Goal: Task Accomplishment & Management: Complete application form

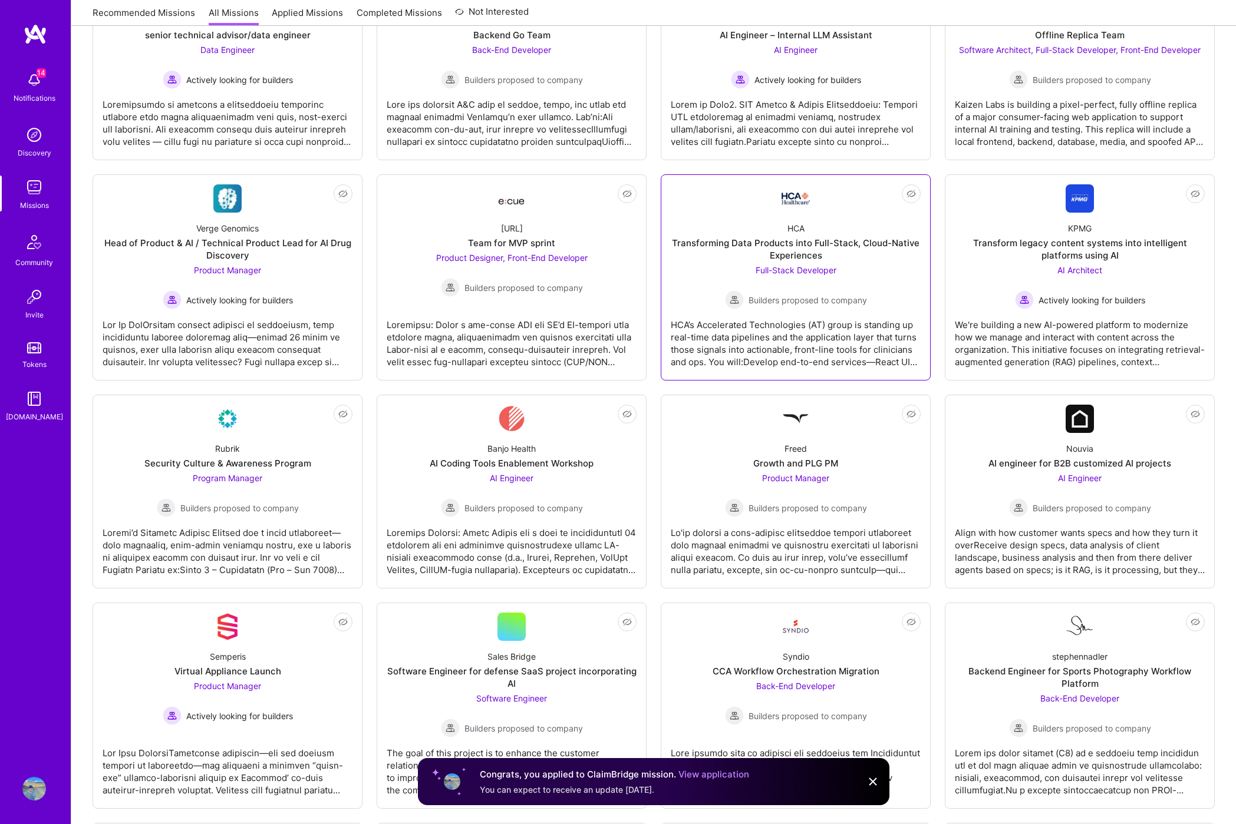
scroll to position [470, 0]
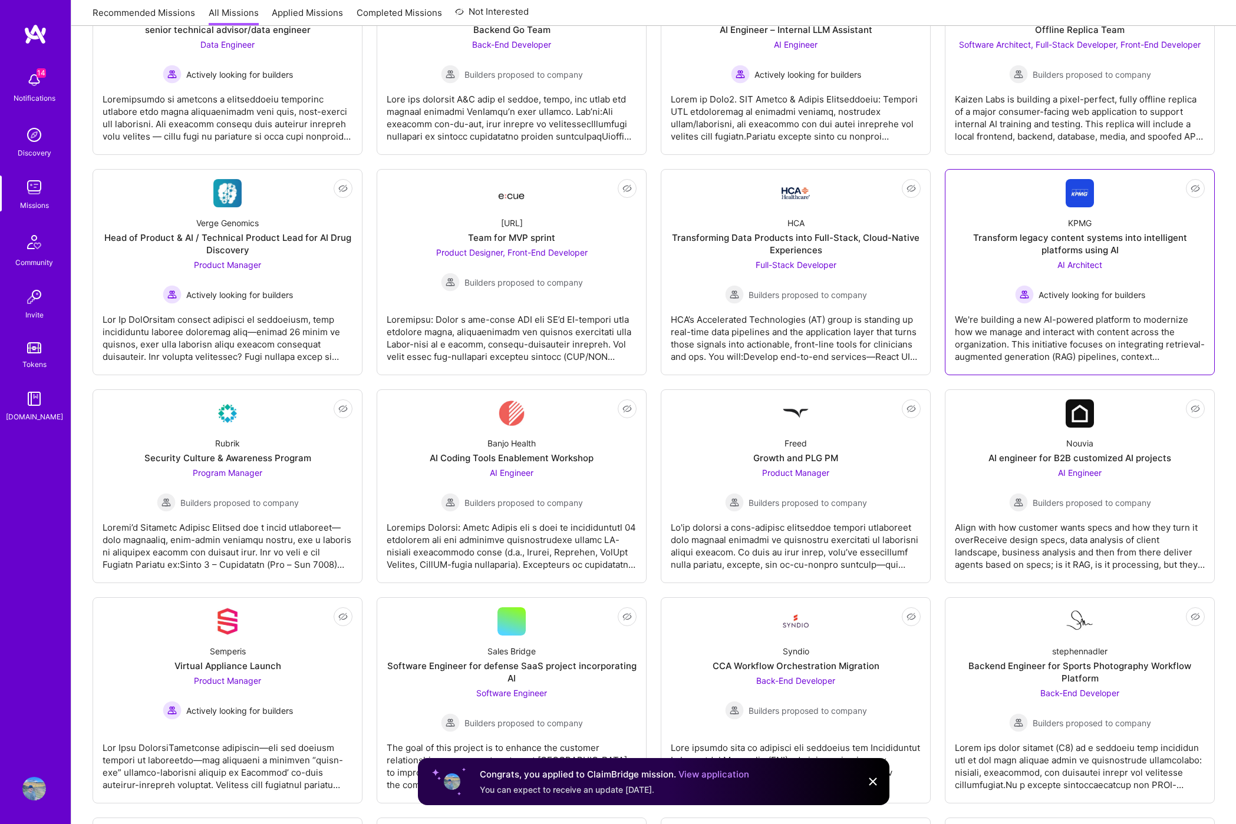
click at [1062, 330] on div "We're building a new AI-powered platform to modernize how we manage and interac…" at bounding box center [1080, 333] width 250 height 59
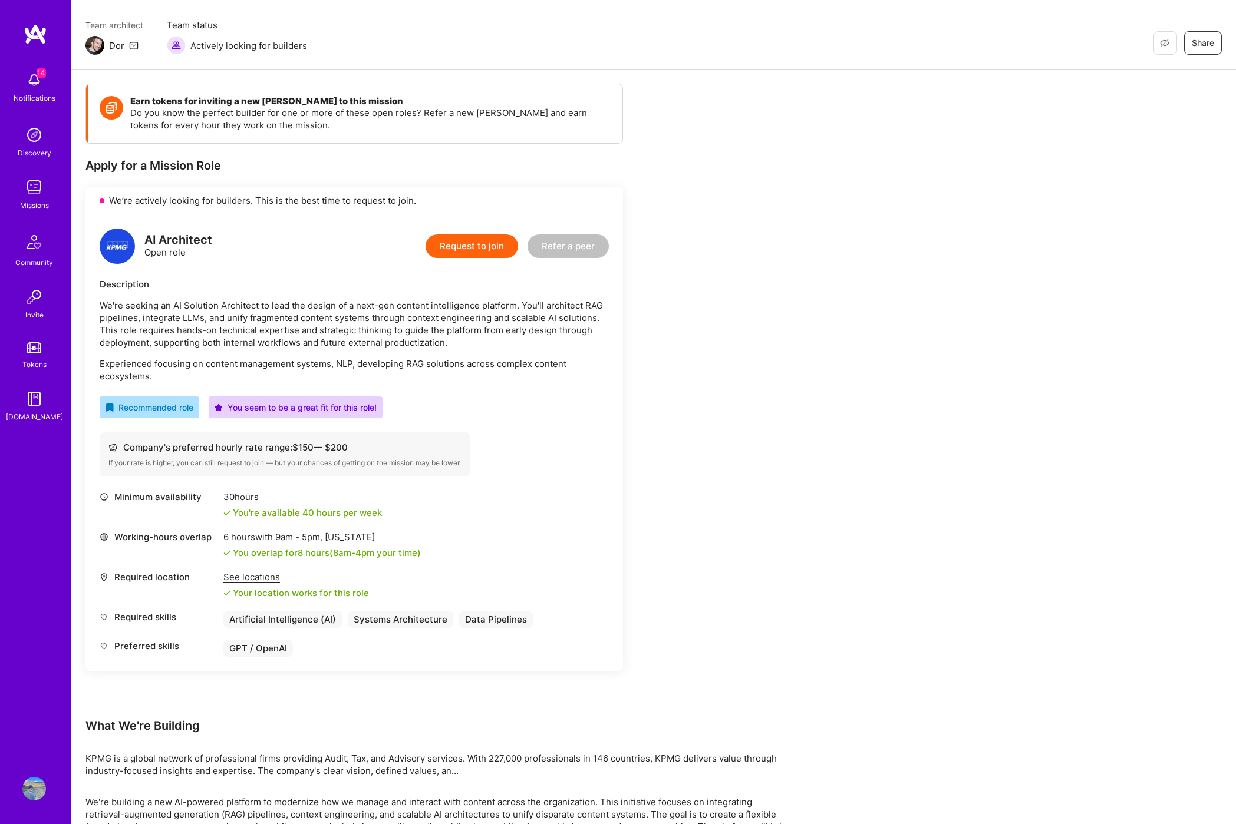
scroll to position [88, 0]
click at [470, 252] on button "Request to join" at bounding box center [471, 247] width 93 height 24
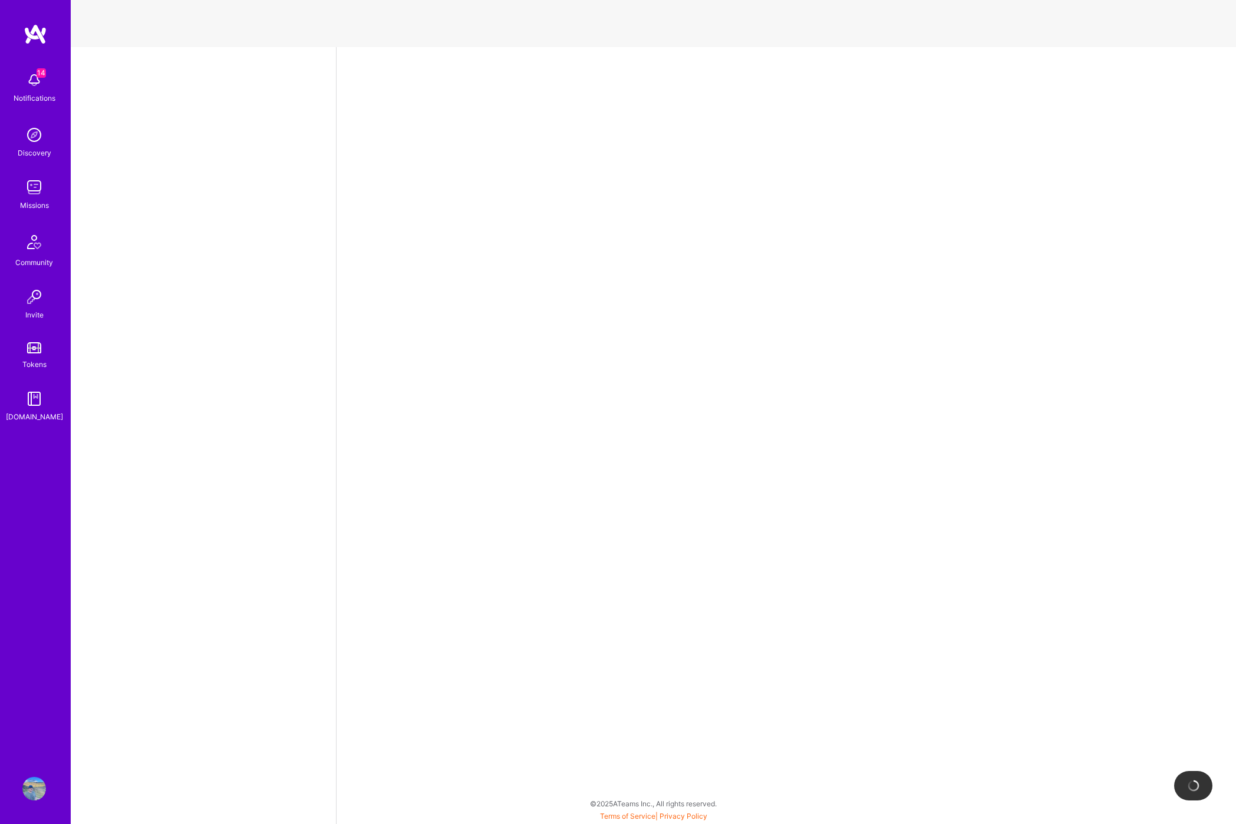
select select "US"
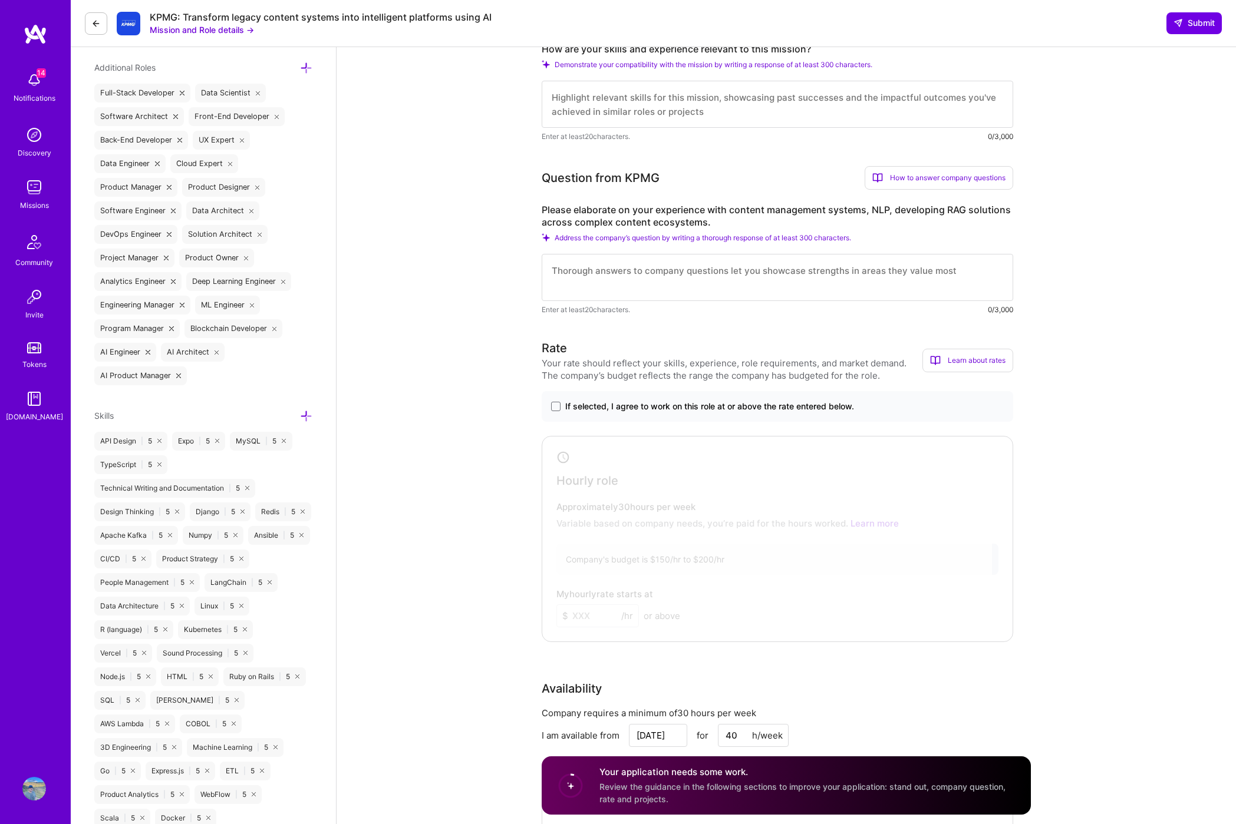
scroll to position [447, 0]
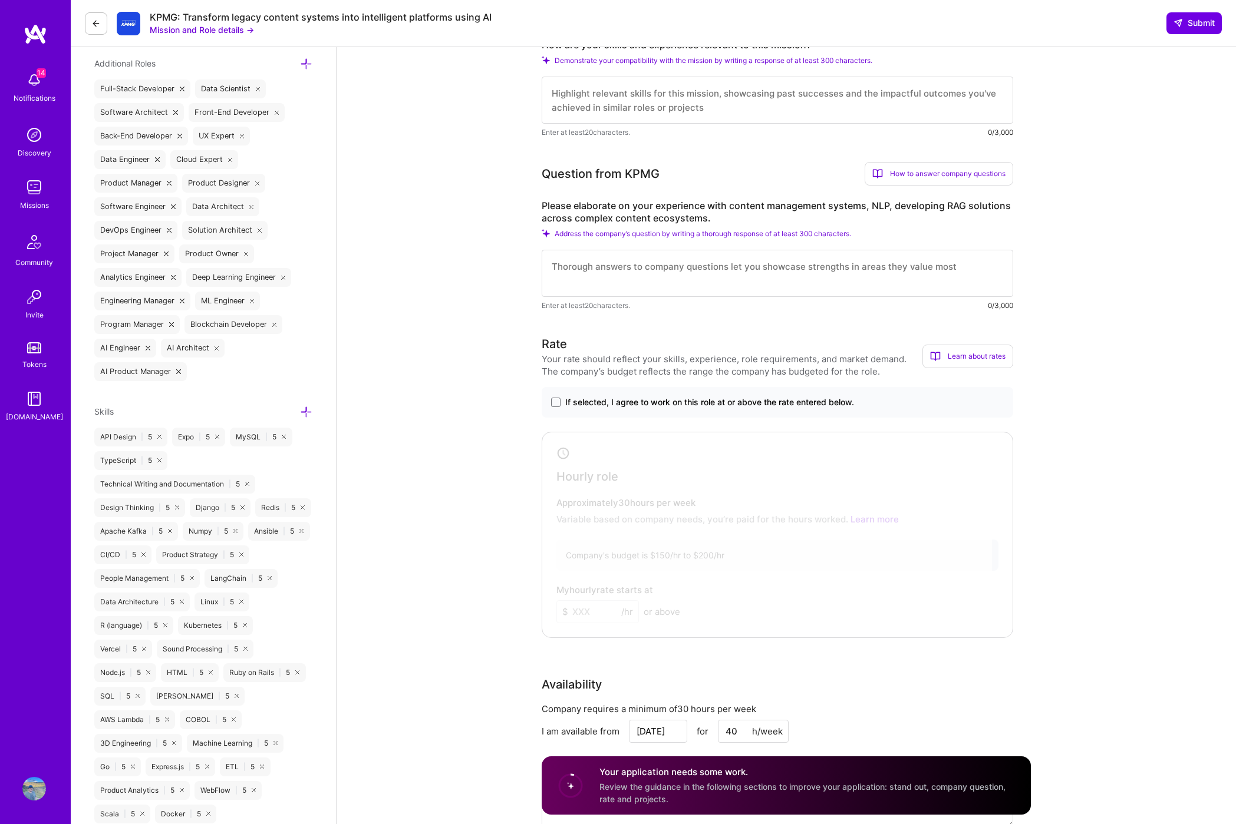
click at [682, 276] on textarea at bounding box center [776, 273] width 471 height 47
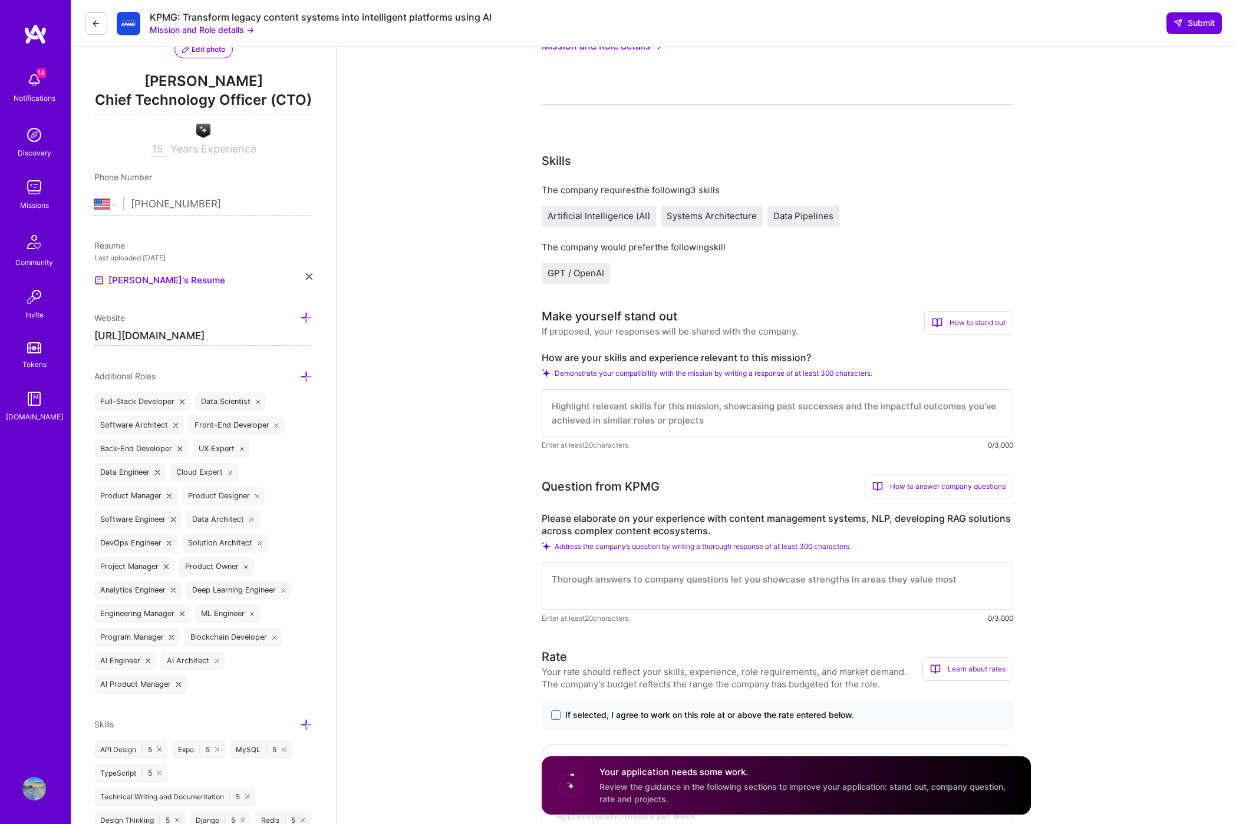
scroll to position [0, 0]
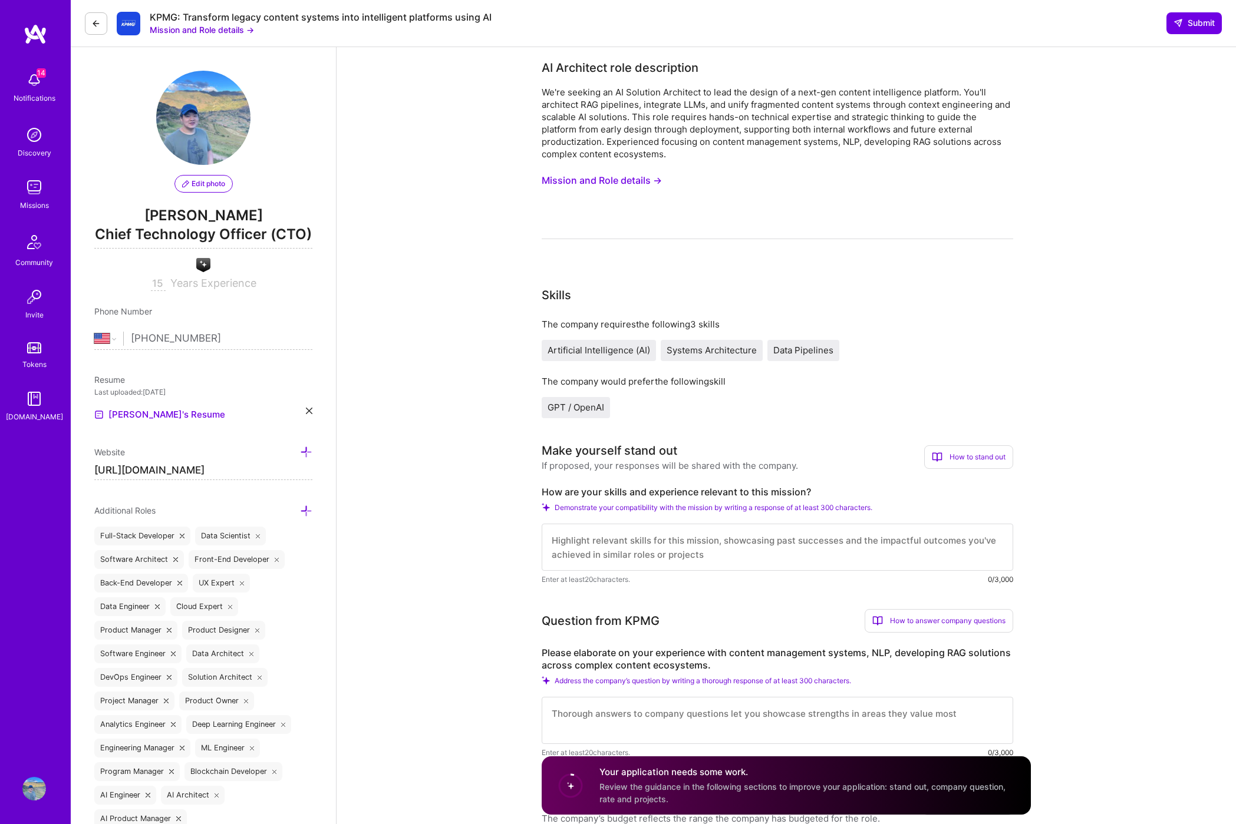
click at [637, 176] on button "Mission and Role details →" at bounding box center [601, 181] width 120 height 22
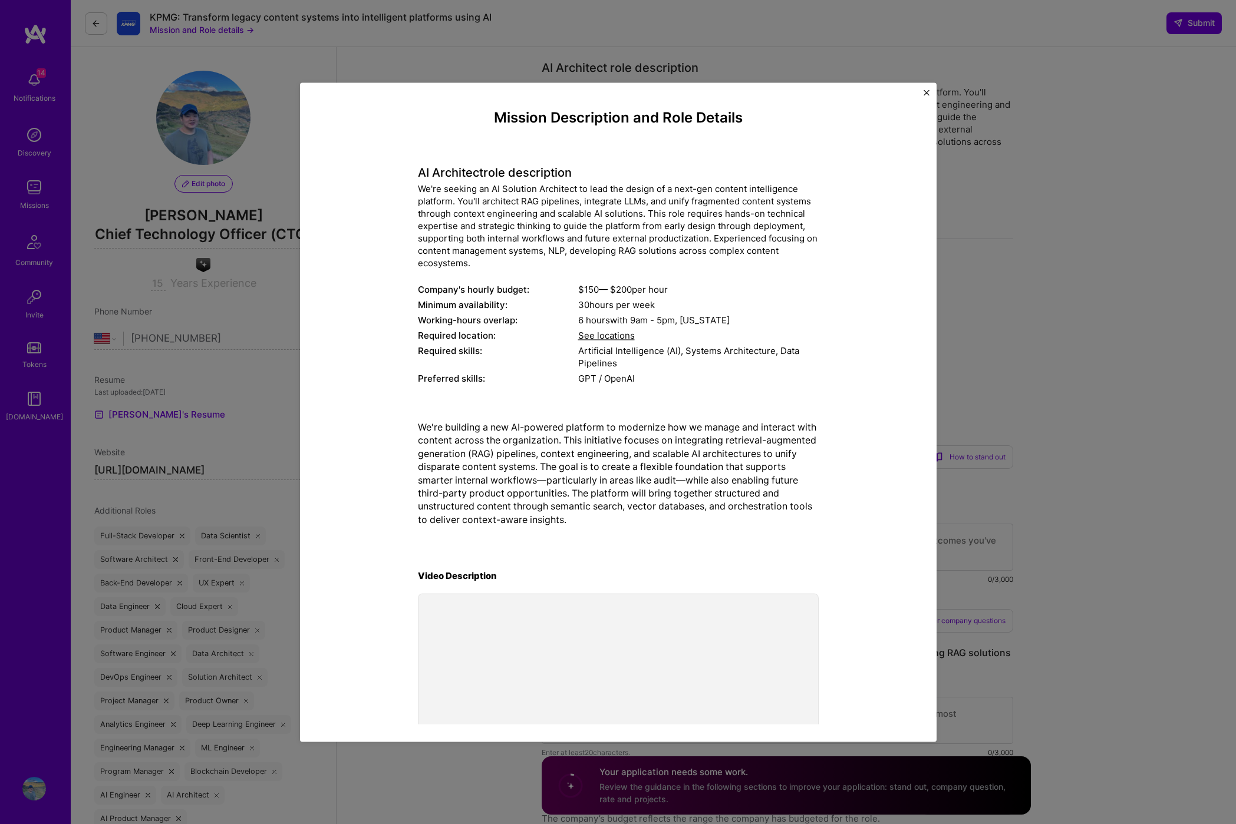
click at [1011, 298] on div "Mission Description and Role Details AI Architect role description We're seekin…" at bounding box center [618, 412] width 1236 height 824
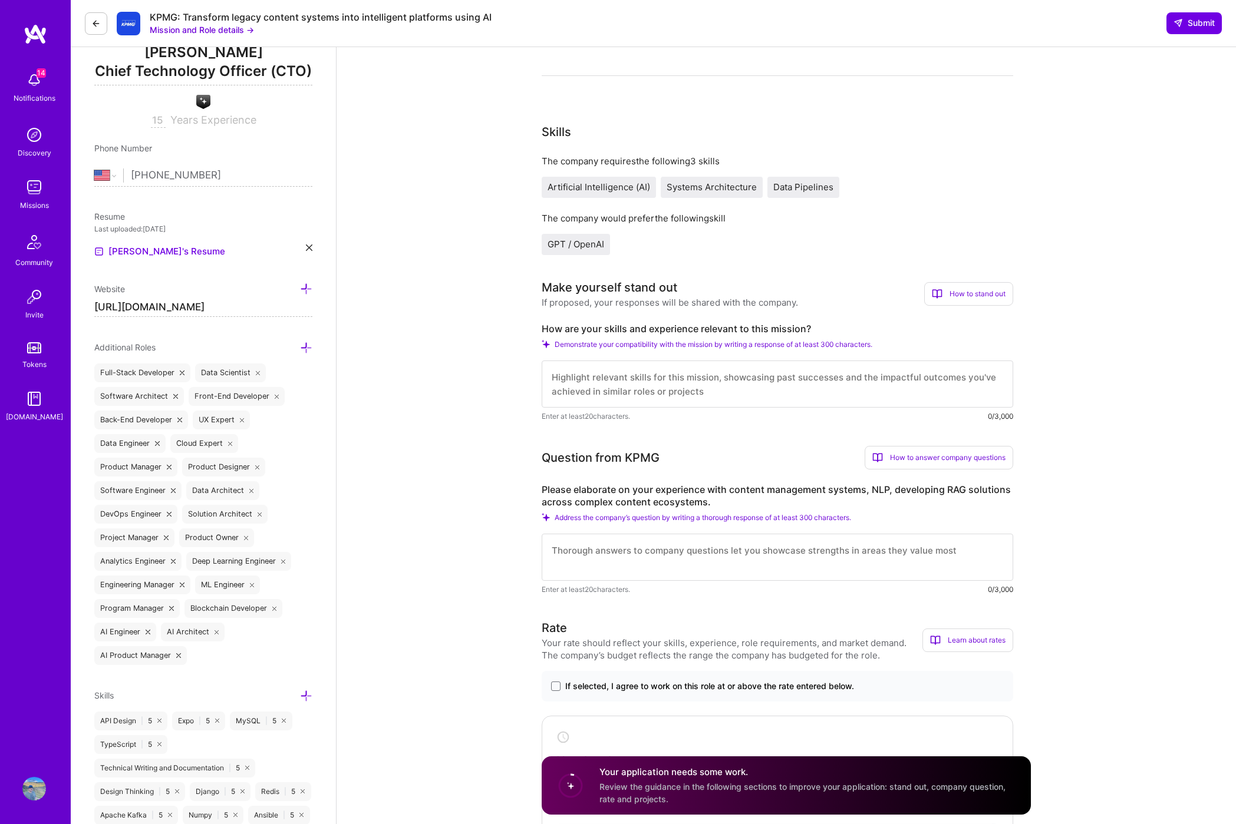
scroll to position [170, 0]
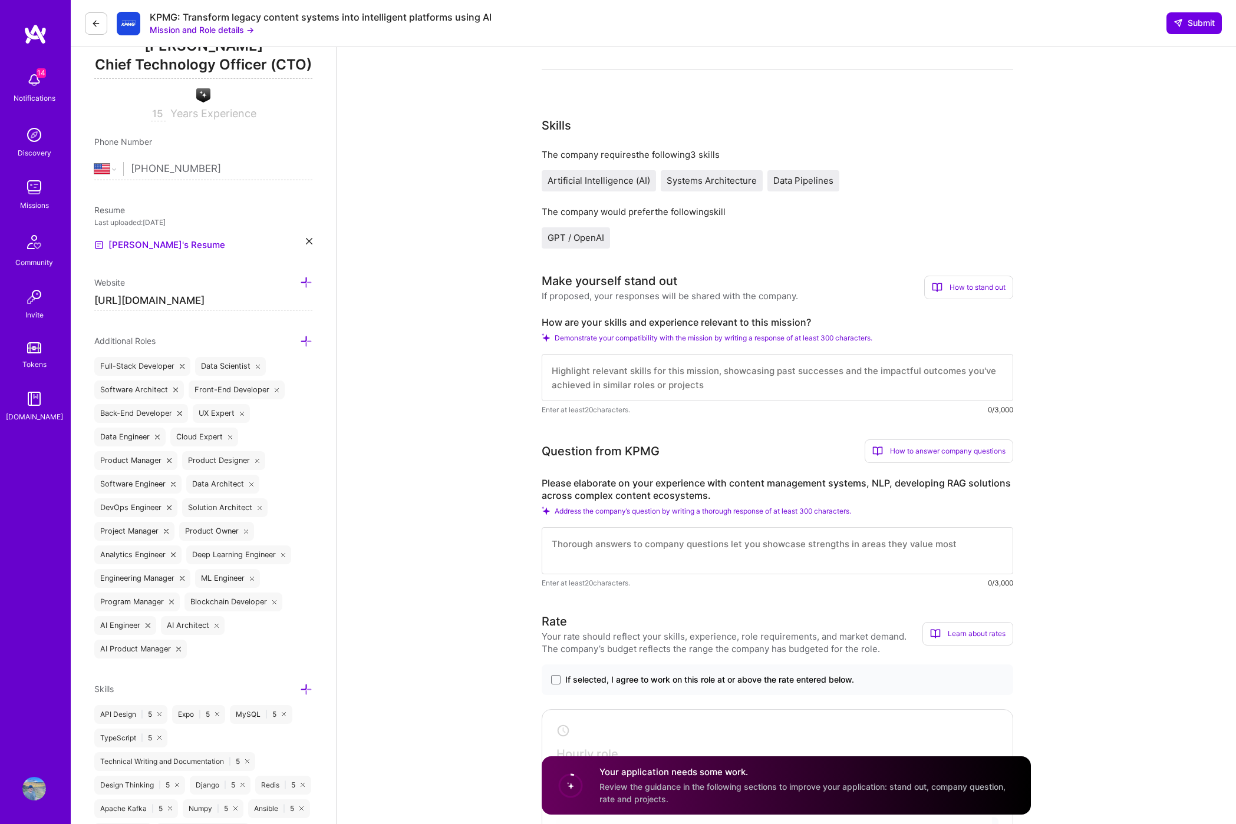
click at [720, 388] on textarea at bounding box center [776, 377] width 471 height 47
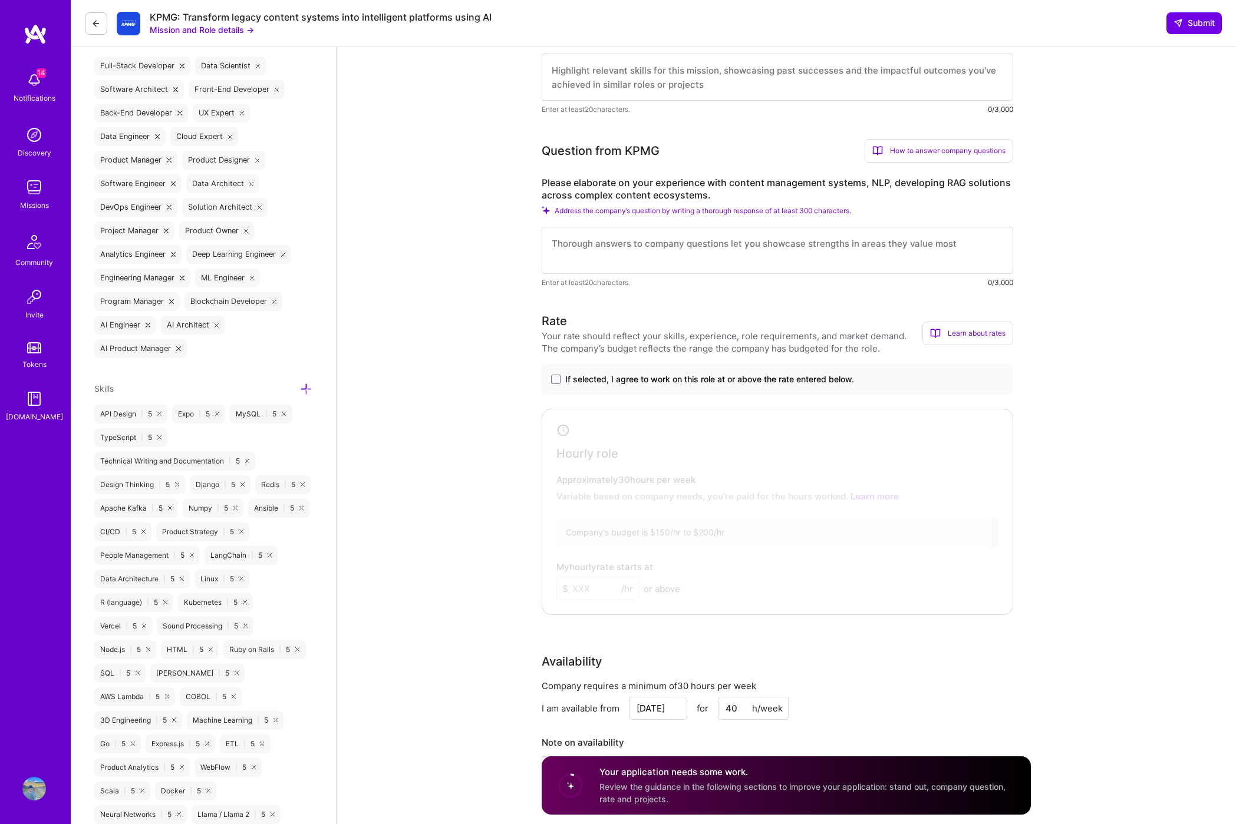
scroll to position [477, 0]
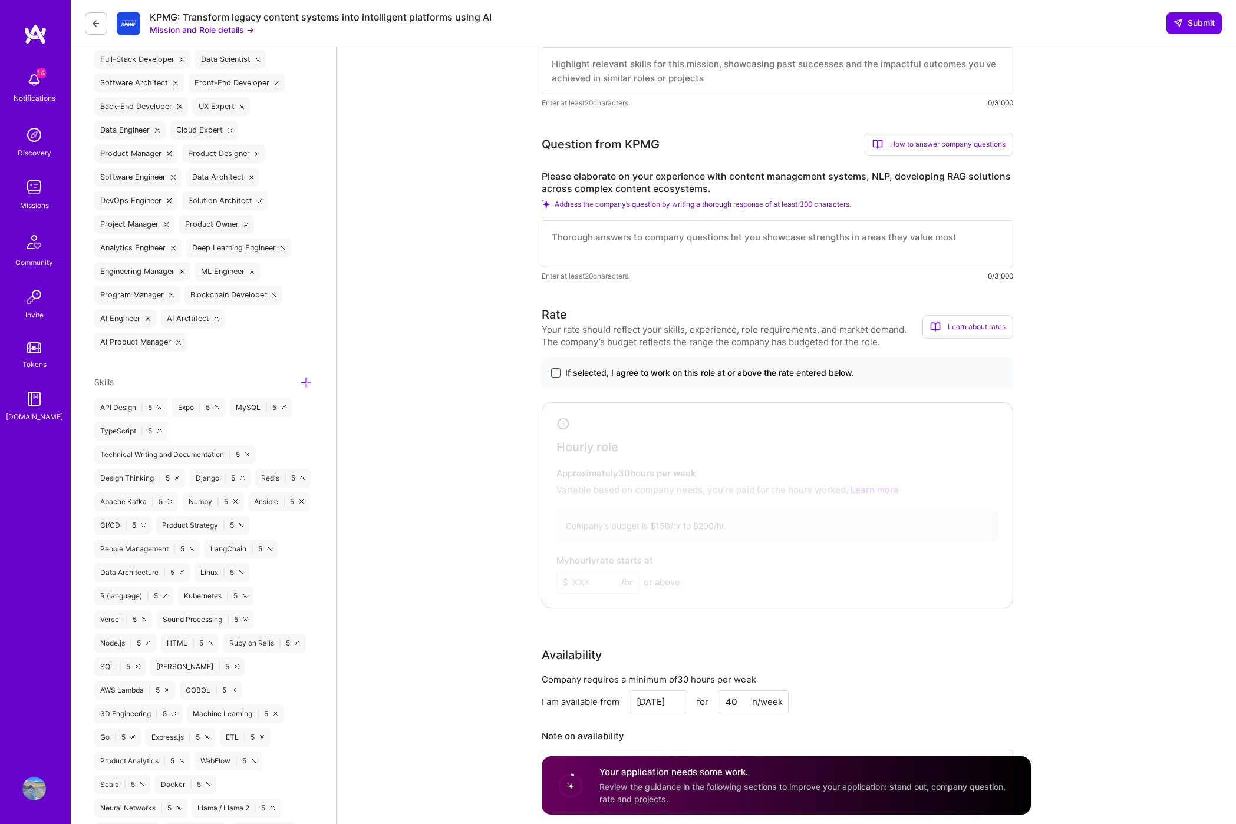
click at [556, 375] on span at bounding box center [555, 372] width 9 height 9
click at [0, 0] on input "If selected, I agree to work on this role at or above the rate entered below." at bounding box center [0, 0] width 0 height 0
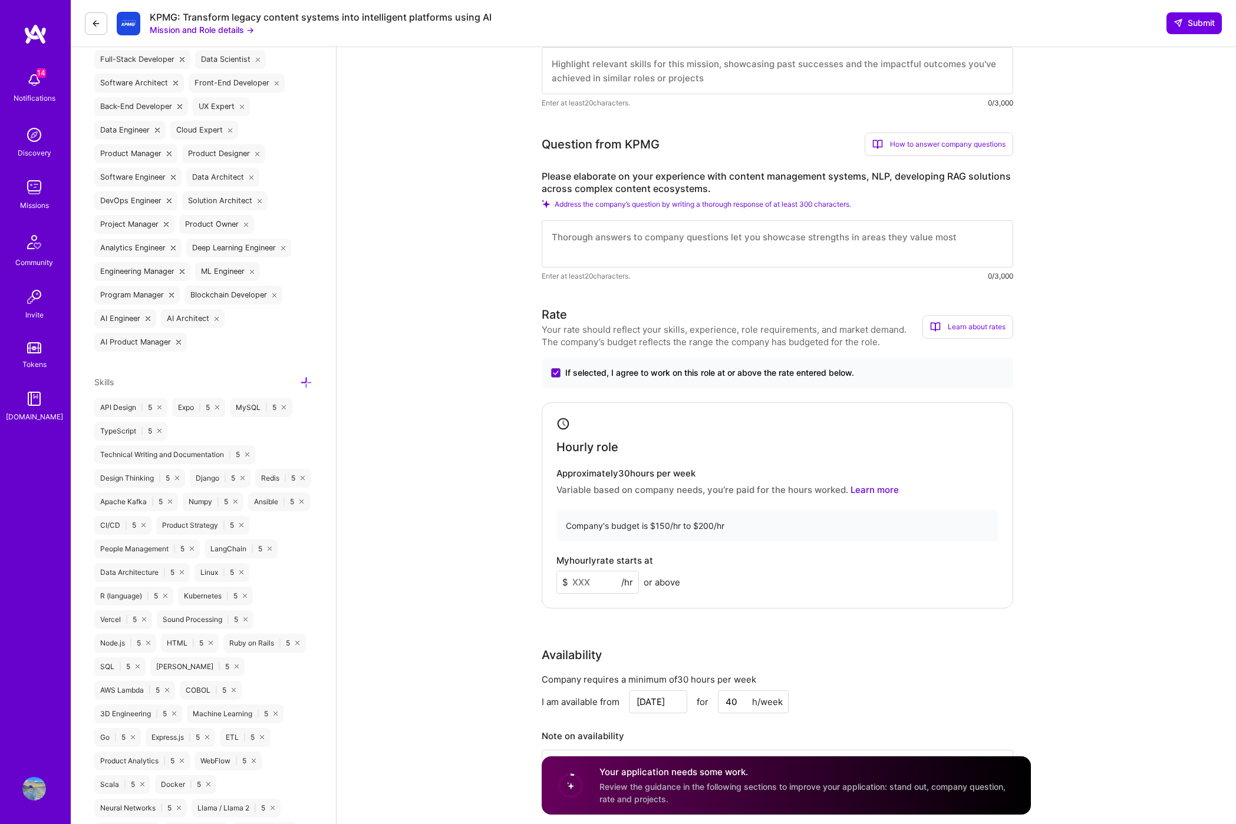
click at [583, 581] on input at bounding box center [597, 582] width 82 height 23
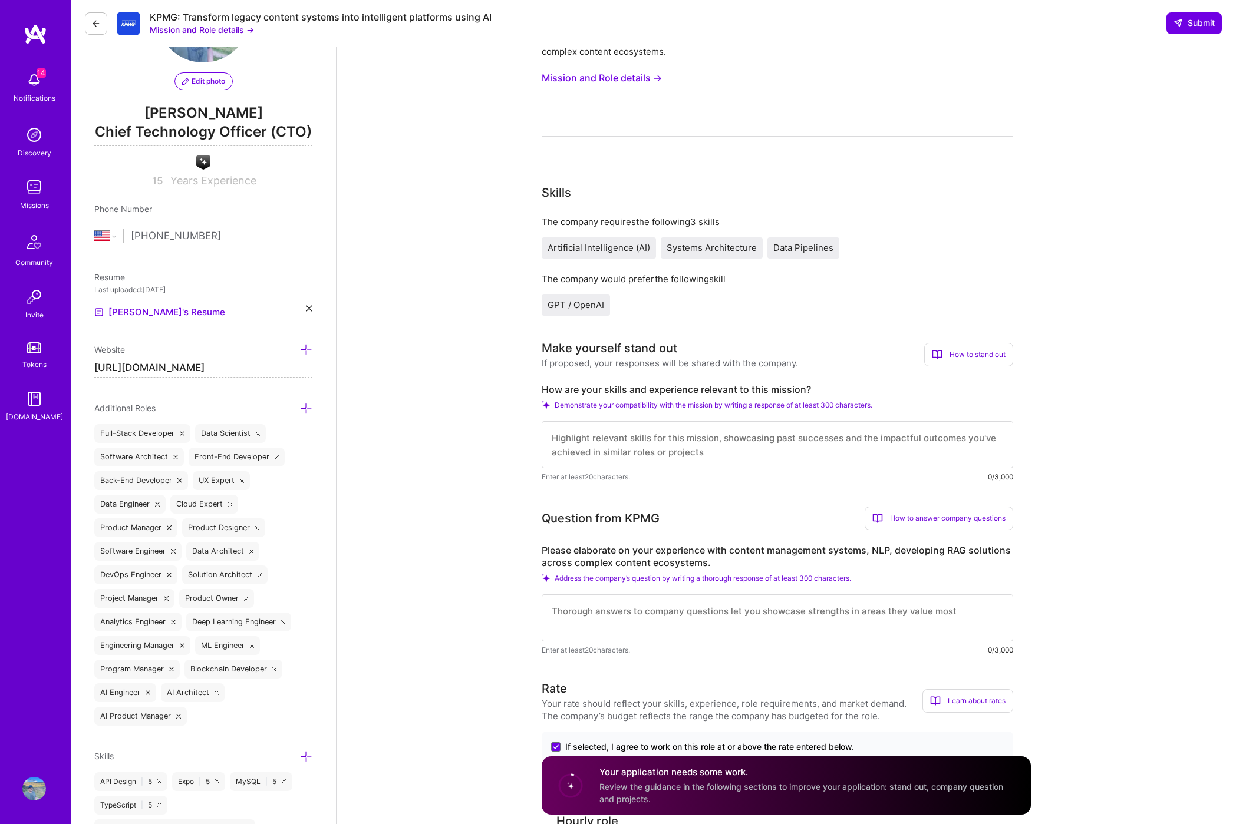
scroll to position [0, 0]
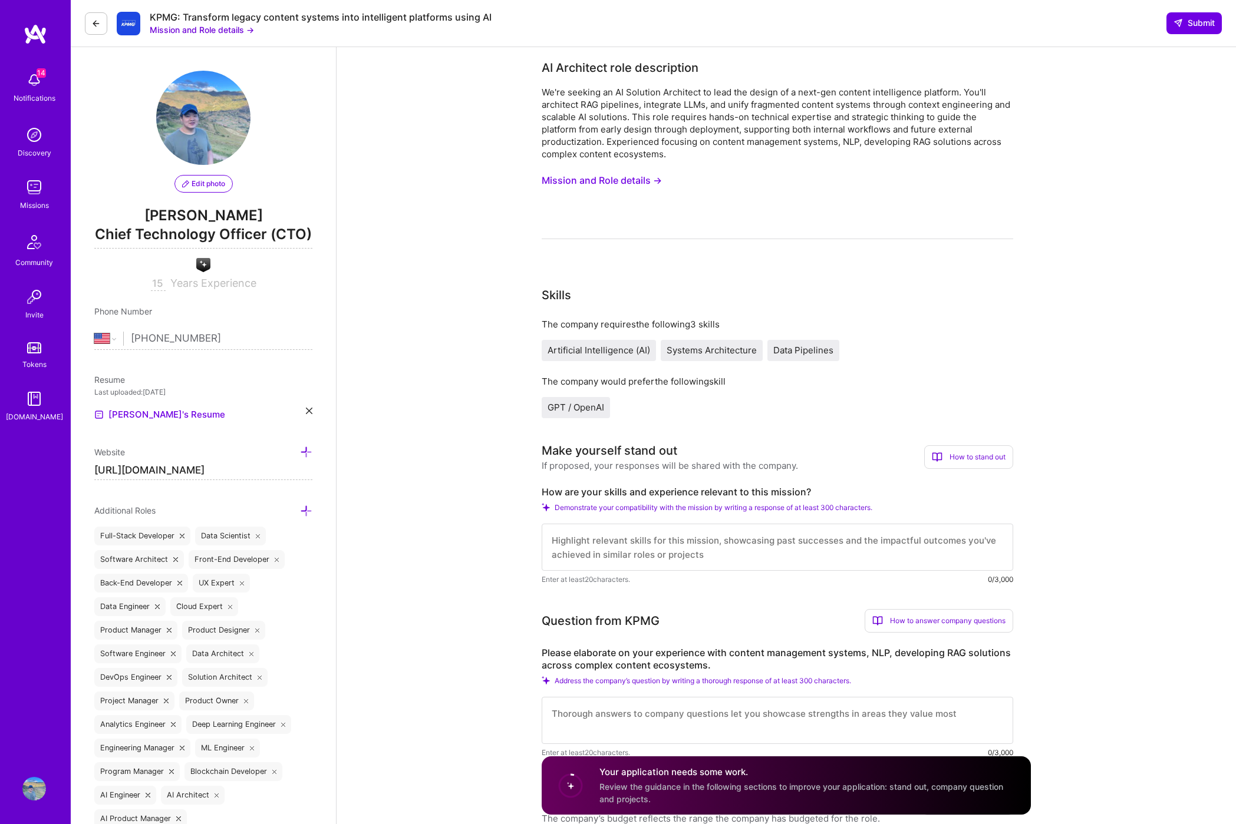
click at [642, 184] on button "Mission and Role details →" at bounding box center [601, 181] width 120 height 22
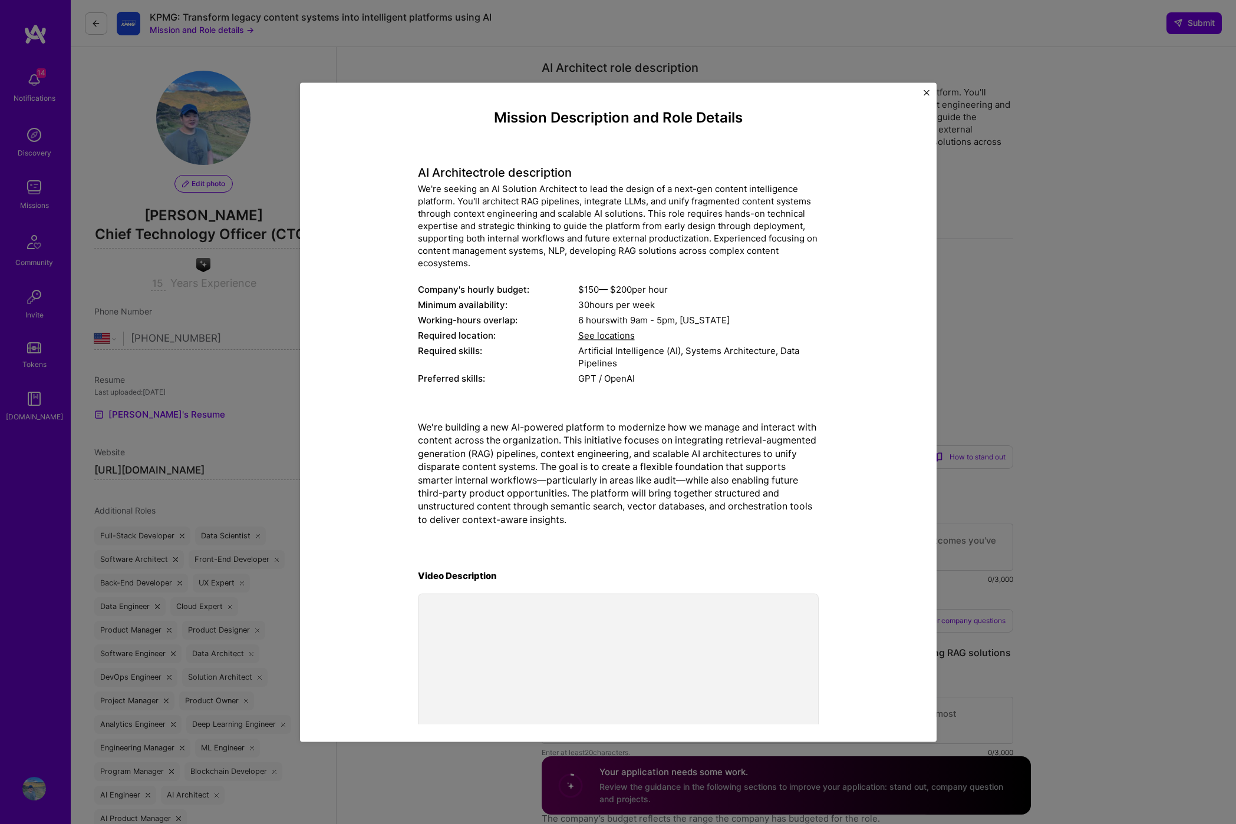
click at [1011, 299] on div "Mission Description and Role Details AI Architect role description We're seekin…" at bounding box center [618, 412] width 1236 height 824
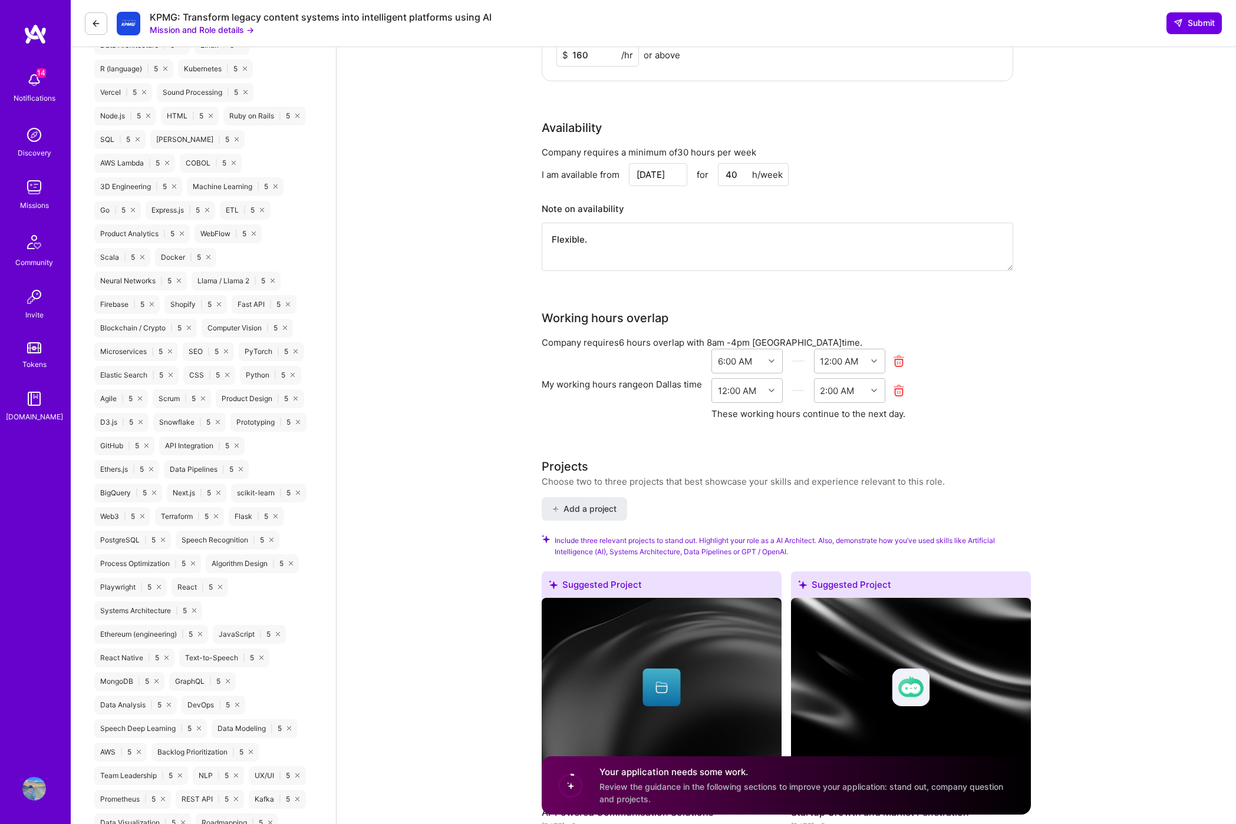
scroll to position [871, 0]
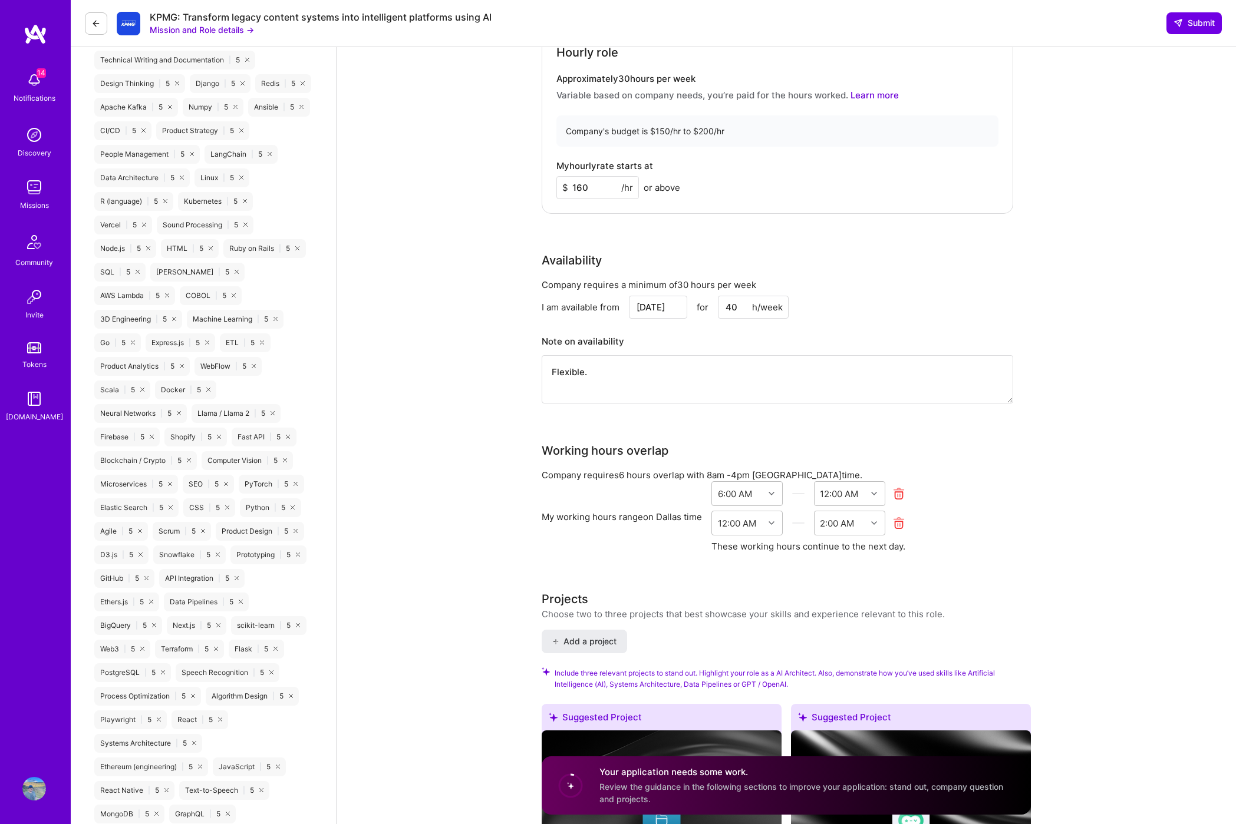
click at [583, 185] on input "160" at bounding box center [597, 187] width 82 height 23
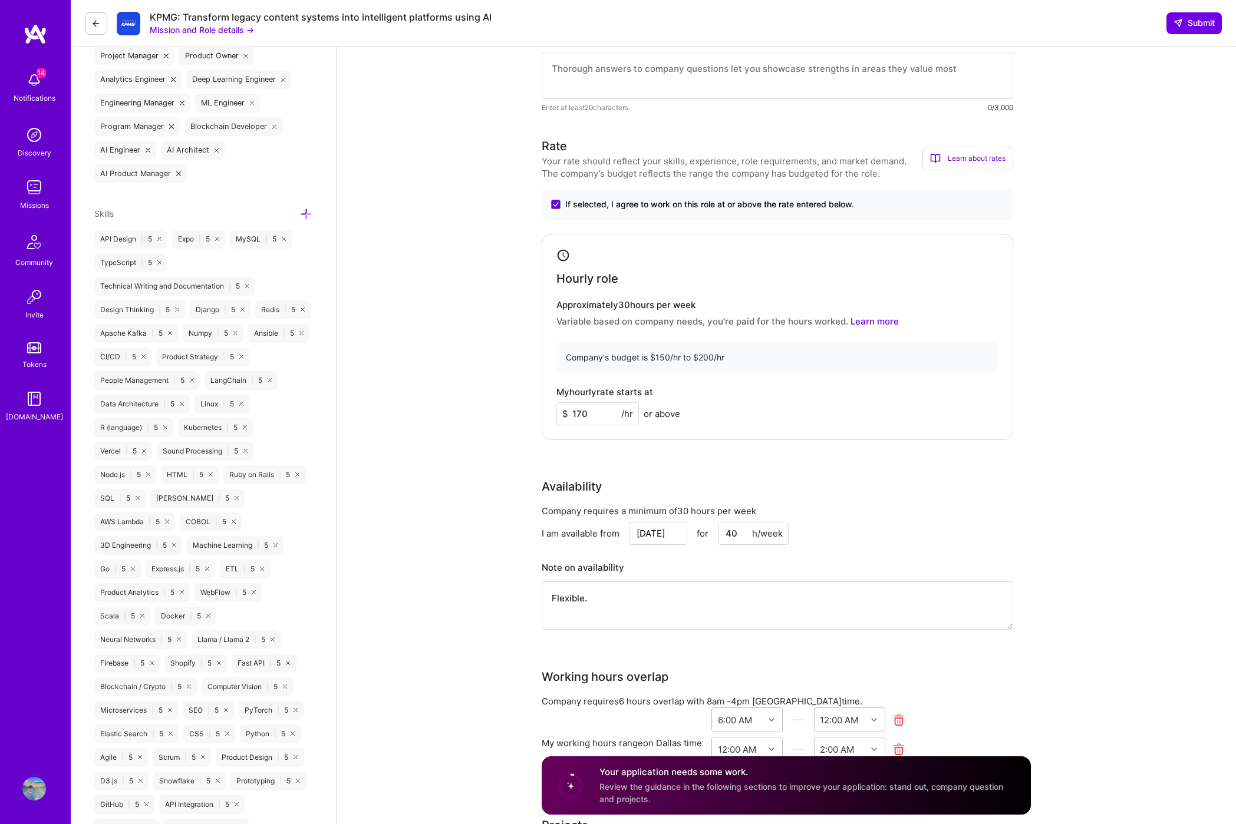
scroll to position [531, 0]
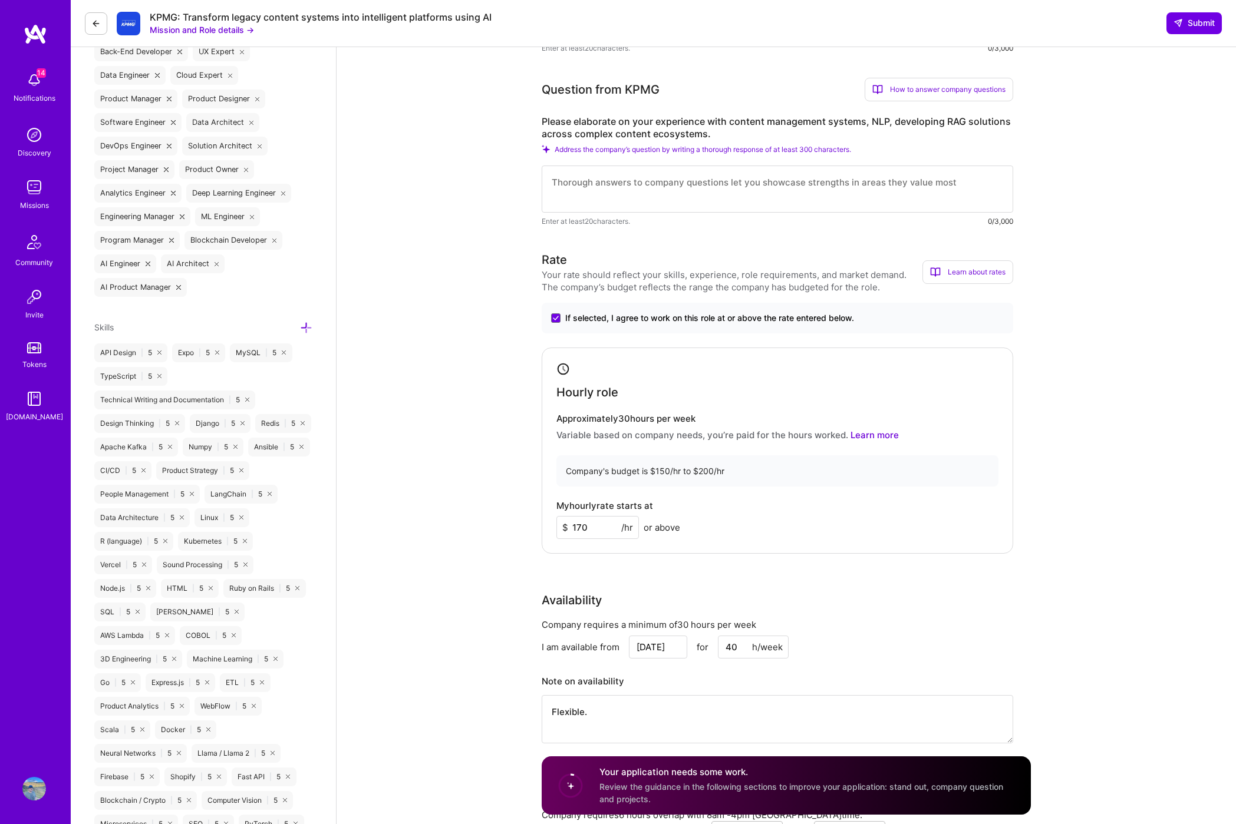
type input "170"
click at [650, 191] on textarea at bounding box center [776, 189] width 471 height 47
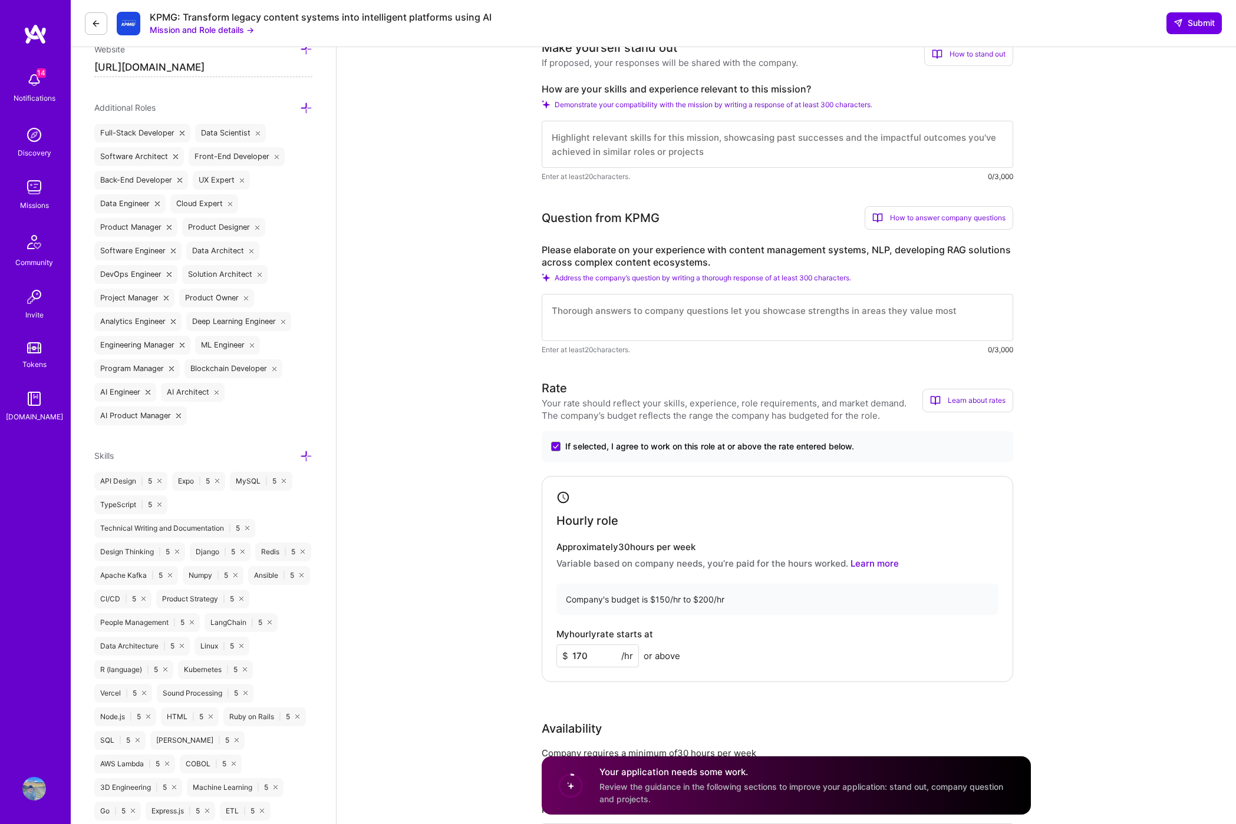
scroll to position [299, 0]
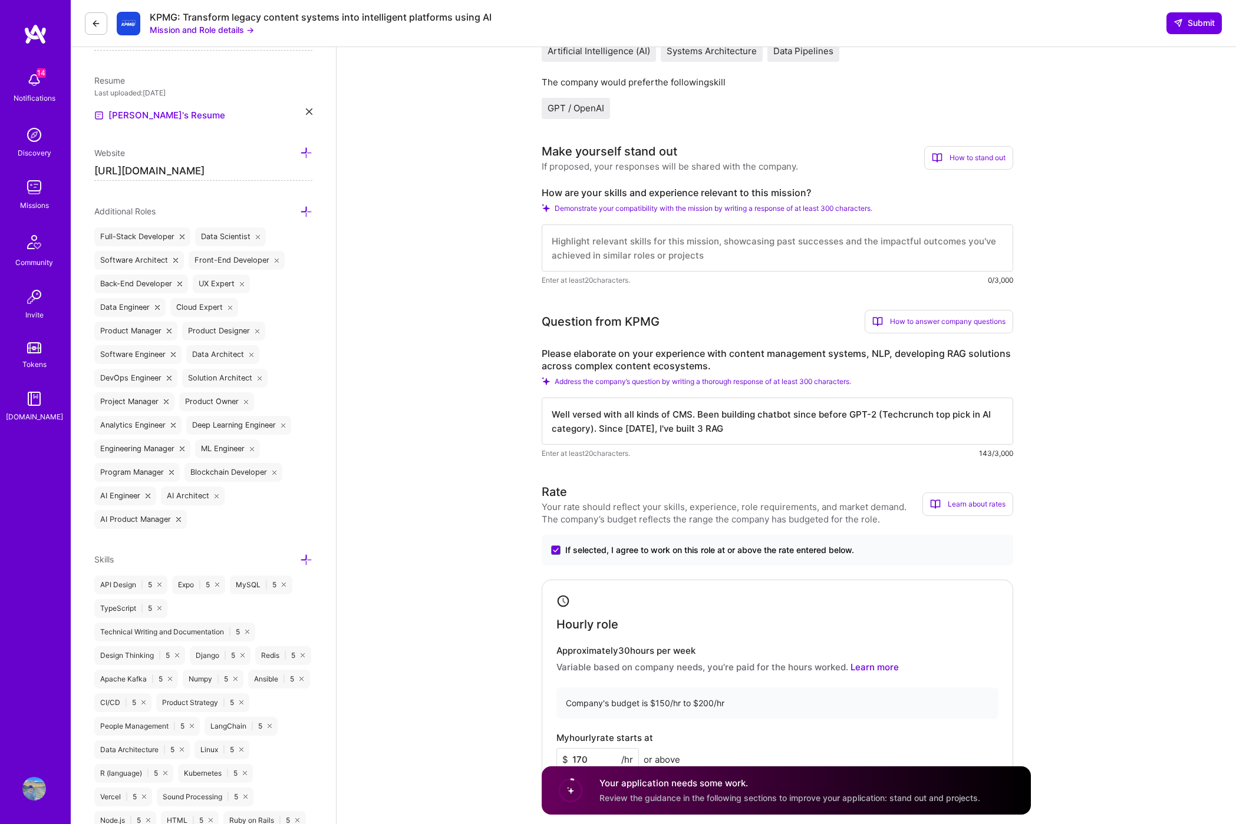
click at [818, 445] on div "Well versed with all kinds of CMS. Been building chatbot since before GPT-2 (Te…" at bounding box center [776, 429] width 471 height 62
click at [817, 432] on textarea "Well versed with all kinds of CMS. Been building chatbot since before GPT-2 (Te…" at bounding box center [776, 421] width 471 height 47
click at [903, 416] on textarea "Well versed with all kinds of CMS. Been building chatbot since before GPT-2 (Te…" at bounding box center [776, 421] width 471 height 47
click at [897, 435] on textarea "Well versed with all kinds of CMS. Been building chatbot since before GPT-2 (Te…" at bounding box center [776, 421] width 471 height 47
click at [824, 429] on textarea "Well versed with all kinds of CMS. Been building chatbot since before GPT-2 (Te…" at bounding box center [776, 421] width 471 height 47
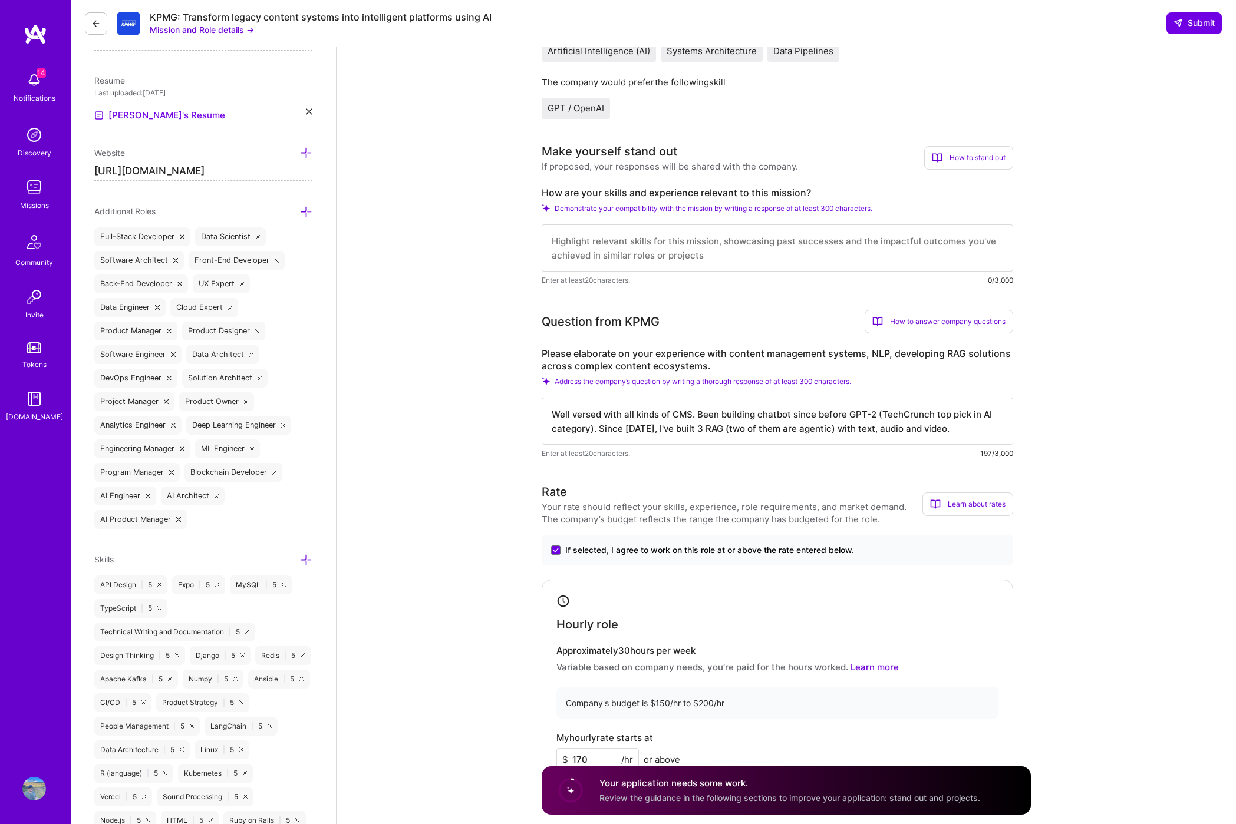
click at [955, 434] on textarea "Well versed with all kinds of CMS. Been building chatbot since before GPT-2 (Te…" at bounding box center [776, 421] width 471 height 47
click at [711, 430] on textarea "Well versed with all kinds of CMS. Been building chatbot since before GPT-2 (Te…" at bounding box center [776, 421] width 471 height 47
type textarea "Well versed with all kinds of CMS. Been building chatbot since before GPT-2 (Te…"
click at [636, 241] on textarea at bounding box center [776, 247] width 471 height 47
click at [673, 406] on textarea "Well versed with all kinds of CMS. Been building chatbot since before GPT-2 (Te…" at bounding box center [776, 421] width 471 height 47
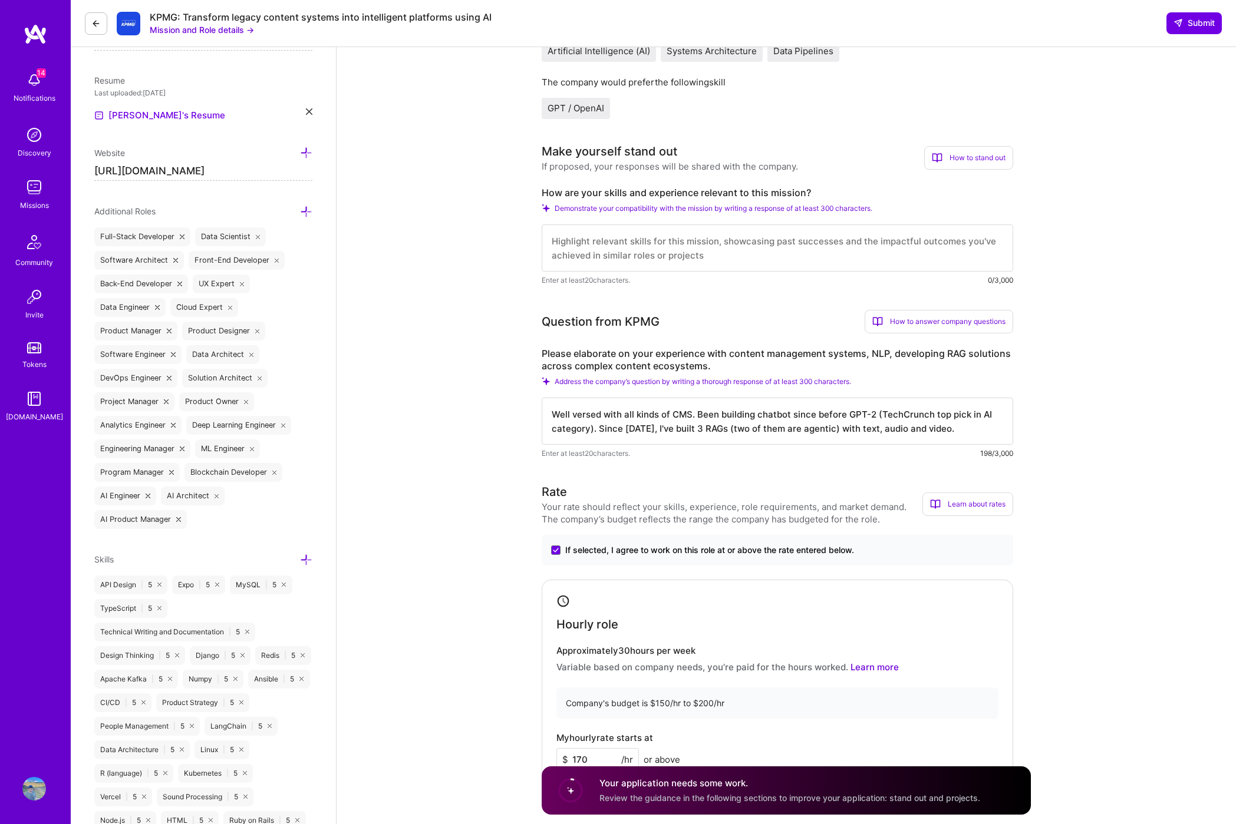
click at [696, 230] on textarea at bounding box center [776, 247] width 471 height 47
paste textarea "Well versed with all kinds of CMS. Been building chatbot since before GPT-2 (Te…"
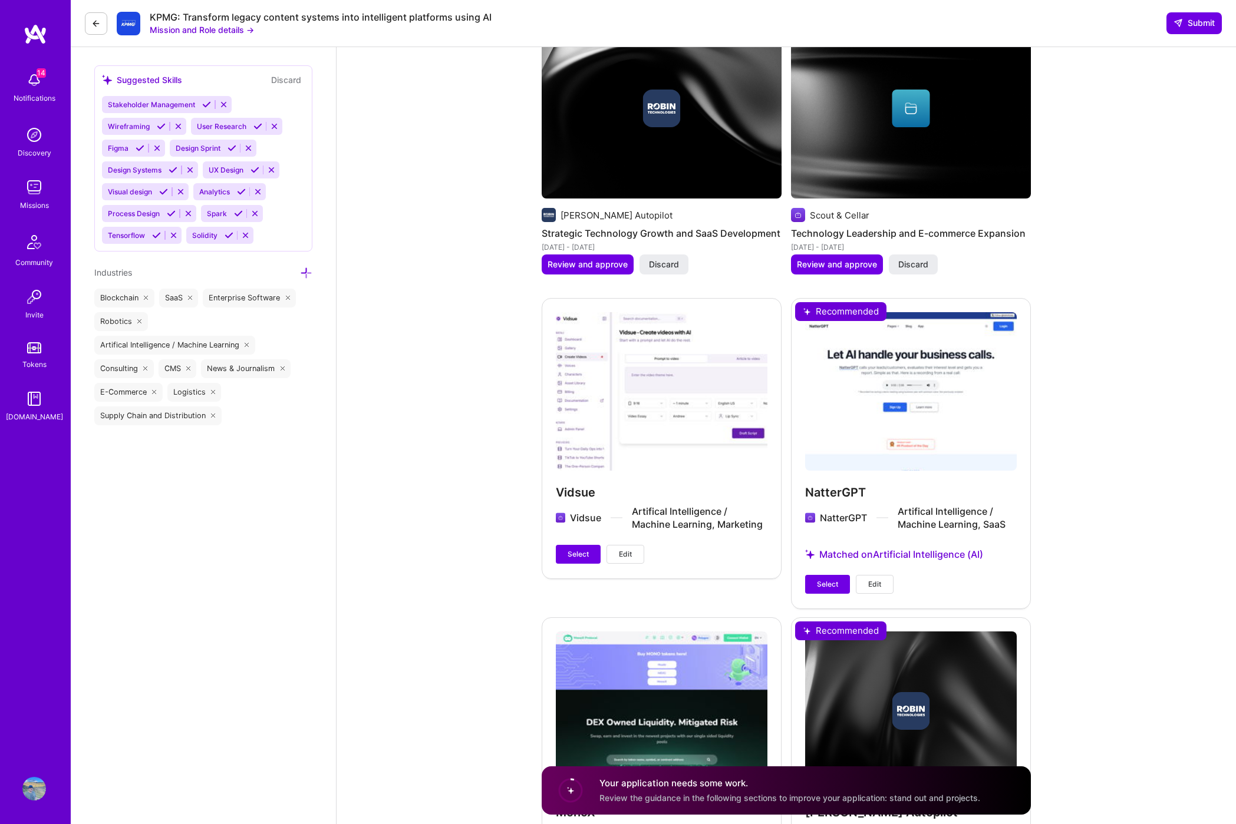
scroll to position [1898, 0]
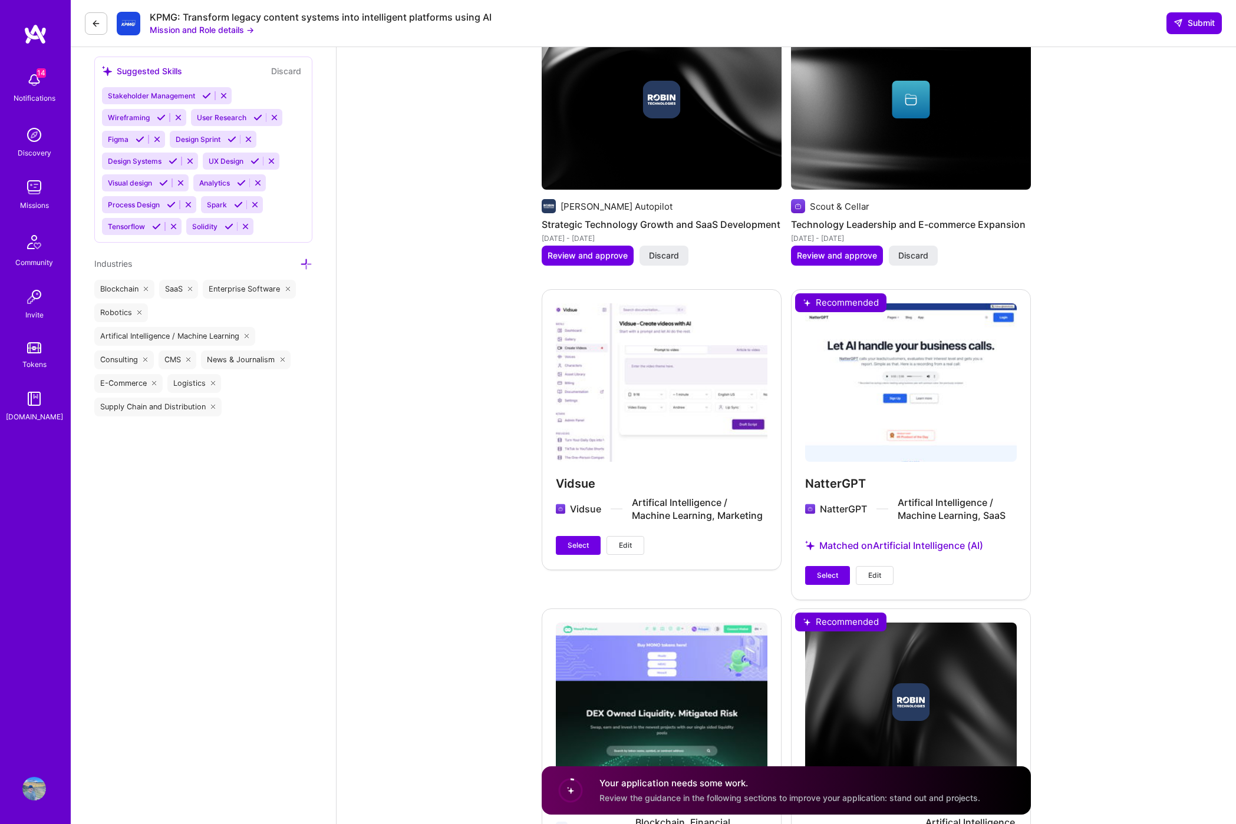
type textarea "Well versed with all kinds of CMS. Been building chatbot since before GPT-2 (Te…"
click at [820, 560] on div "NatterGPT NatterGPT Artifical Intelligence / Machine Learning, SaaS Matched on …" at bounding box center [911, 444] width 240 height 310
click at [820, 573] on span "Select" at bounding box center [827, 575] width 21 height 11
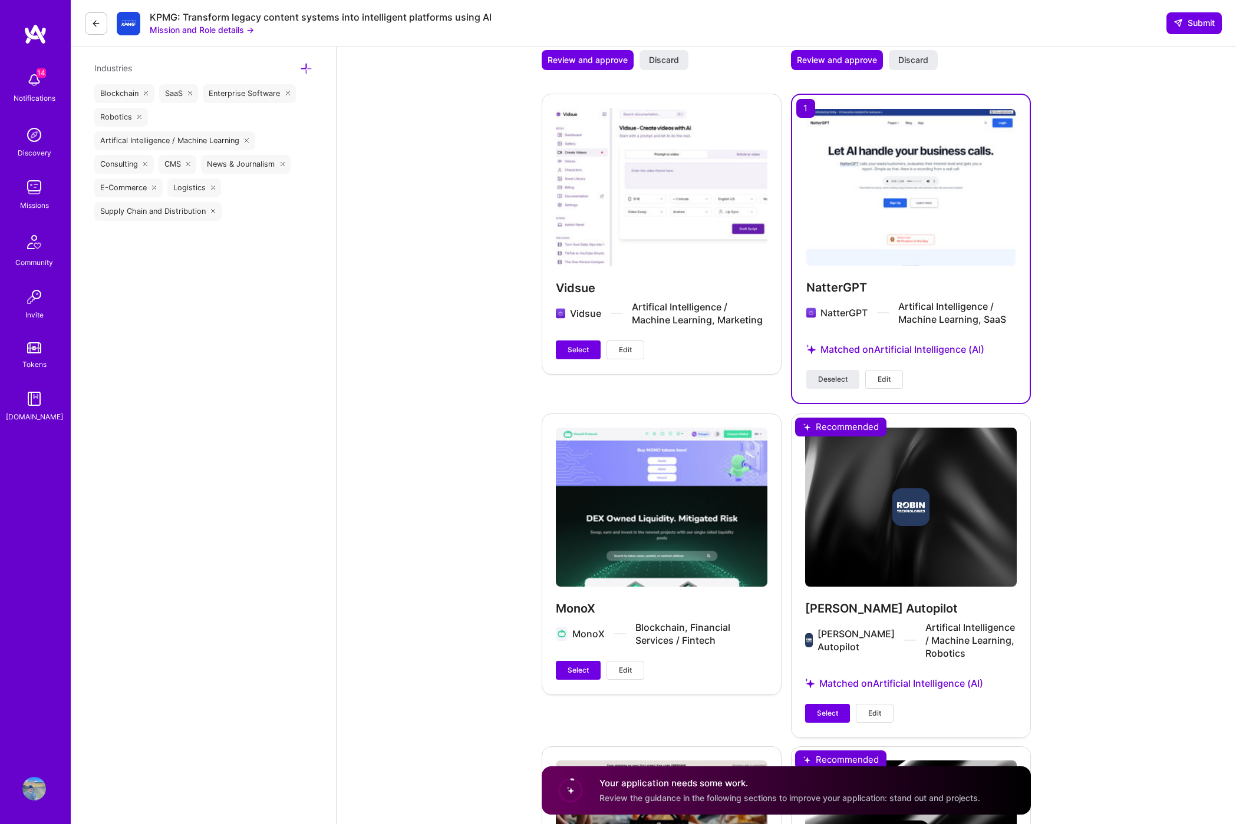
scroll to position [2208, 0]
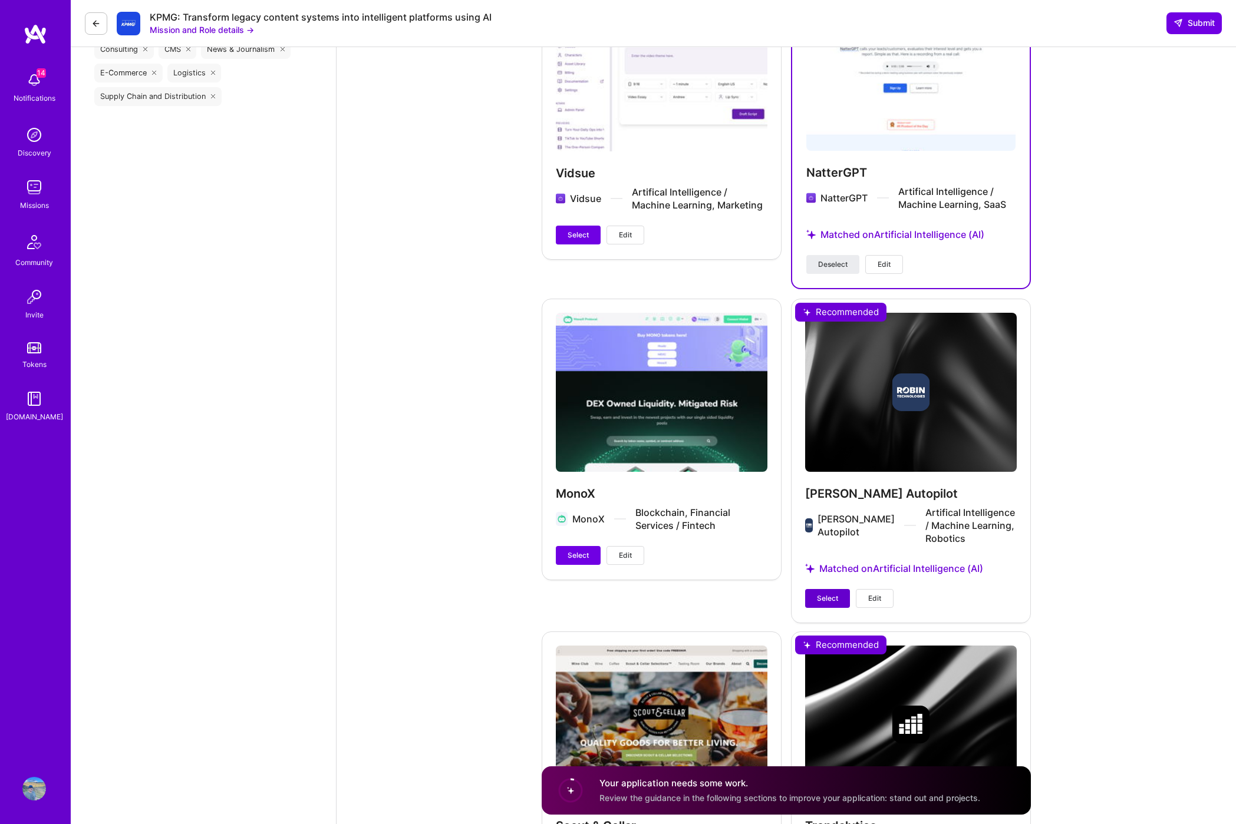
click at [823, 592] on button "Select" at bounding box center [827, 598] width 45 height 19
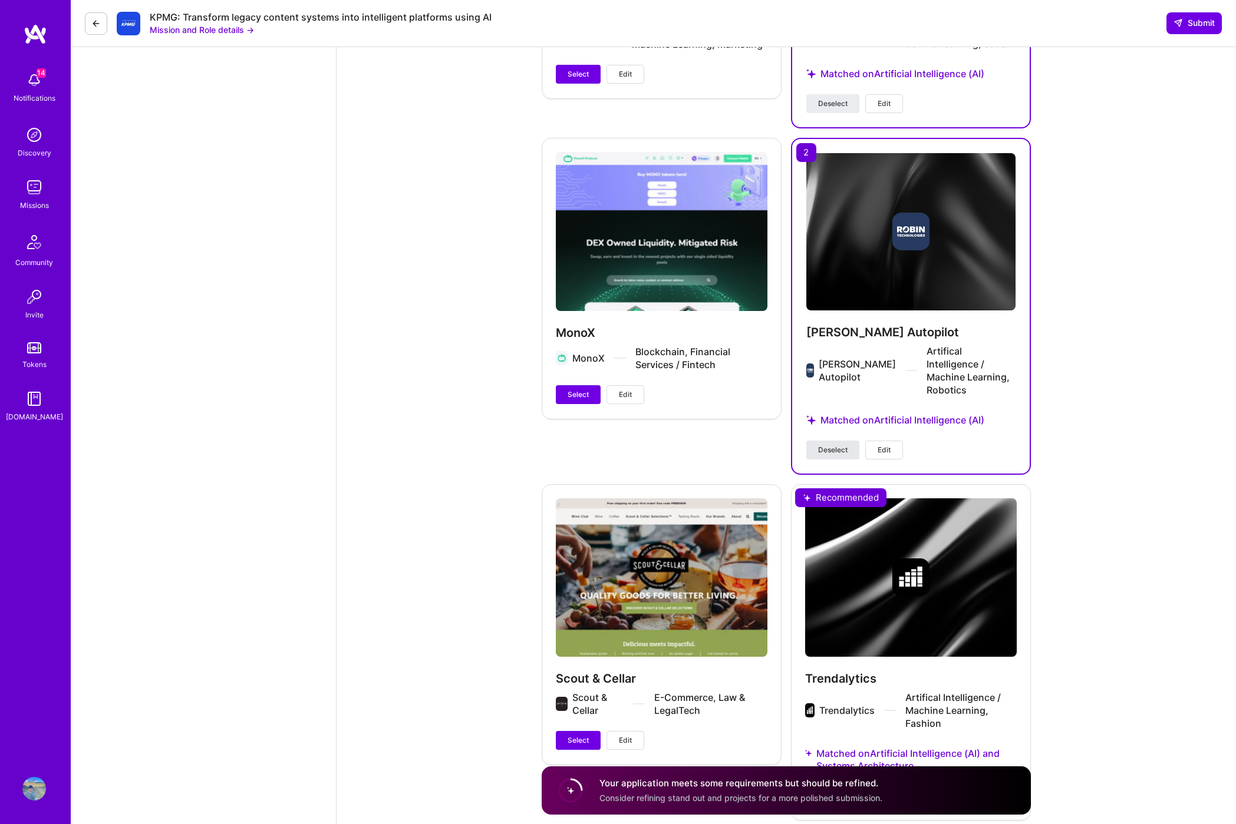
scroll to position [2435, 0]
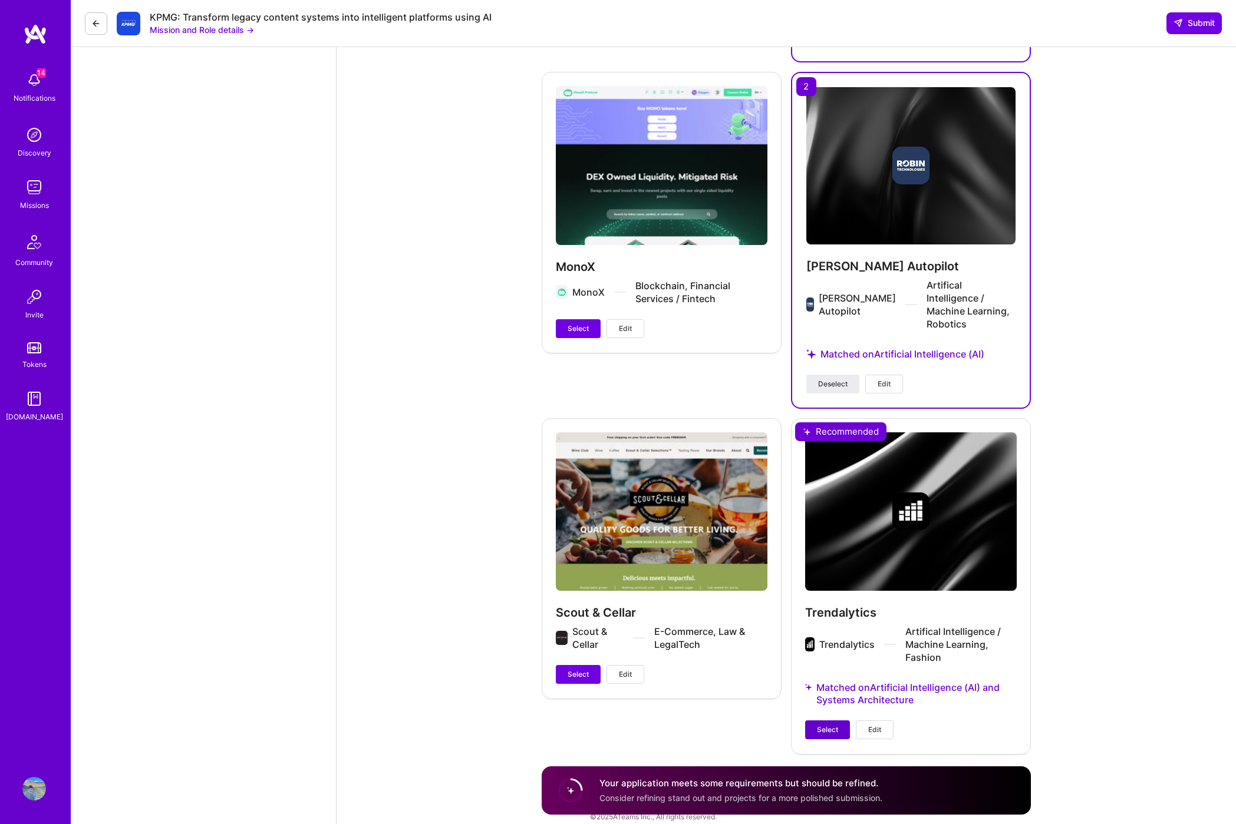
click at [834, 724] on button "Select" at bounding box center [827, 730] width 45 height 19
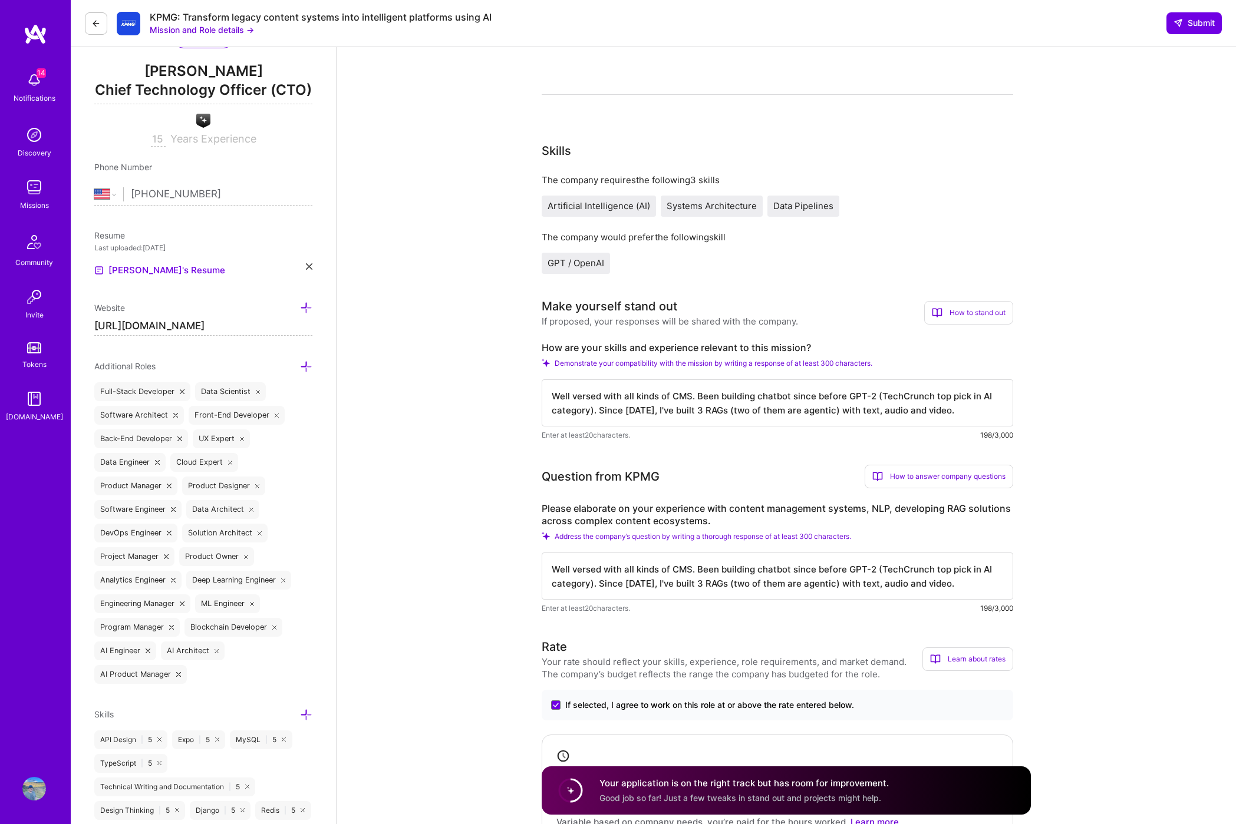
scroll to position [0, 0]
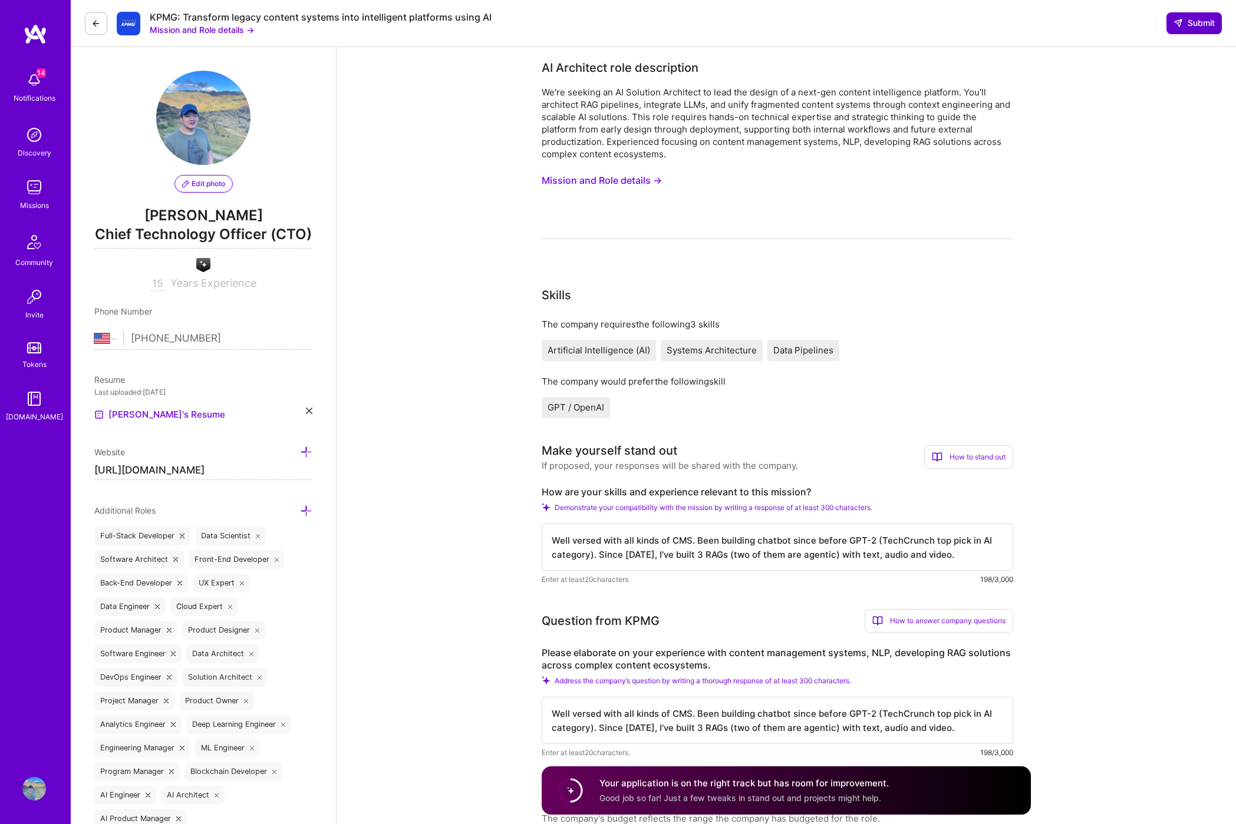
click at [1192, 29] on button "Submit" at bounding box center [1193, 22] width 55 height 21
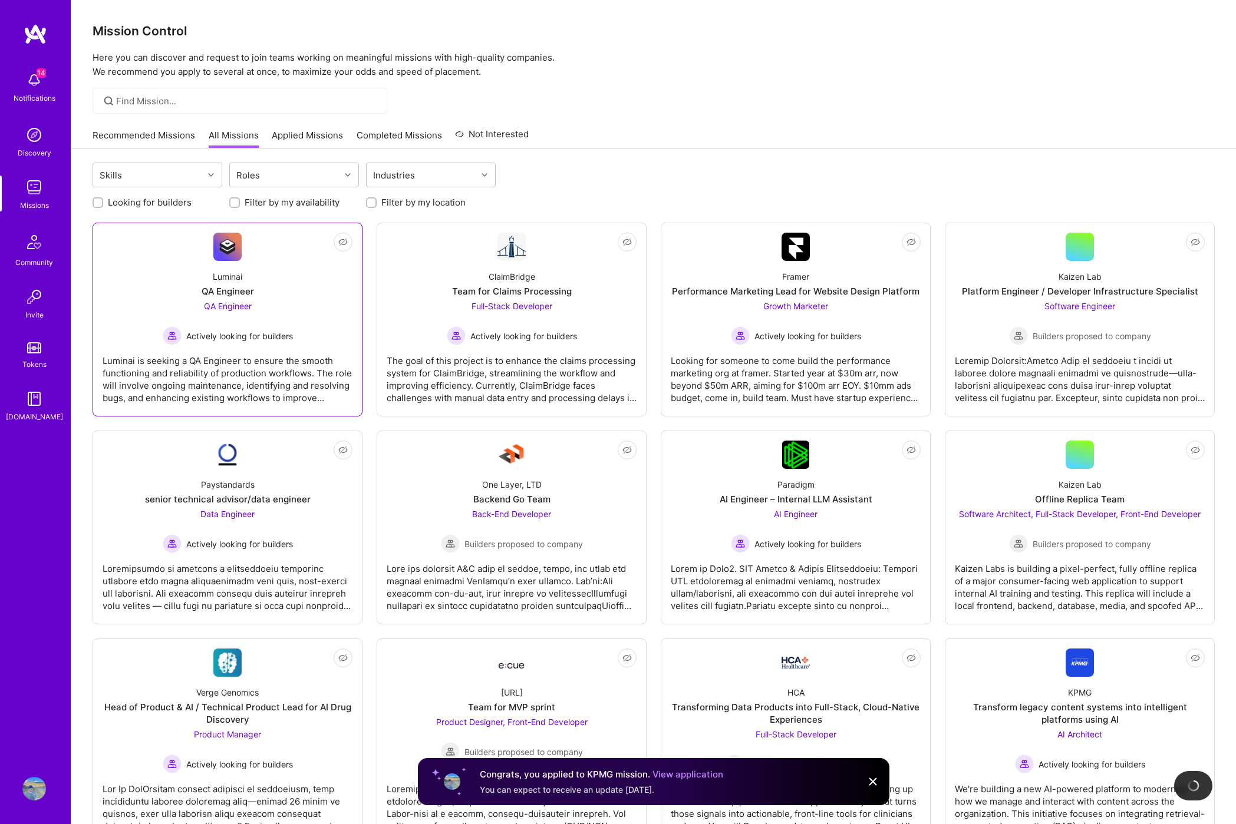
click at [333, 294] on div "Luminai QA Engineer QA Engineer Actively looking for builders" at bounding box center [228, 303] width 250 height 84
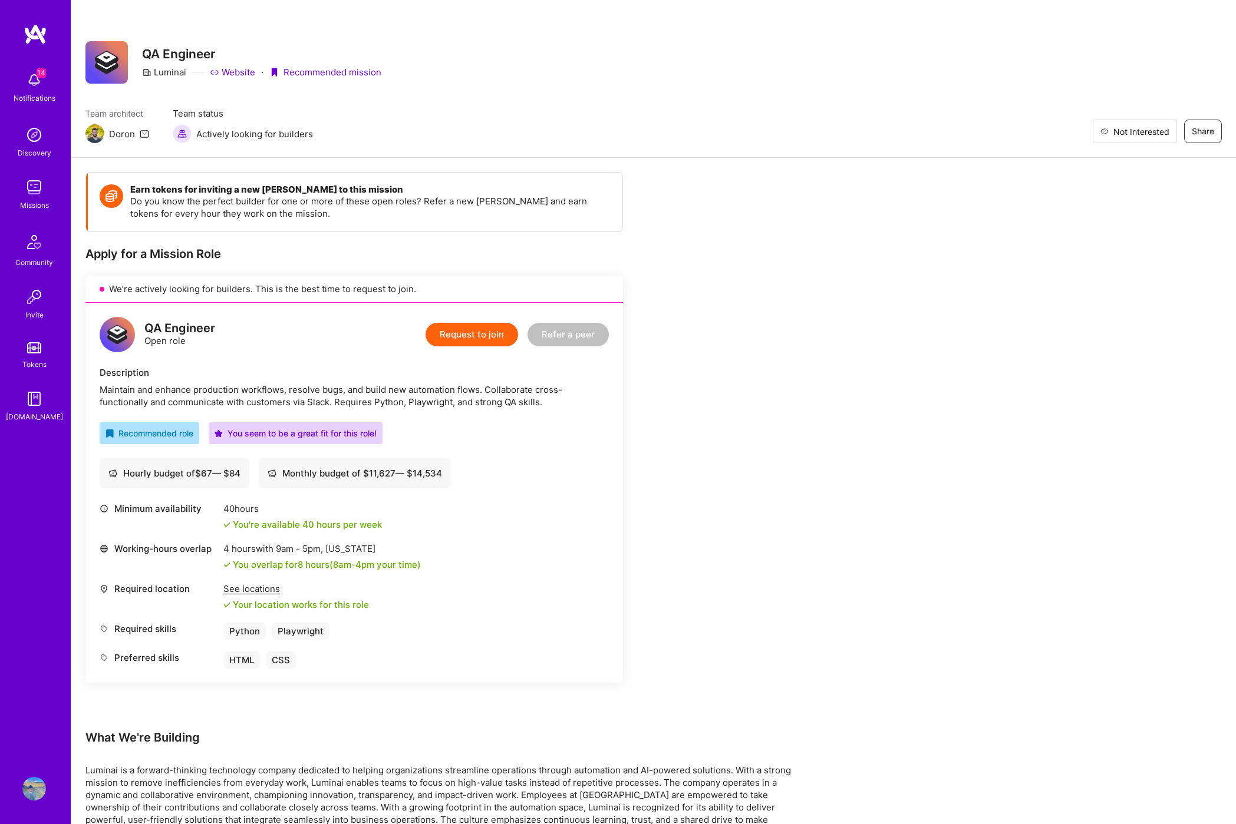
click at [1161, 126] on span "Not Interested" at bounding box center [1141, 132] width 56 height 12
click at [37, 192] on img at bounding box center [34, 188] width 24 height 24
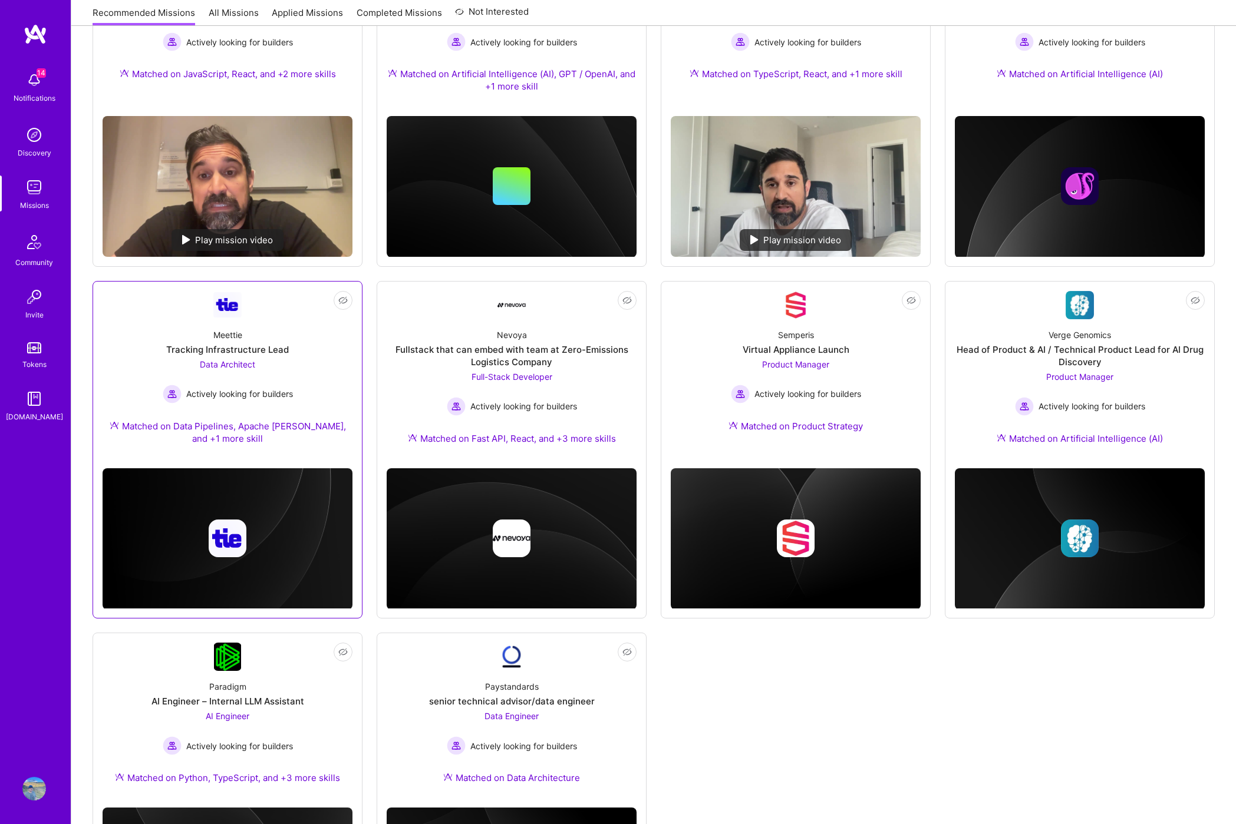
scroll to position [271, 0]
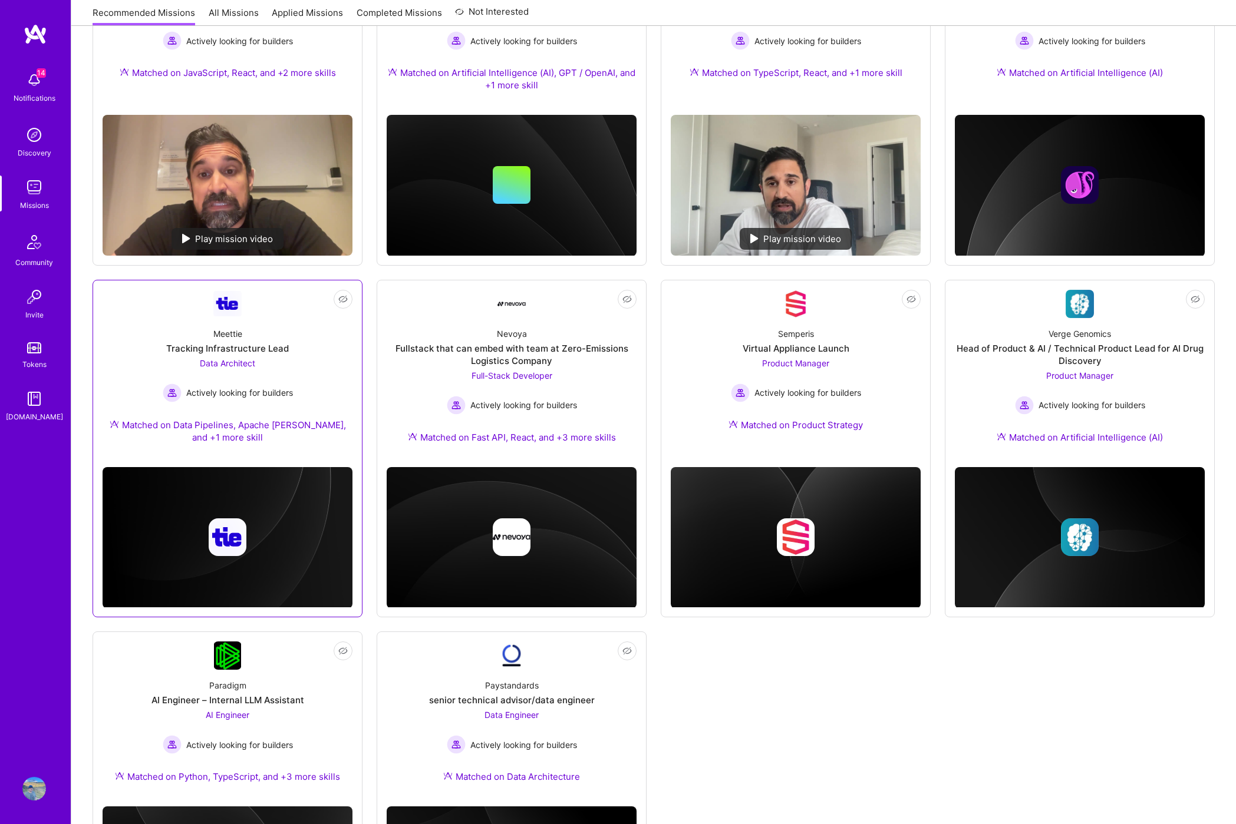
click at [242, 340] on div "Meettie Tracking Infrastructure Lead Data Architect Actively looking for builde…" at bounding box center [228, 388] width 250 height 140
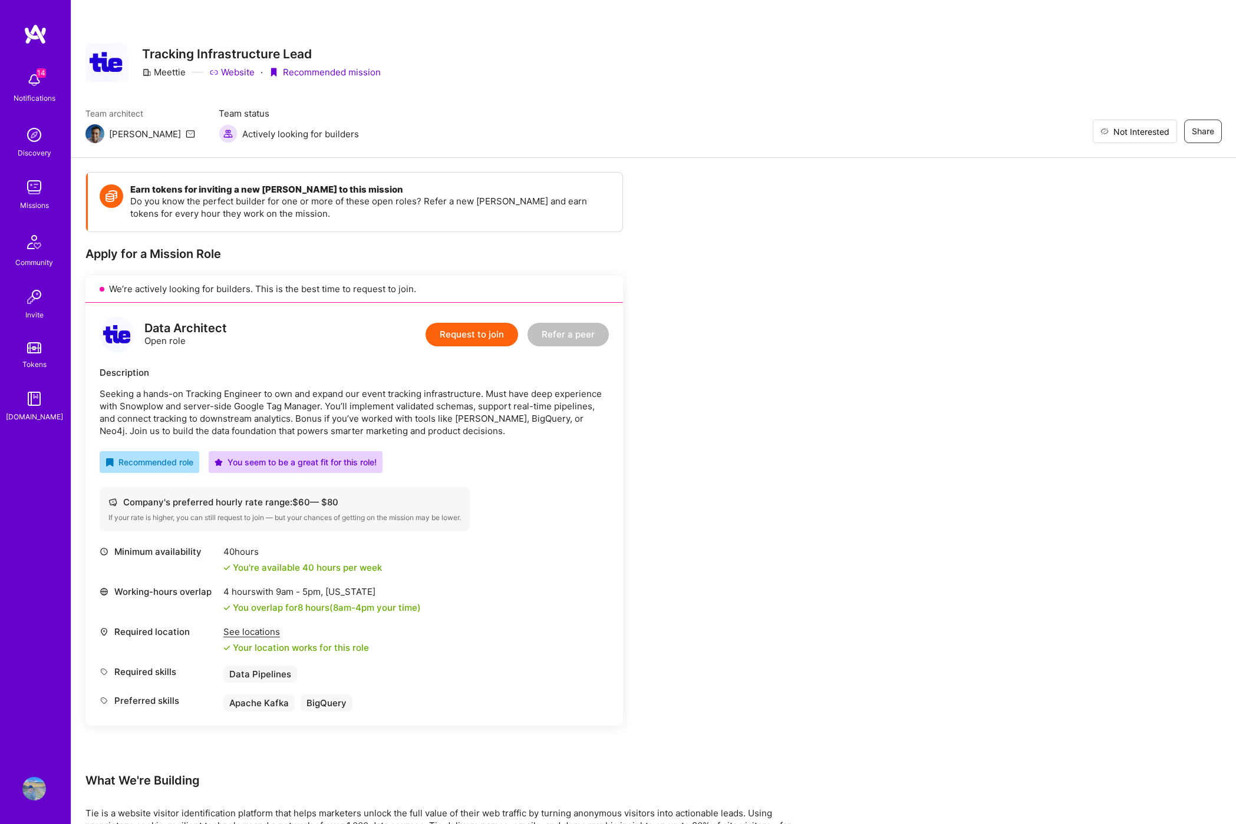
click at [1147, 131] on span "Not Interested" at bounding box center [1141, 132] width 56 height 12
click at [30, 189] on img at bounding box center [34, 188] width 24 height 24
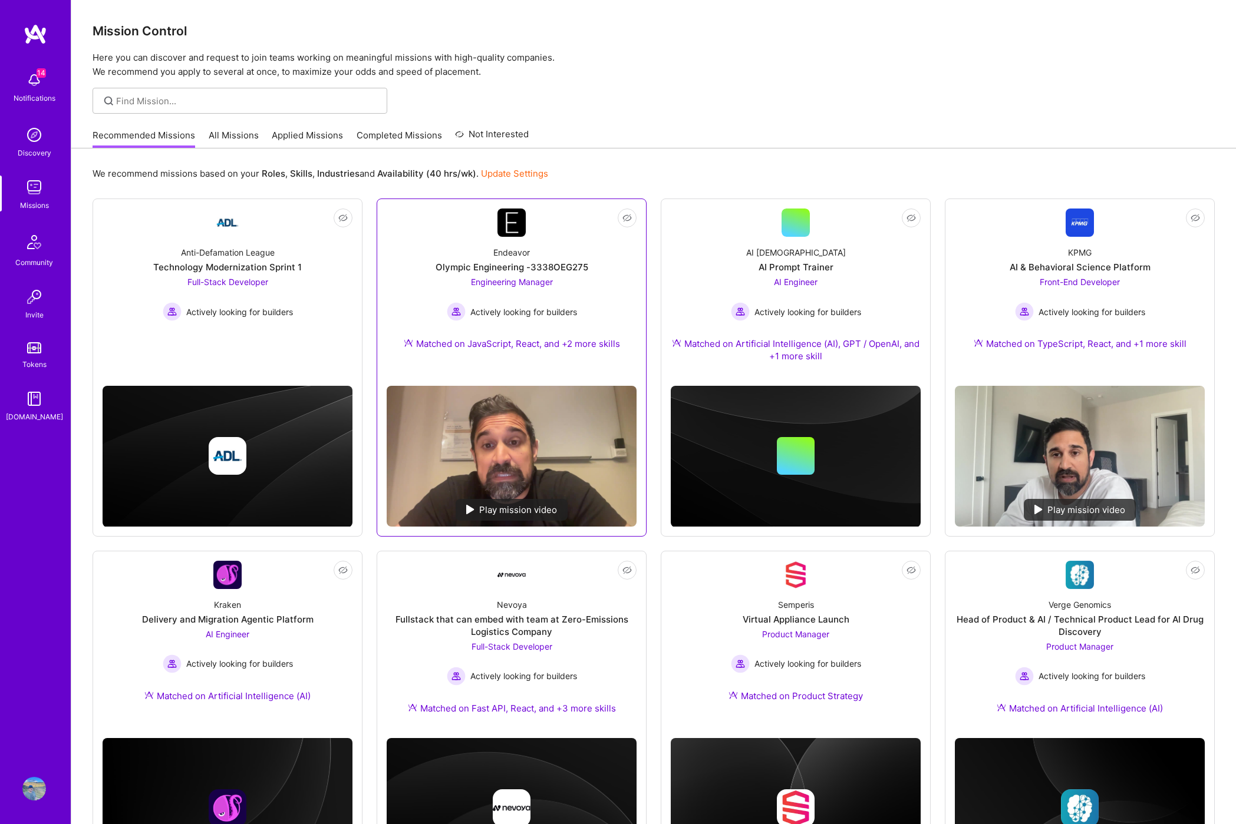
click at [500, 237] on div "Endeavor Olympic Engineering -3338OEG275 Engineering Manager Actively looking f…" at bounding box center [512, 300] width 250 height 127
click at [220, 231] on img at bounding box center [227, 223] width 28 height 28
click at [232, 138] on link "All Missions" at bounding box center [234, 138] width 50 height 19
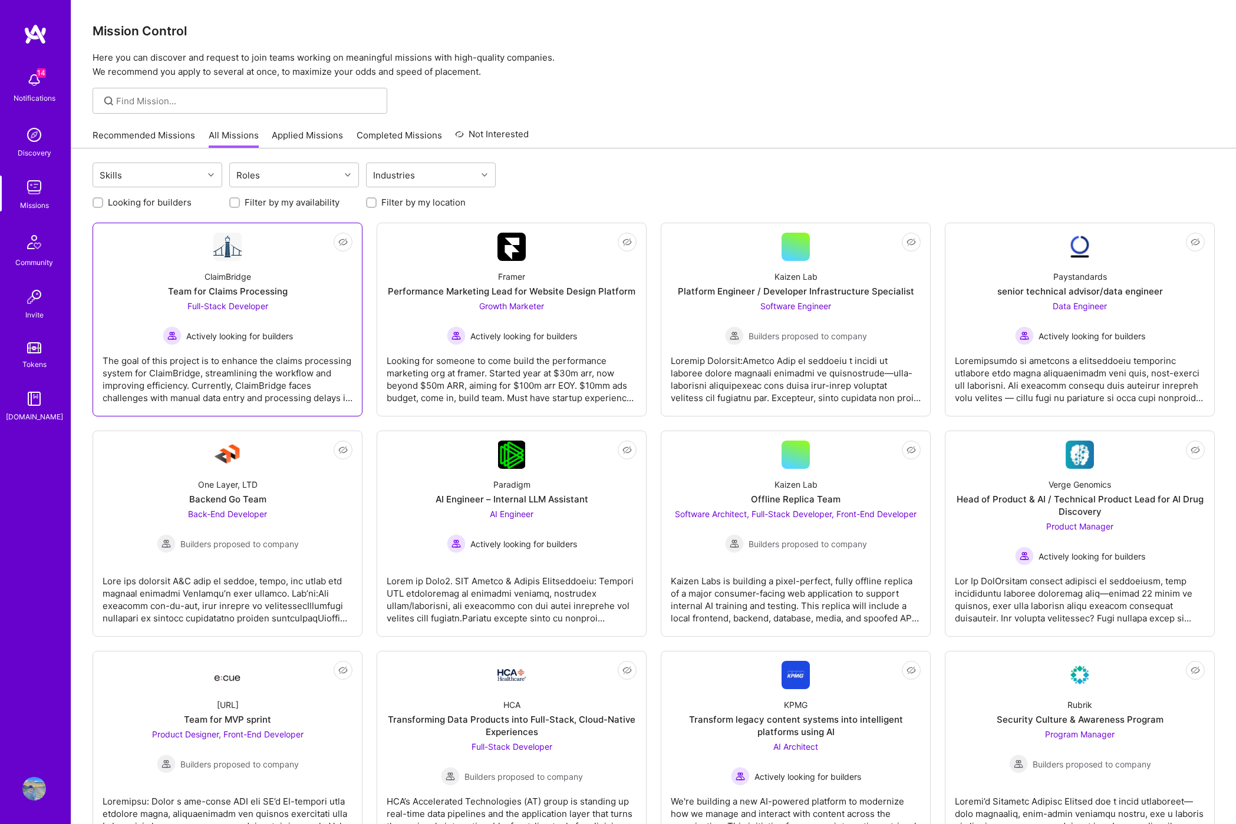
click at [246, 345] on div "The goal of this project is to enhance the claims processing system for ClaimBr…" at bounding box center [228, 374] width 250 height 59
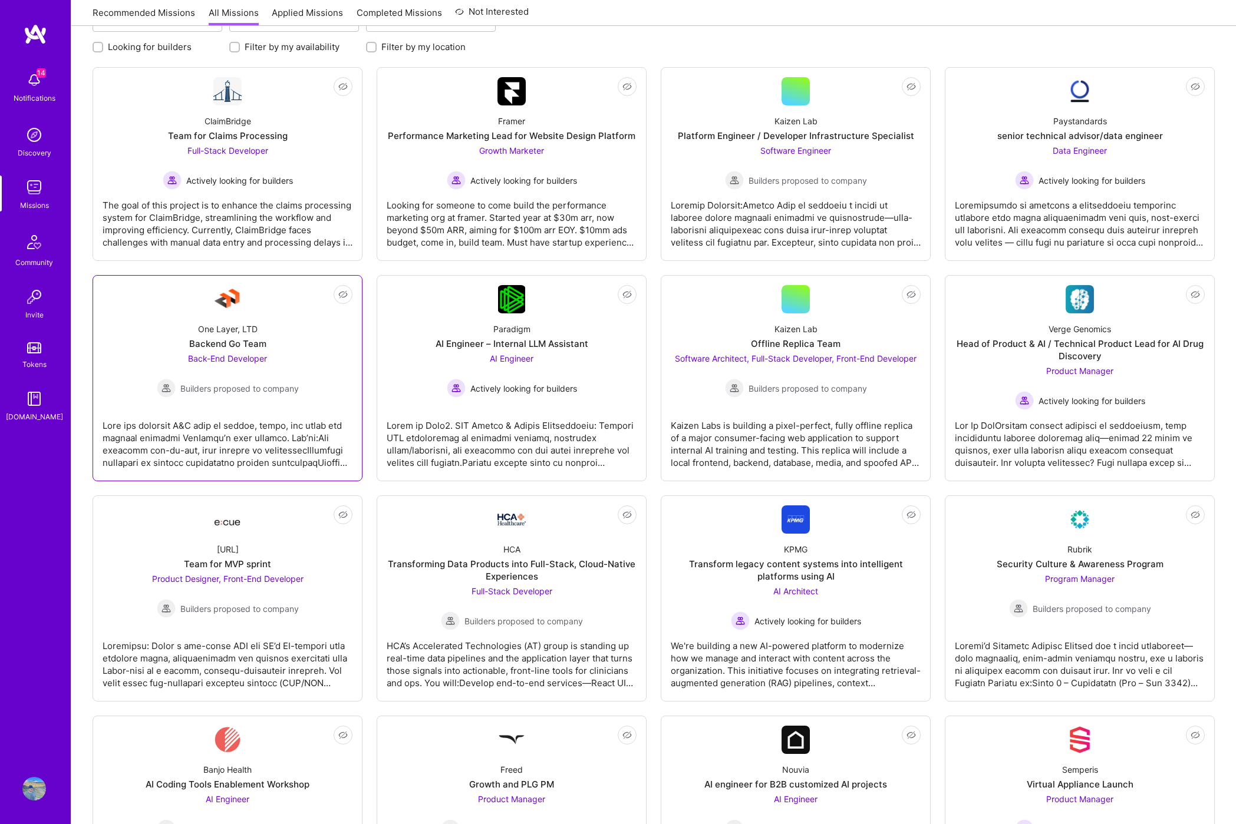
scroll to position [171, 0]
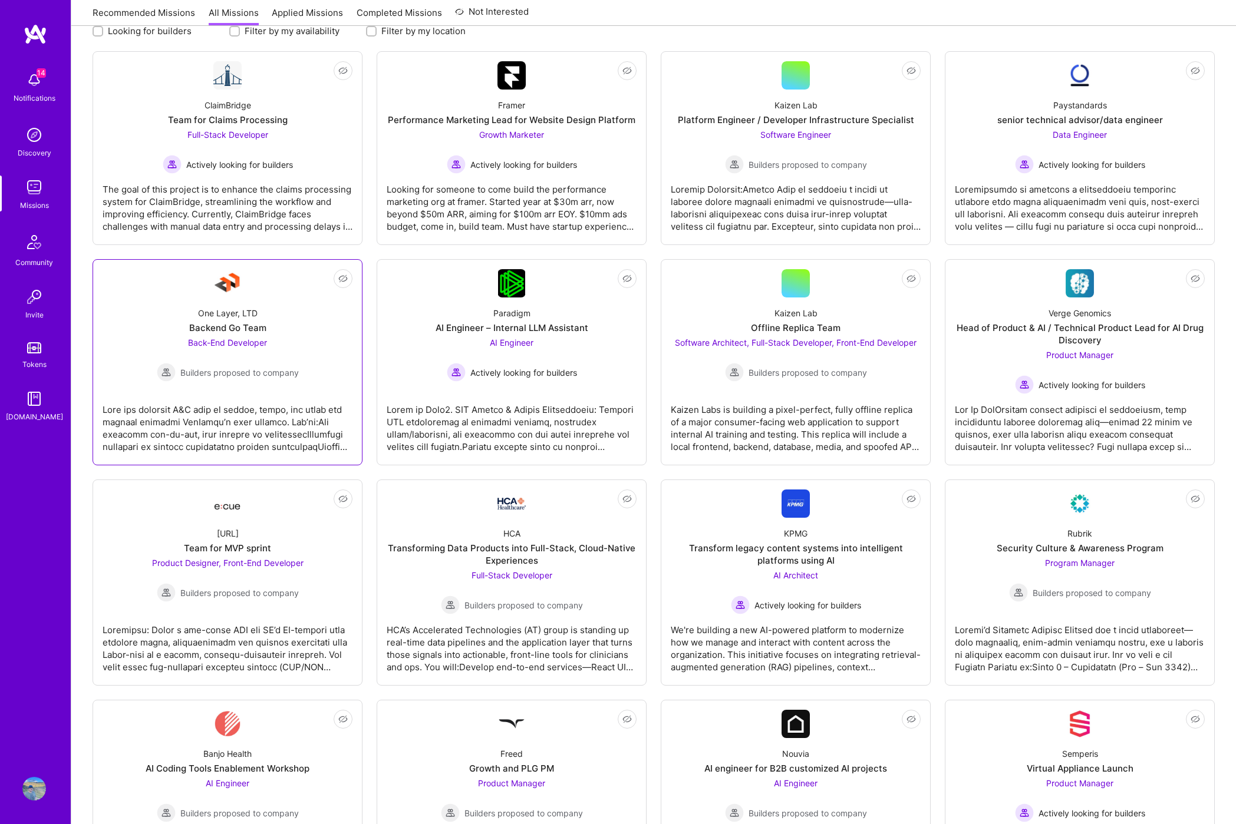
click at [260, 442] on div at bounding box center [228, 423] width 250 height 59
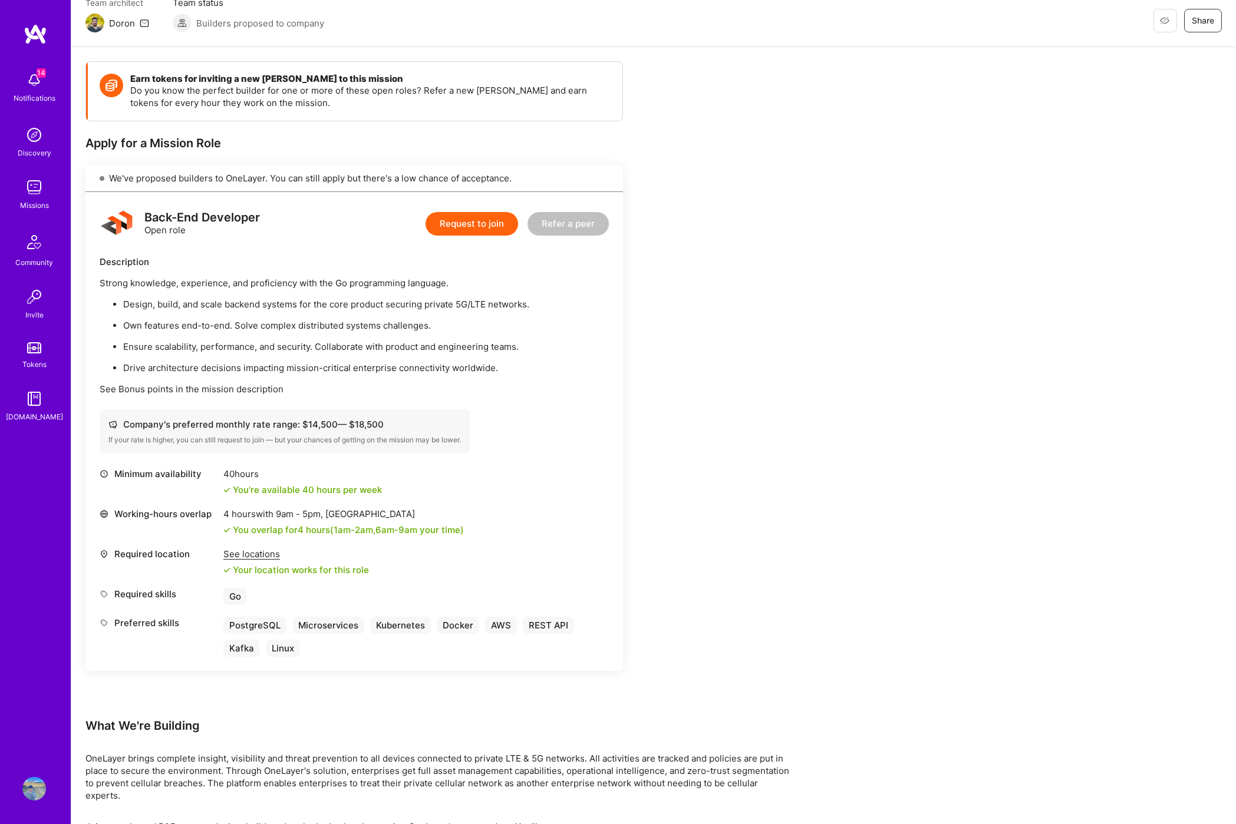
scroll to position [121, 0]
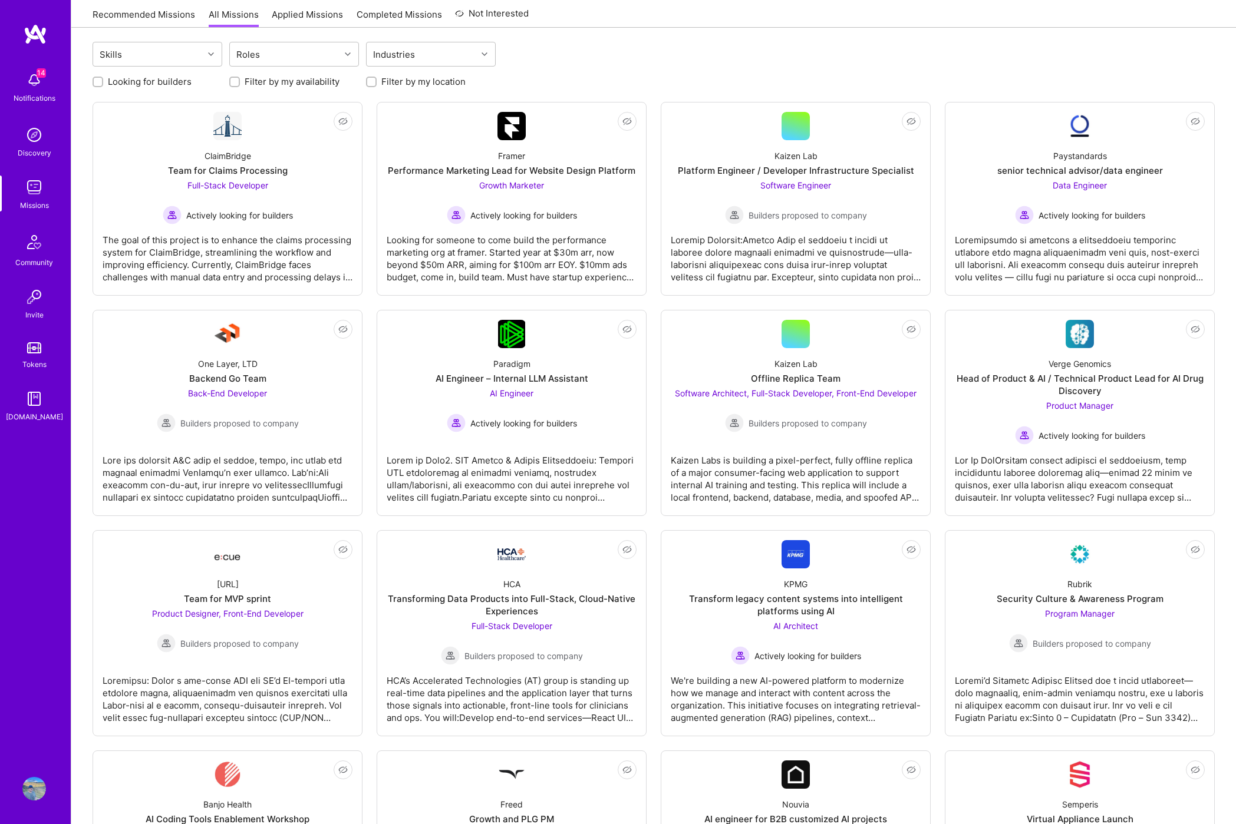
scroll to position [171, 0]
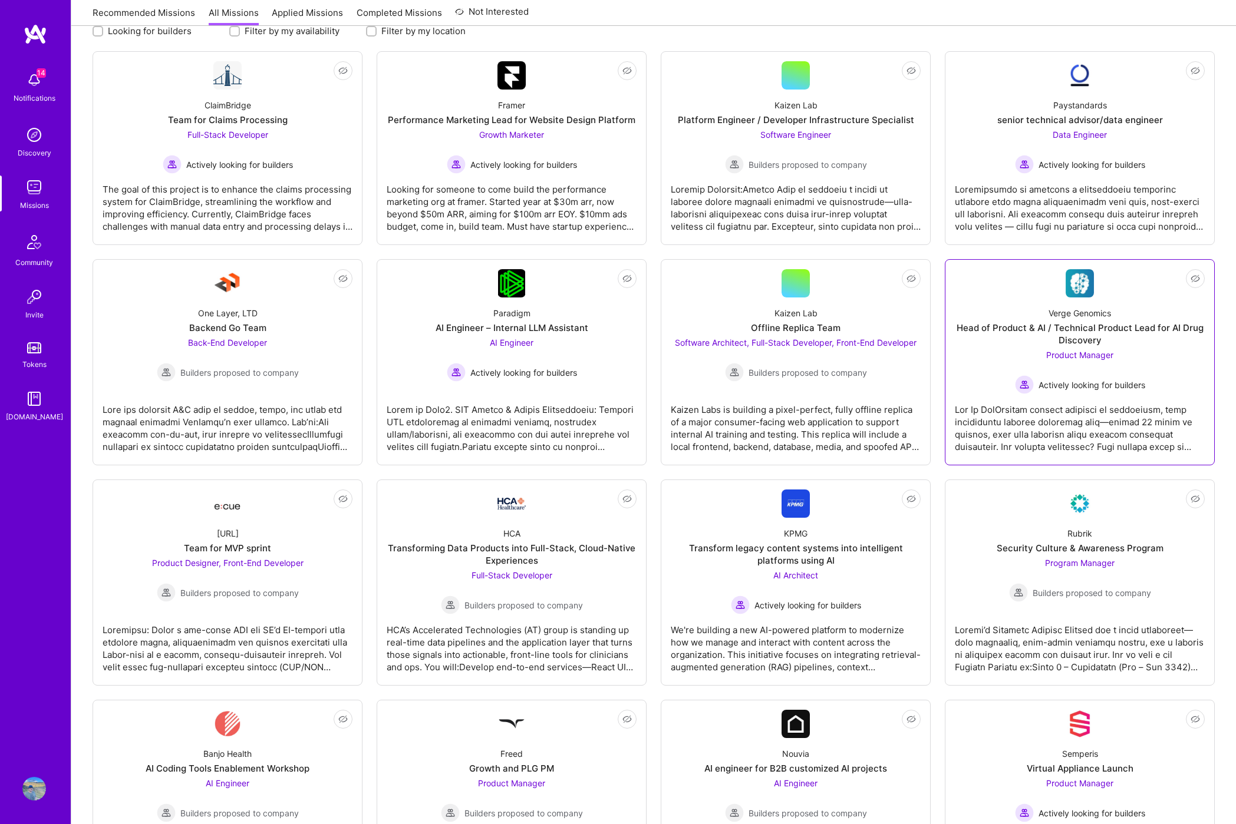
click at [1026, 407] on div at bounding box center [1080, 423] width 250 height 59
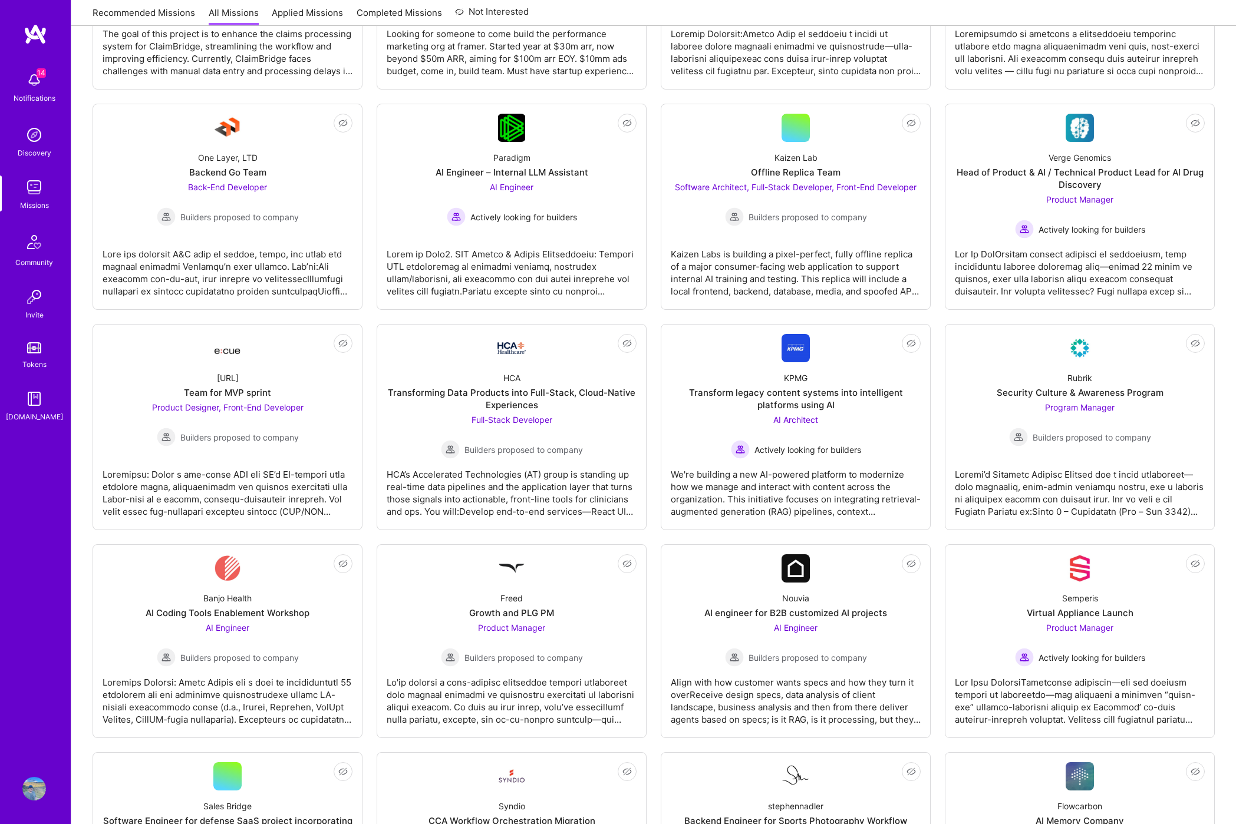
scroll to position [341, 0]
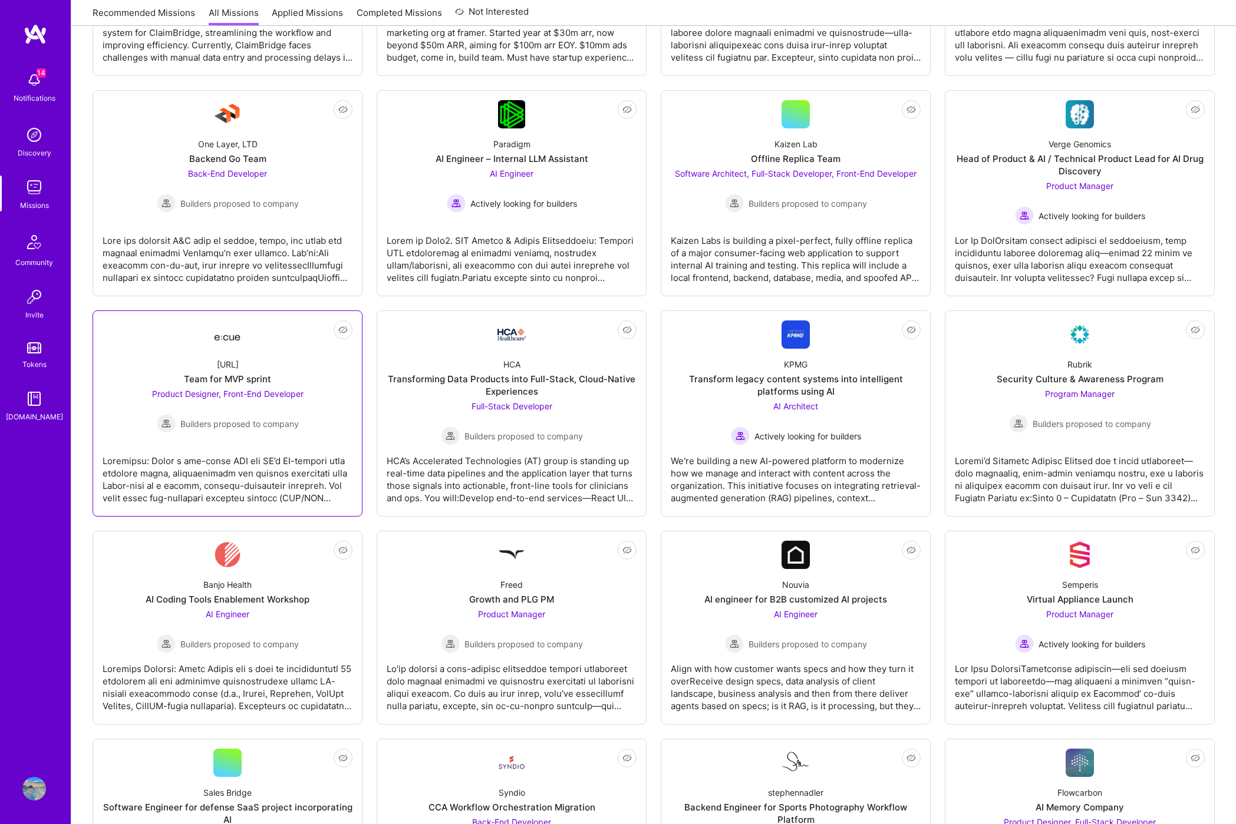
click at [286, 444] on link "Not Interested [URL] Team for MVP sprint Product Designer, Front-End Developer …" at bounding box center [228, 414] width 250 height 186
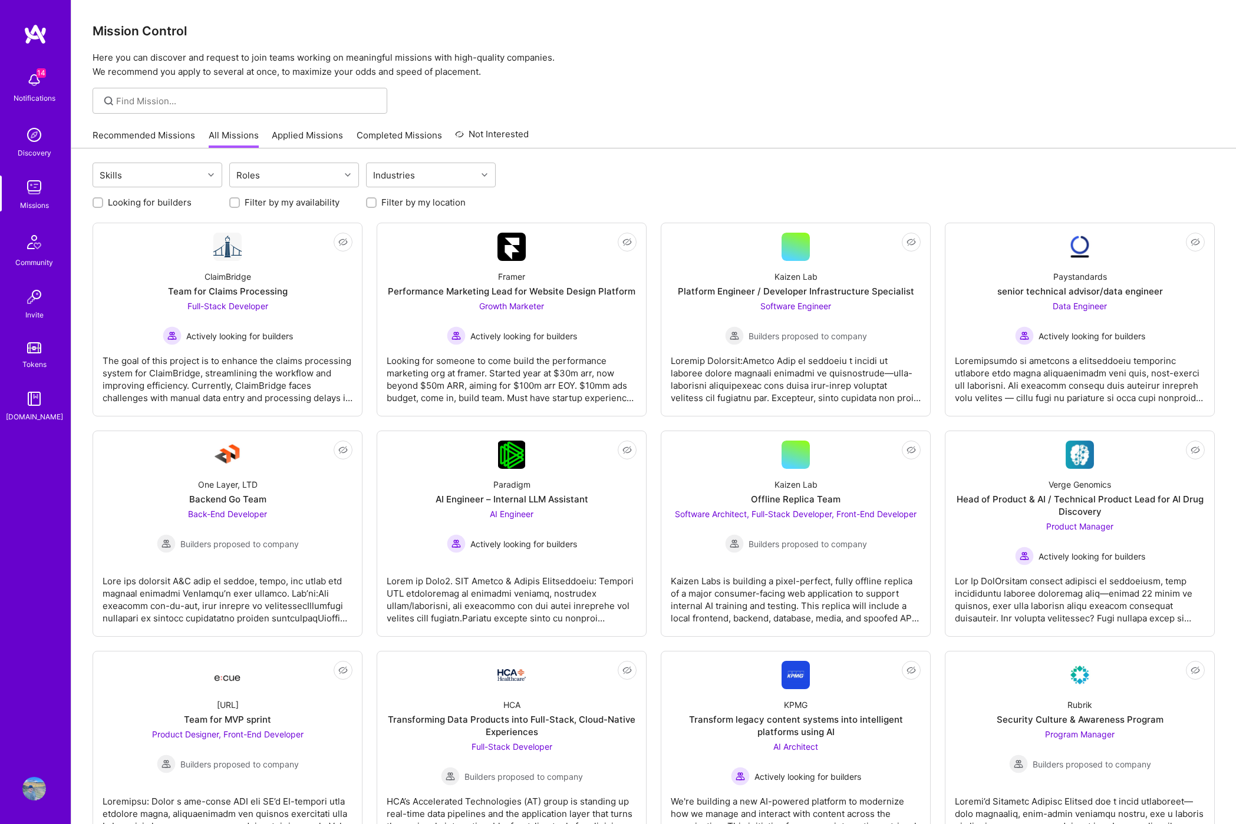
scroll to position [341, 0]
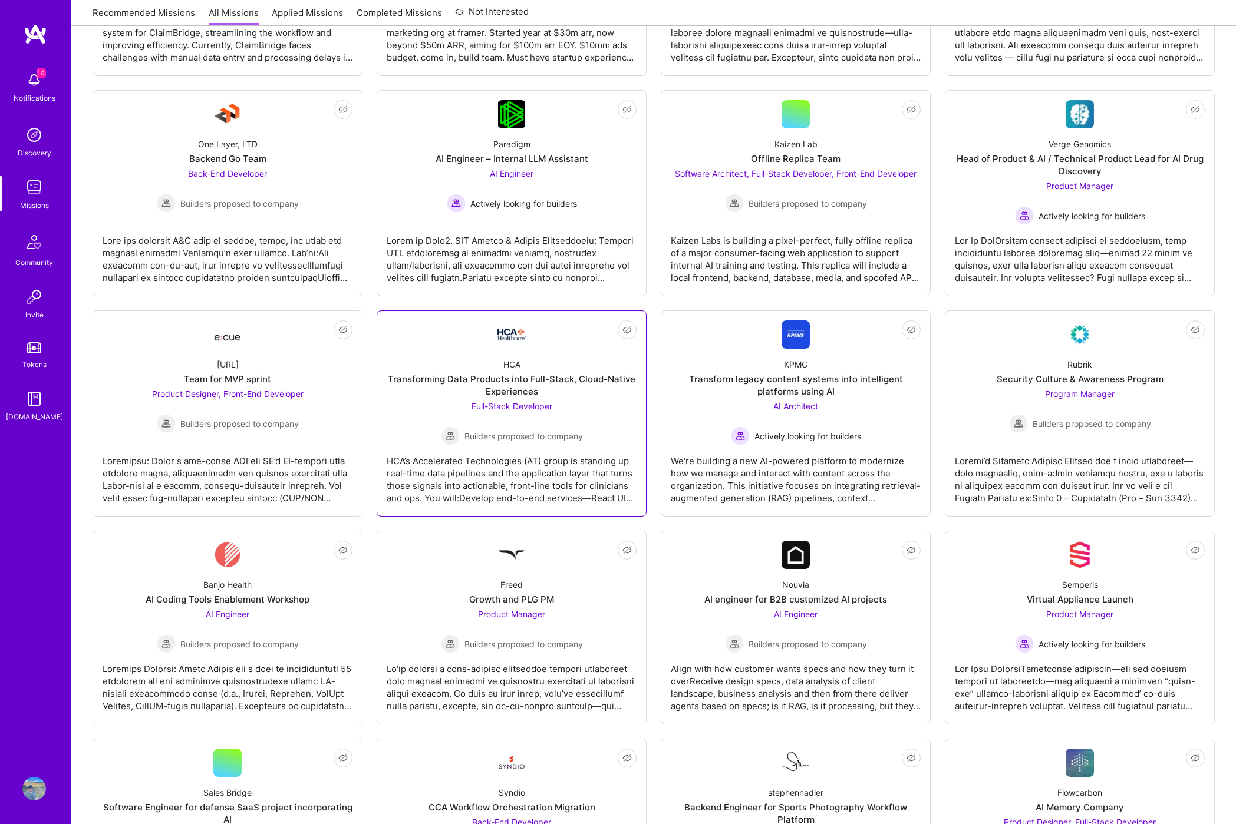
click at [553, 473] on div "HCA’s Accelerated Technologies (AT) group is standing up real-time data pipelin…" at bounding box center [512, 474] width 250 height 59
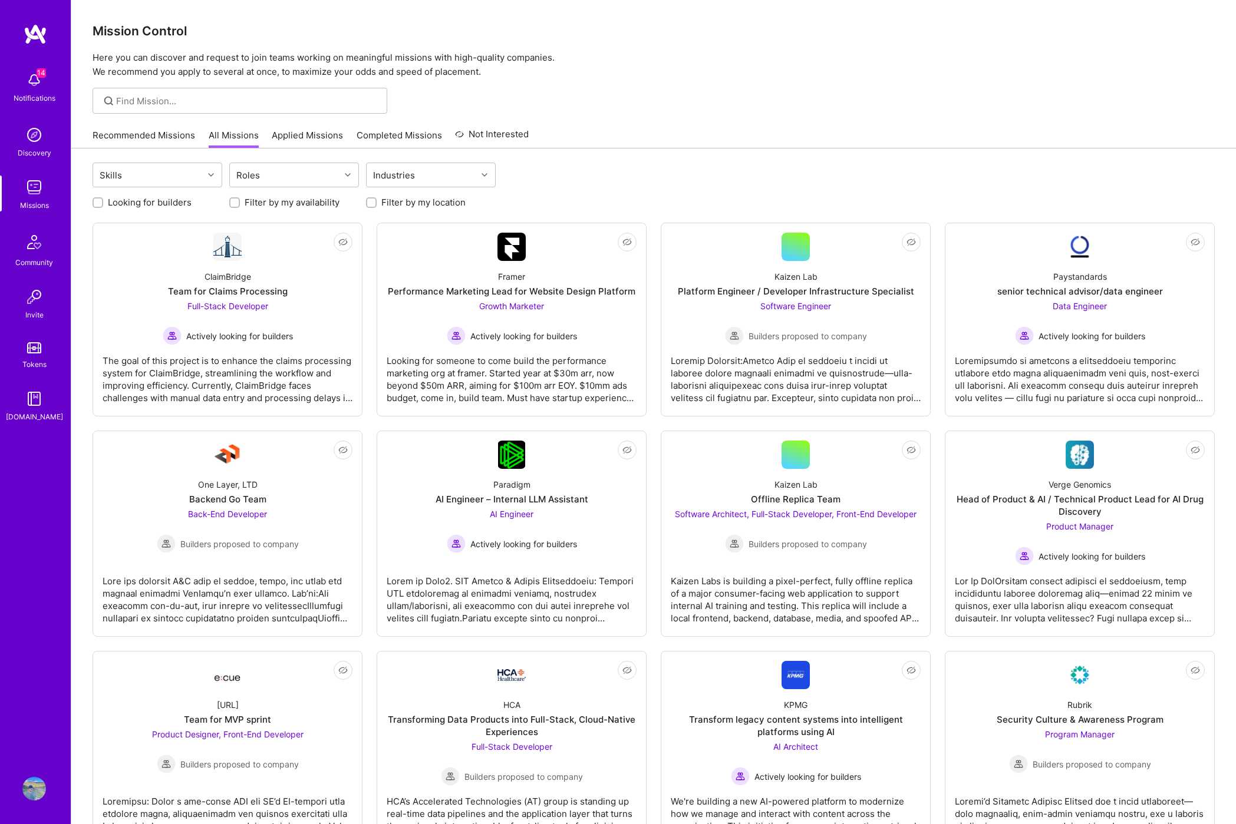
scroll to position [341, 0]
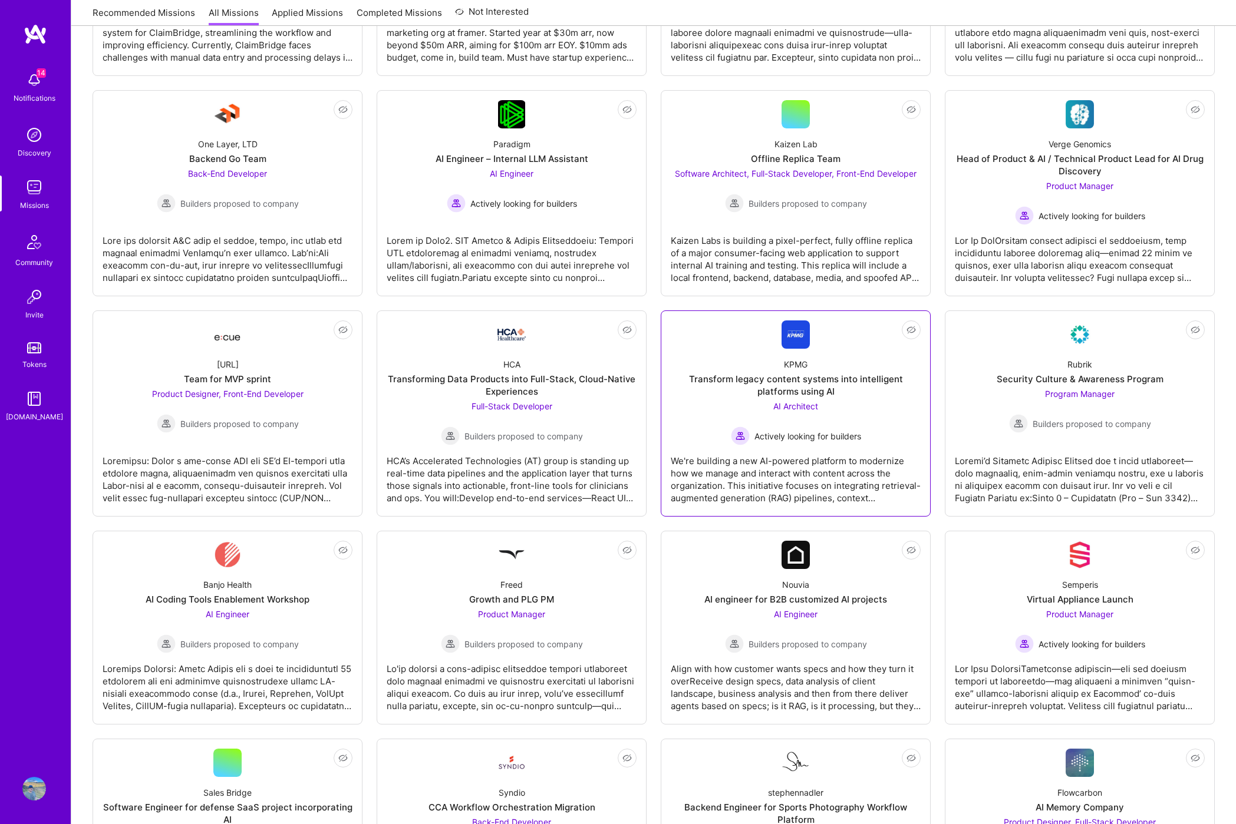
click at [802, 427] on div "Actively looking for builders" at bounding box center [796, 436] width 130 height 19
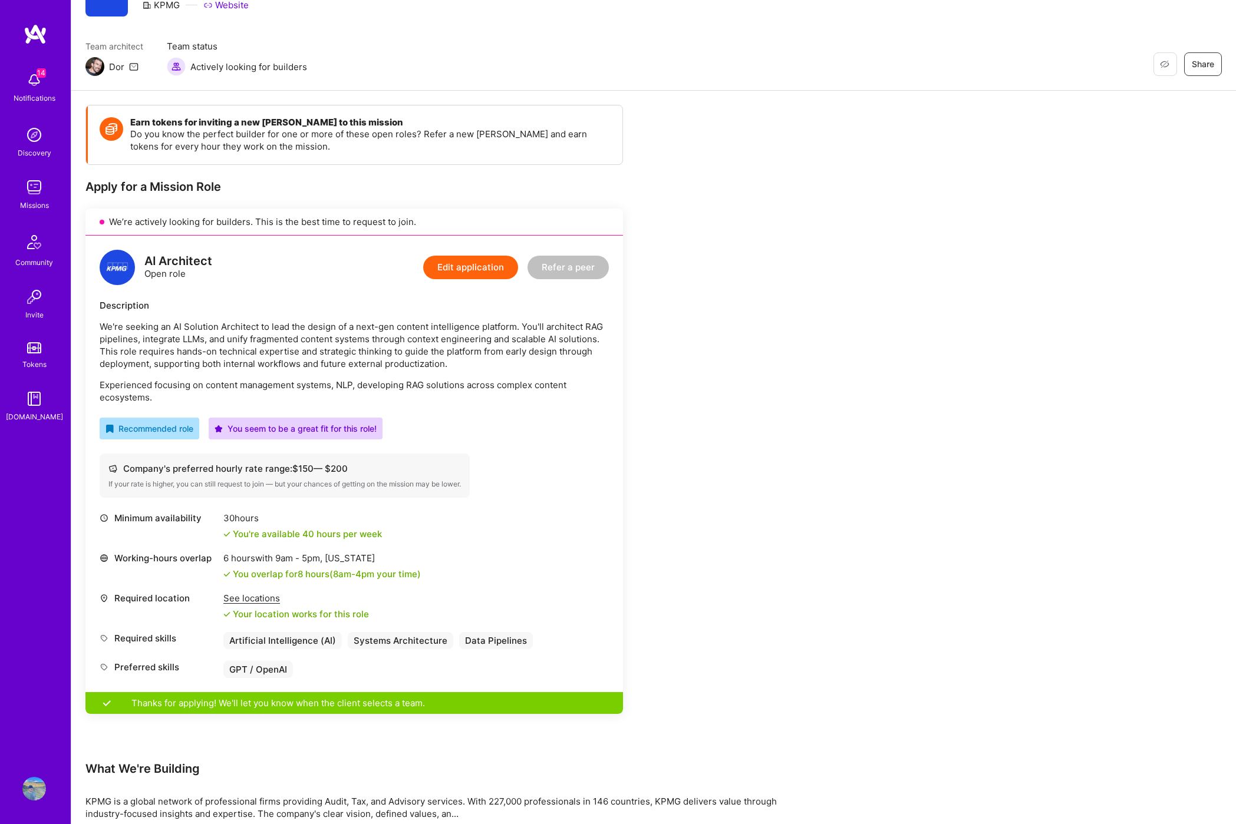
scroll to position [167, 0]
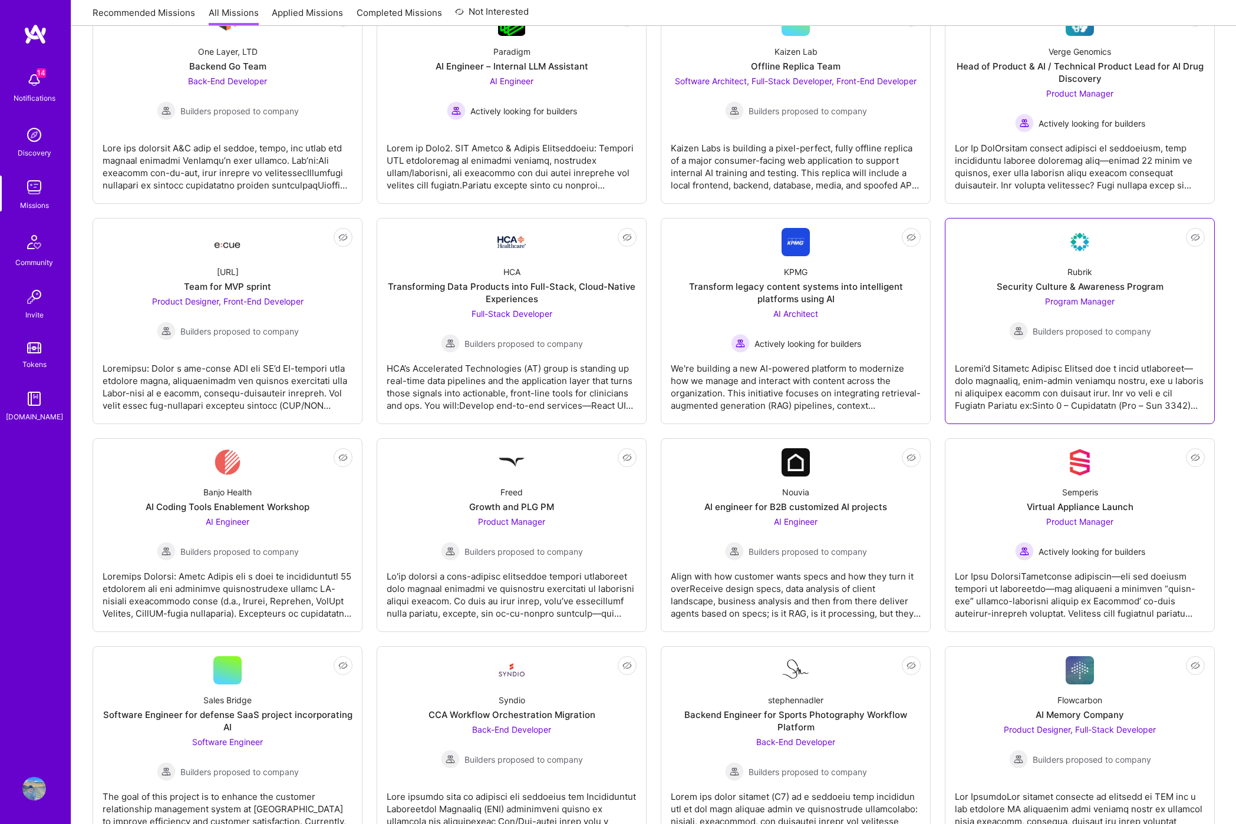
scroll to position [435, 0]
click at [1029, 391] on div at bounding box center [1080, 380] width 250 height 59
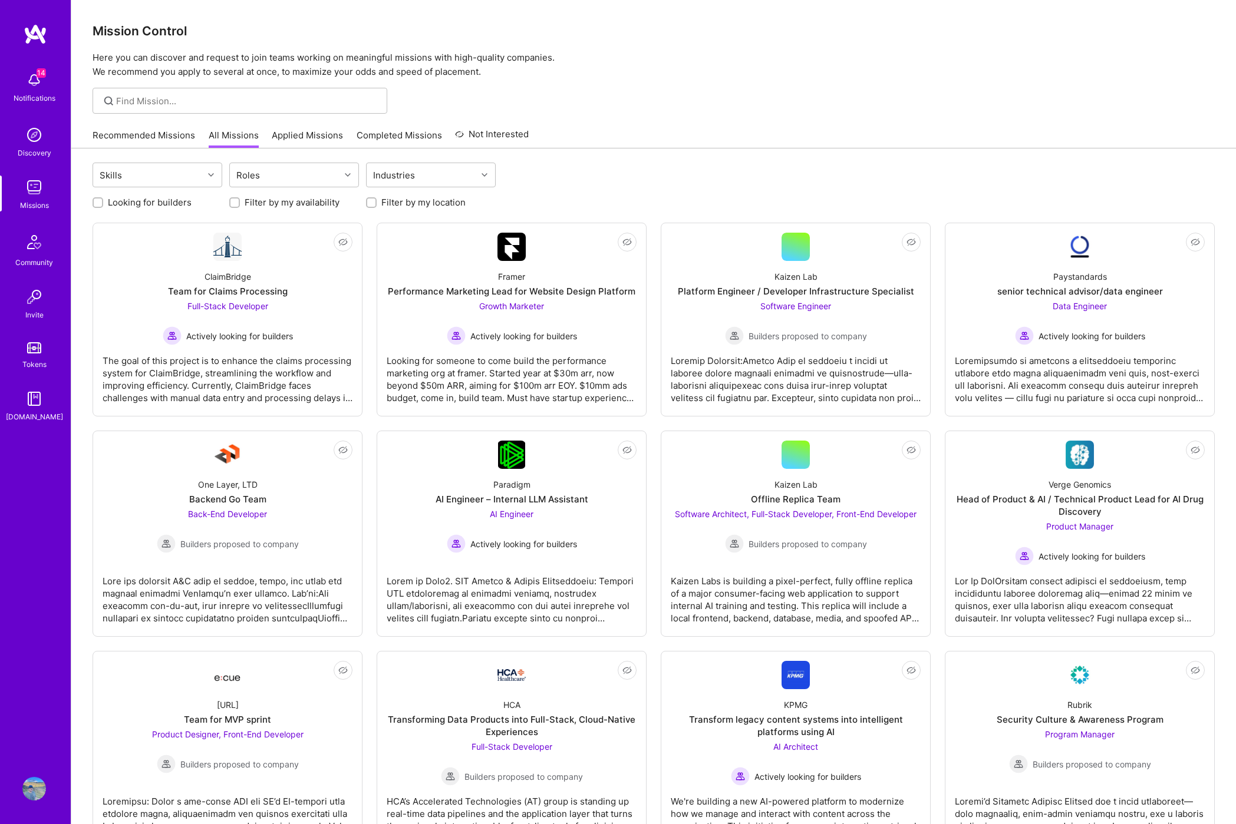
scroll to position [435, 0]
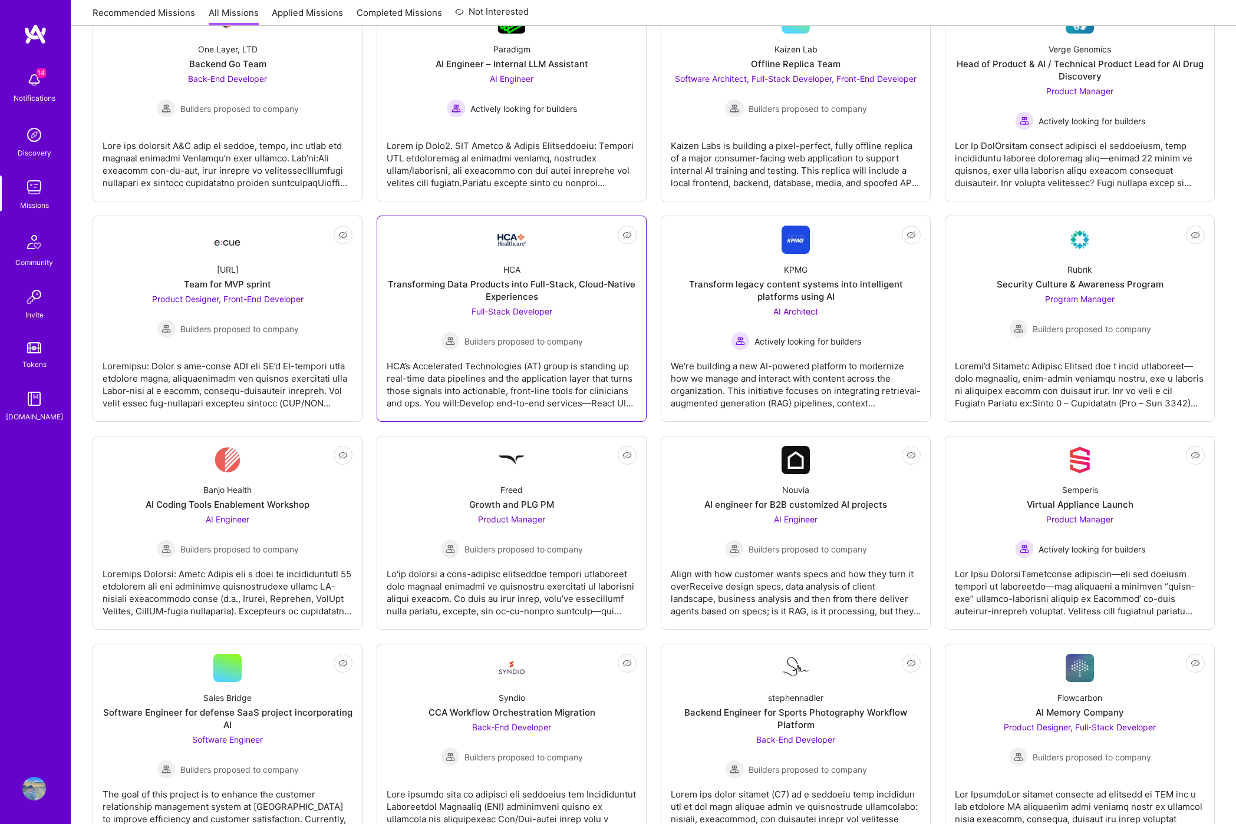
click at [549, 354] on div "HCA’s Accelerated Technologies (AT) group is standing up real-time data pipelin…" at bounding box center [512, 380] width 250 height 59
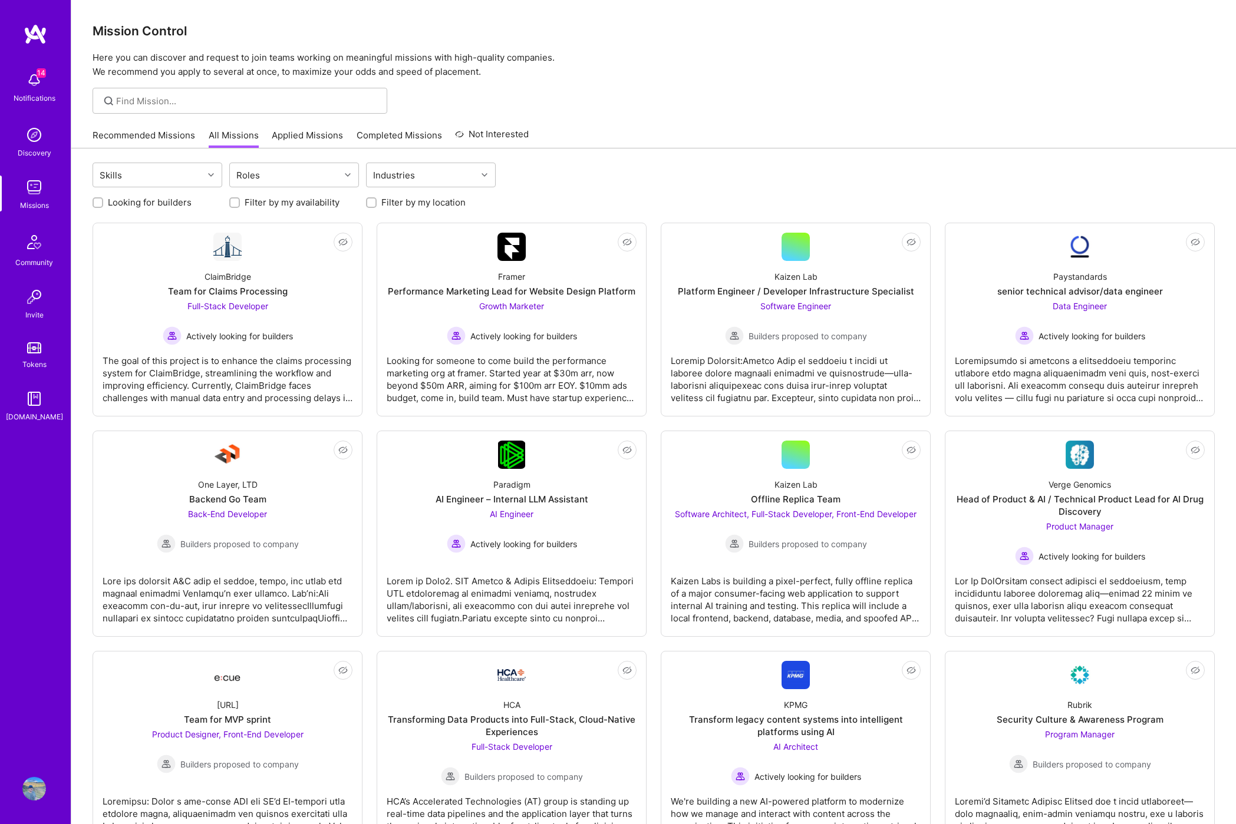
scroll to position [435, 0]
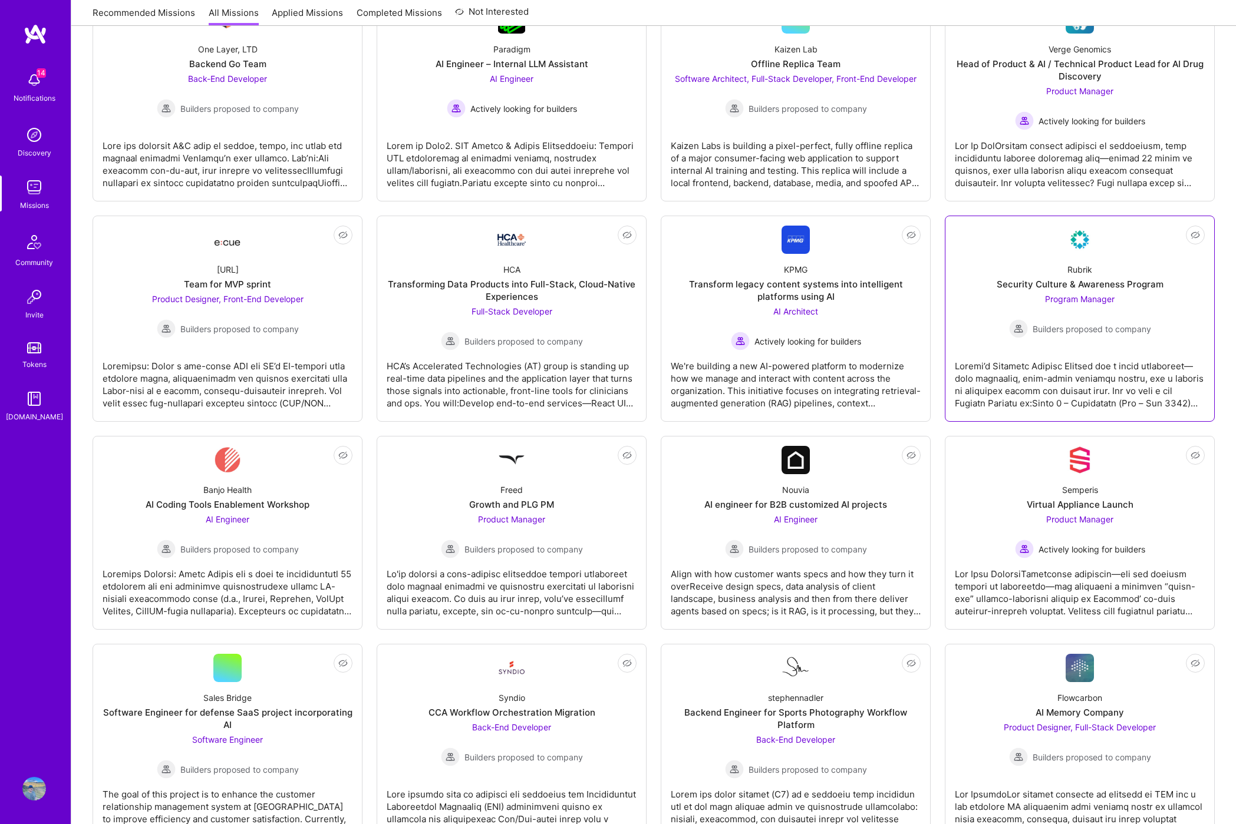
click at [1032, 379] on div at bounding box center [1080, 380] width 250 height 59
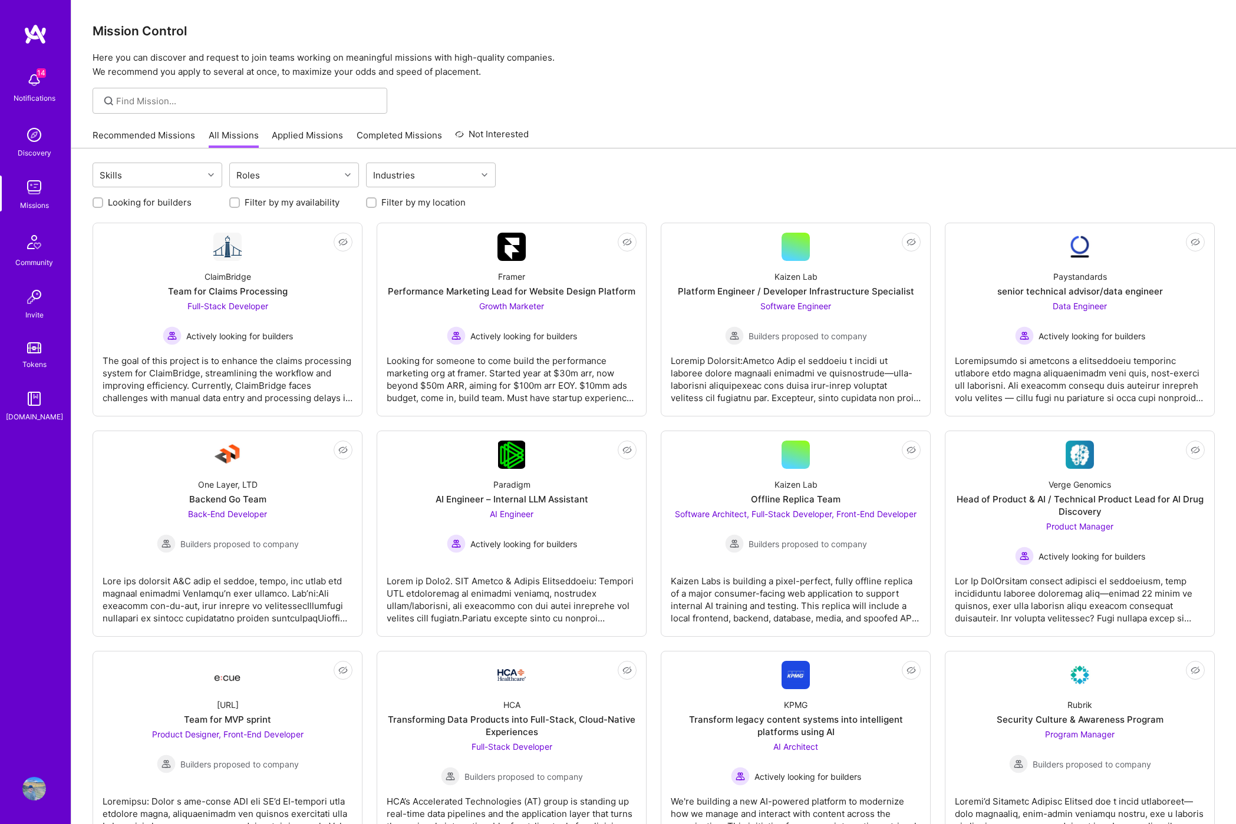
scroll to position [435, 0]
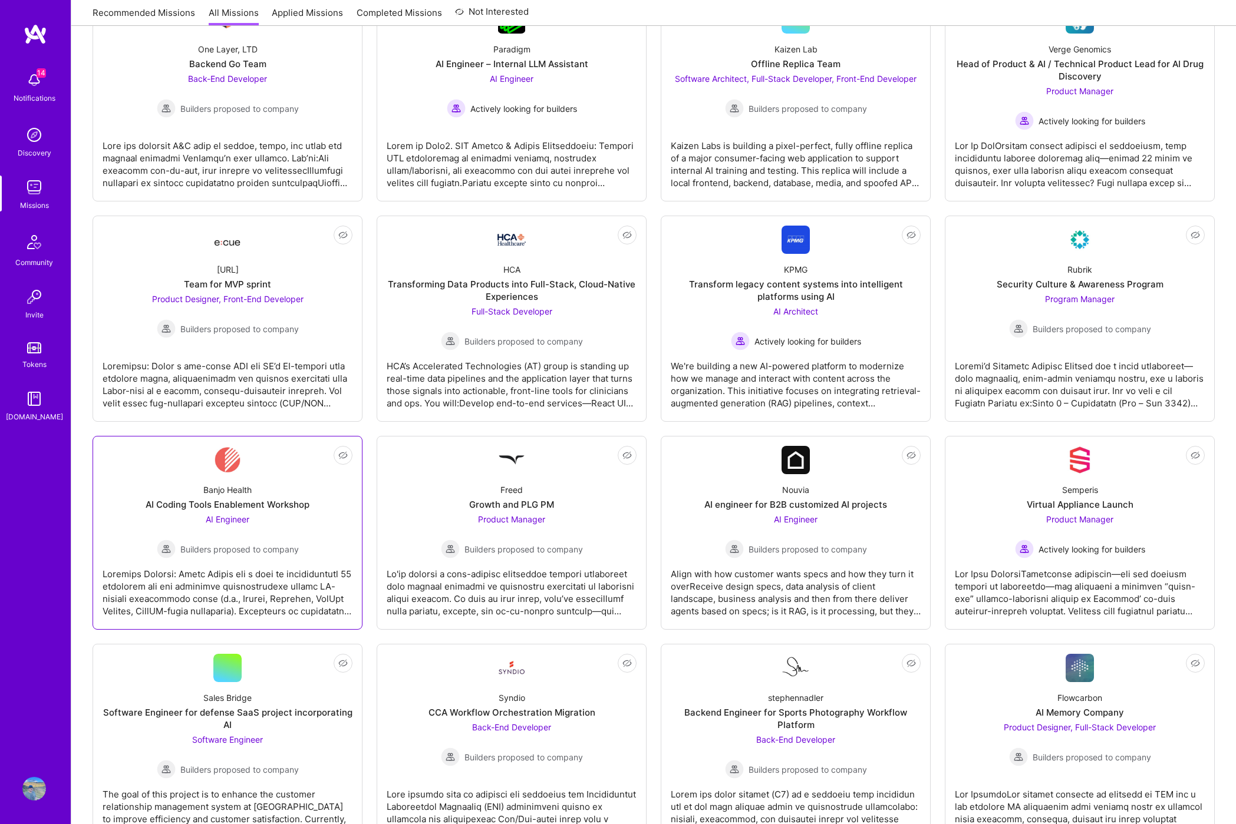
click at [258, 574] on div at bounding box center [228, 588] width 250 height 59
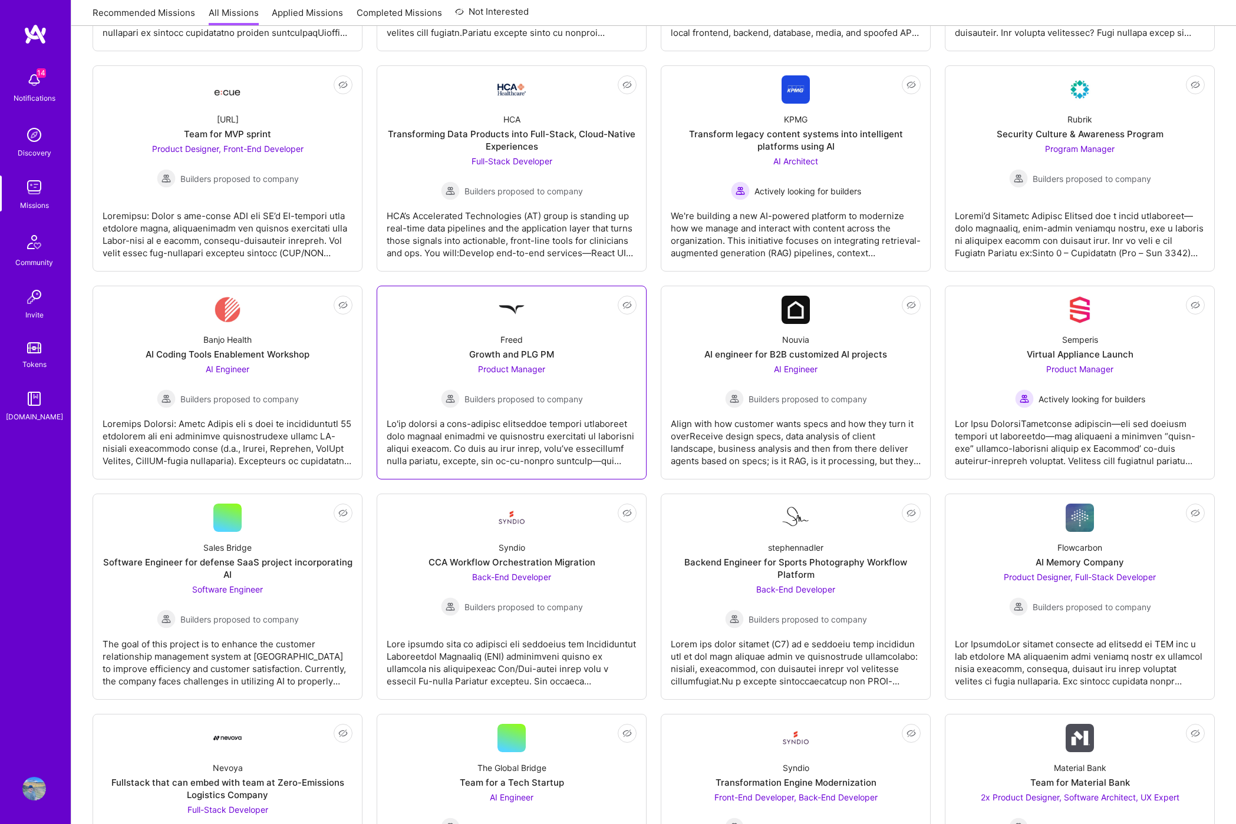
scroll to position [596, 0]
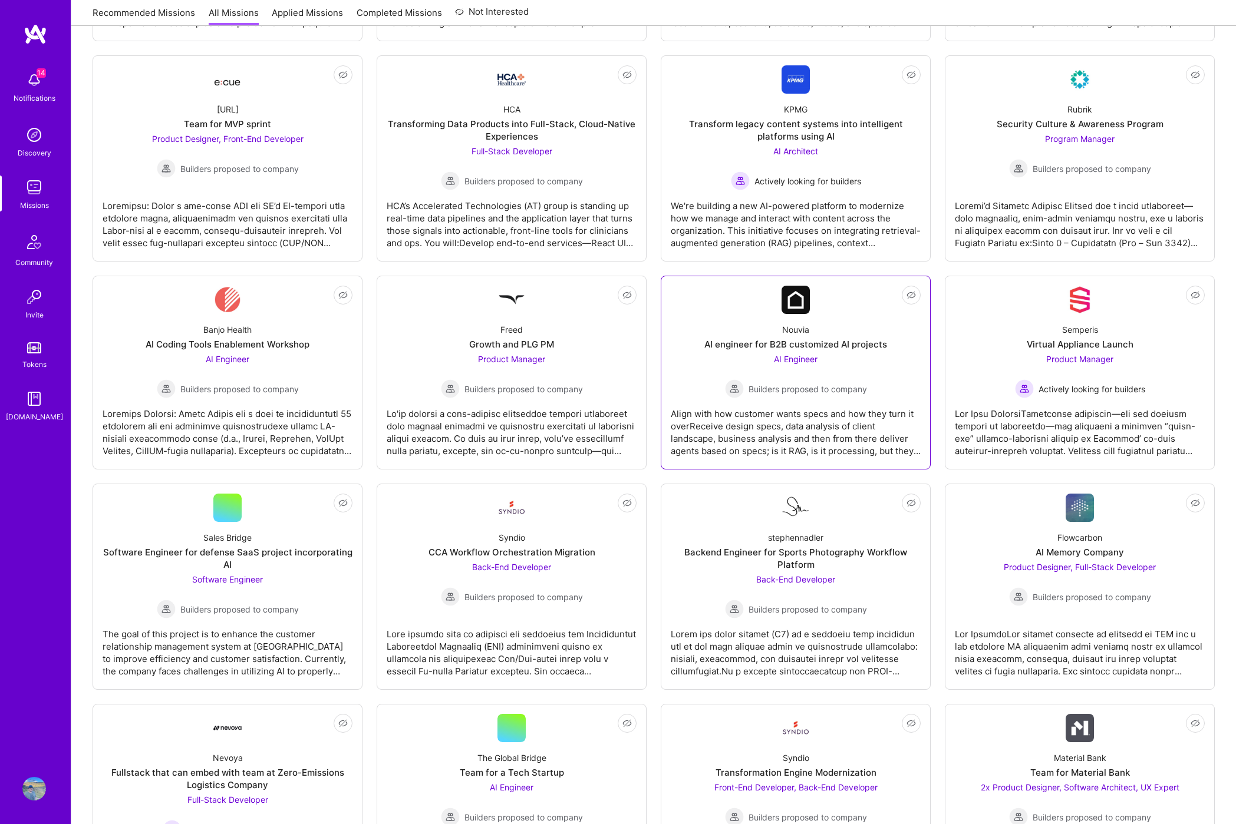
click at [789, 407] on div "Align with how customer wants specs and how they turn it overReceive design spe…" at bounding box center [796, 427] width 250 height 59
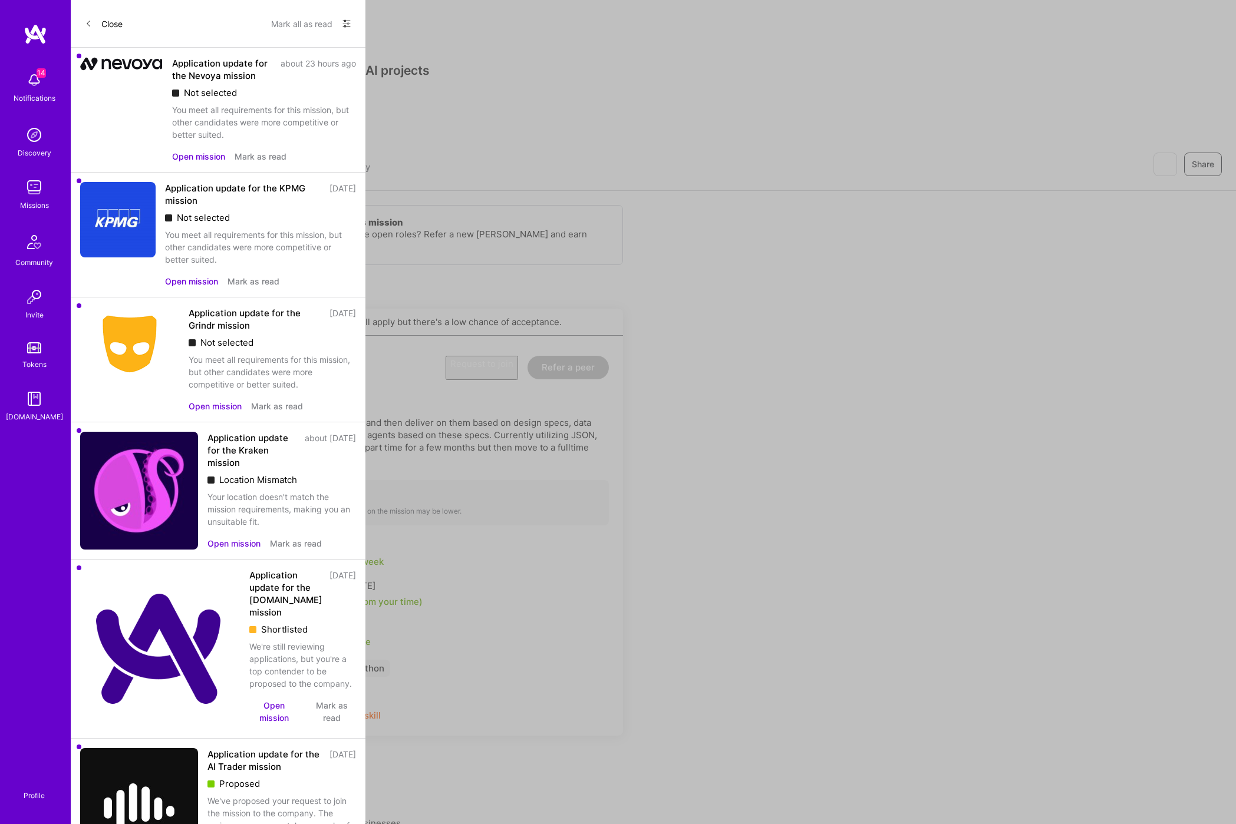
scroll to position [596, 0]
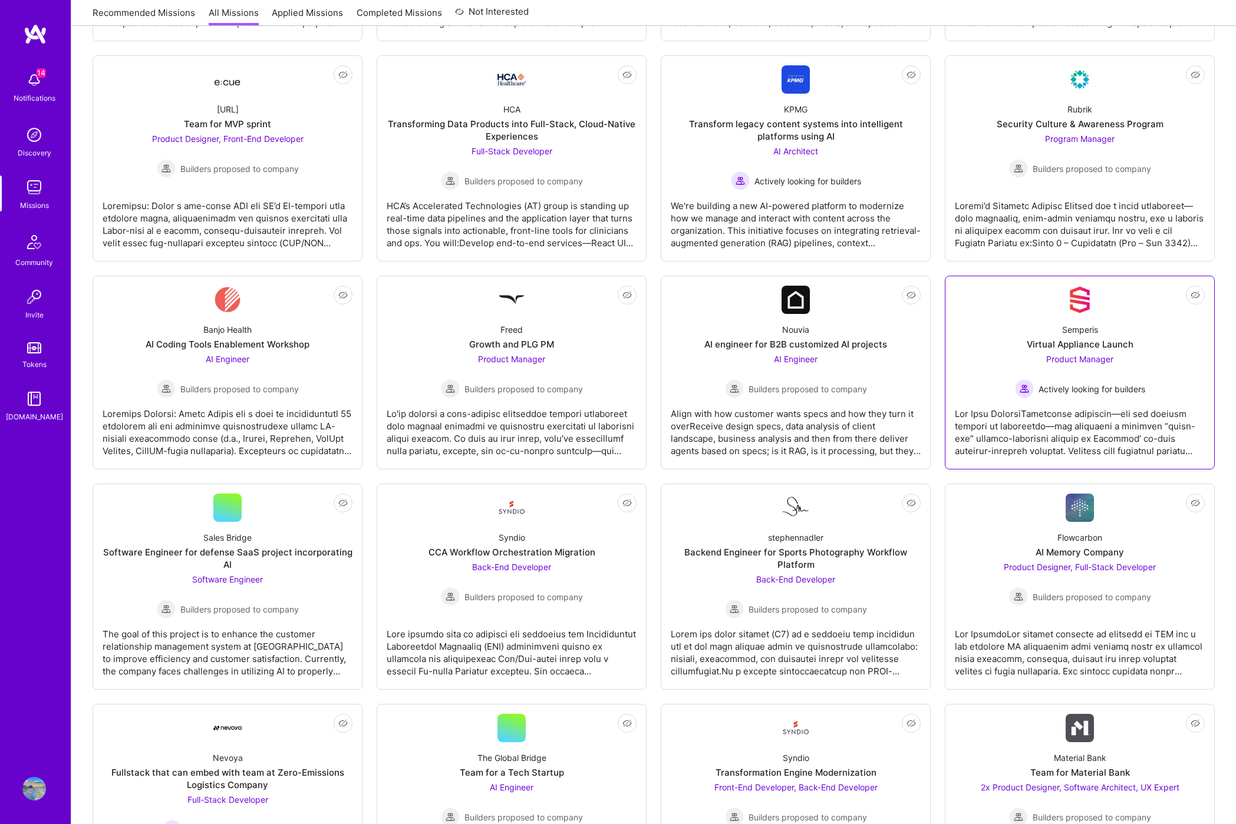
click at [1079, 302] on img at bounding box center [1079, 300] width 28 height 28
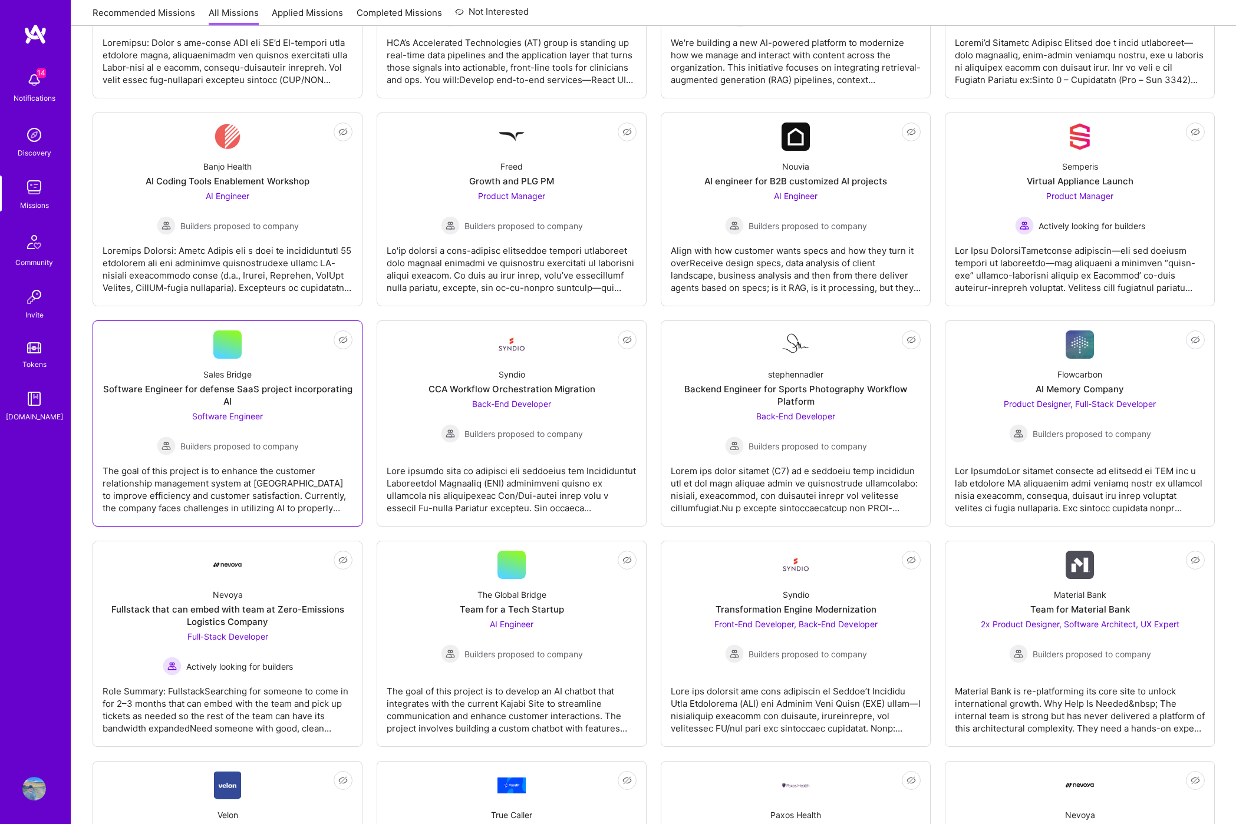
scroll to position [758, 0]
click at [275, 488] on div "The goal of this project is to enhance the customer relationship management sys…" at bounding box center [228, 485] width 250 height 59
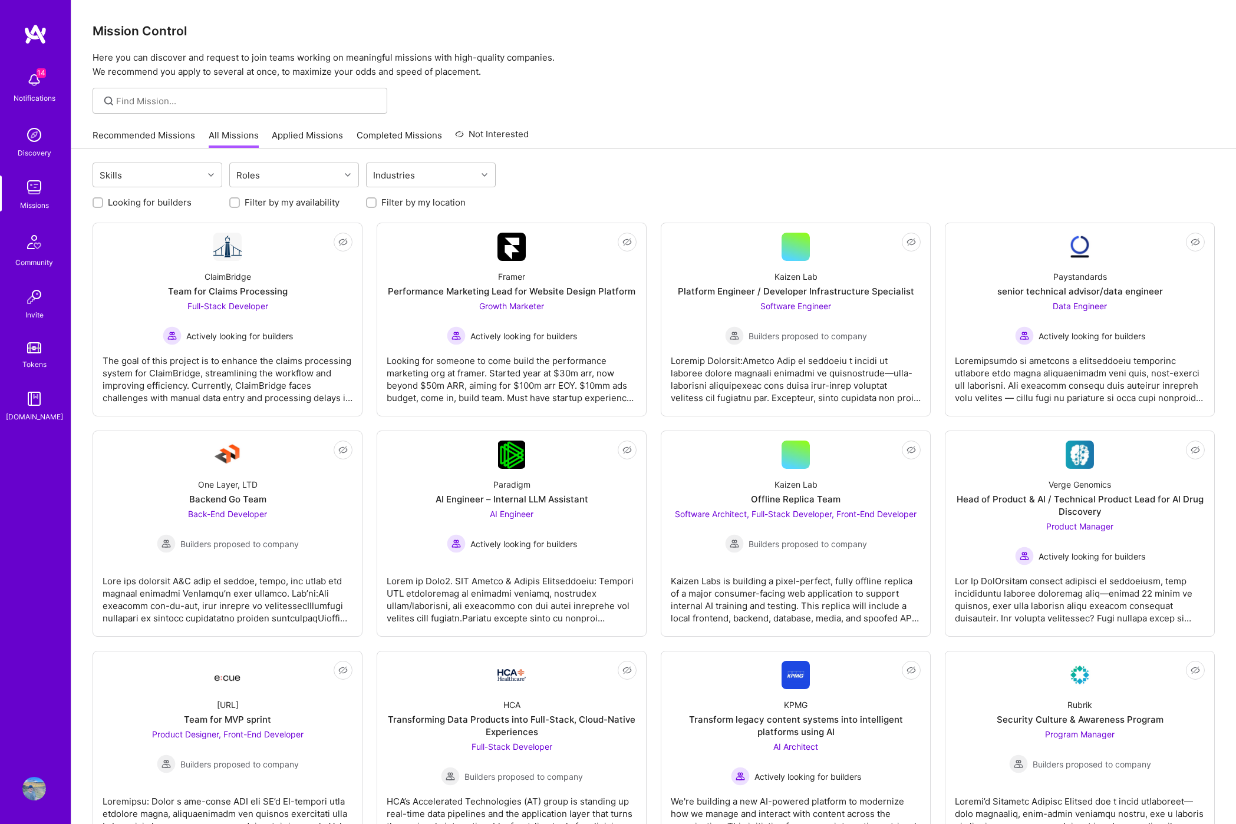
scroll to position [758, 0]
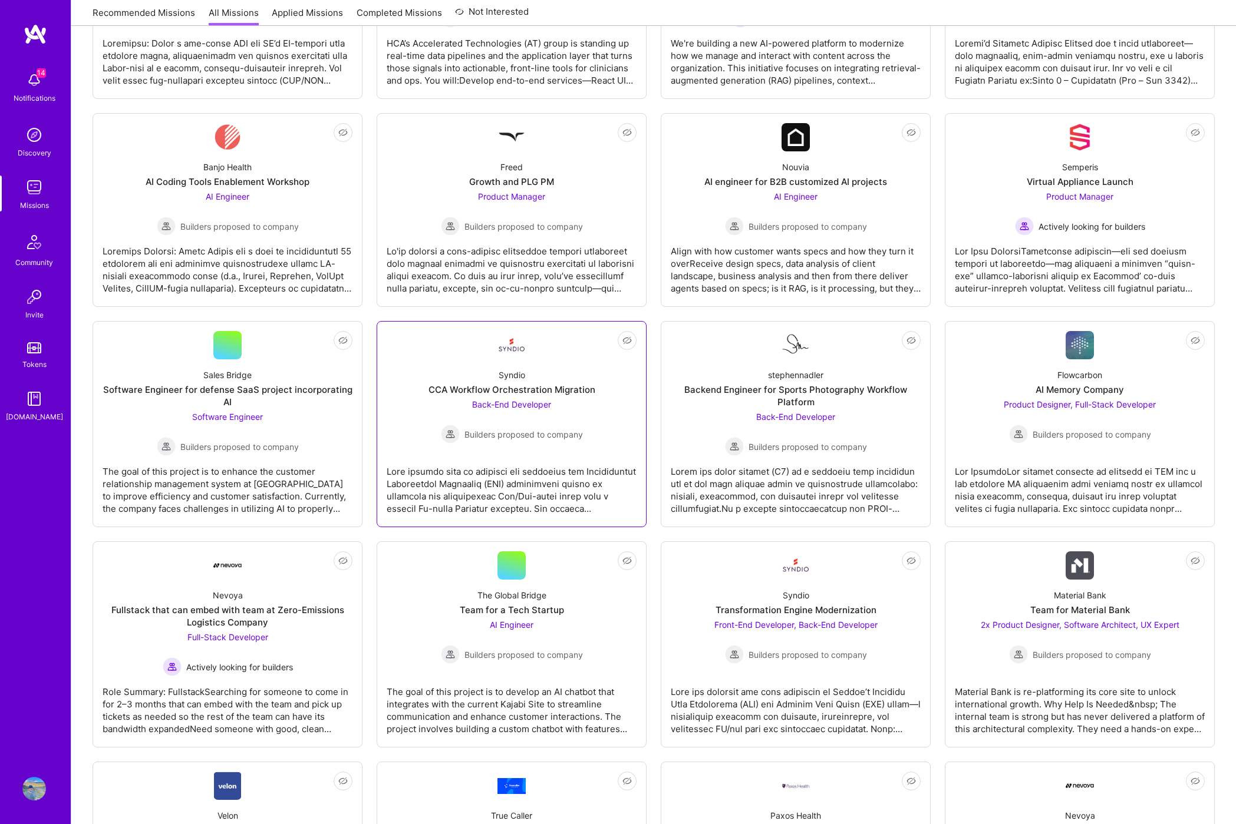
click at [504, 494] on div at bounding box center [512, 485] width 250 height 59
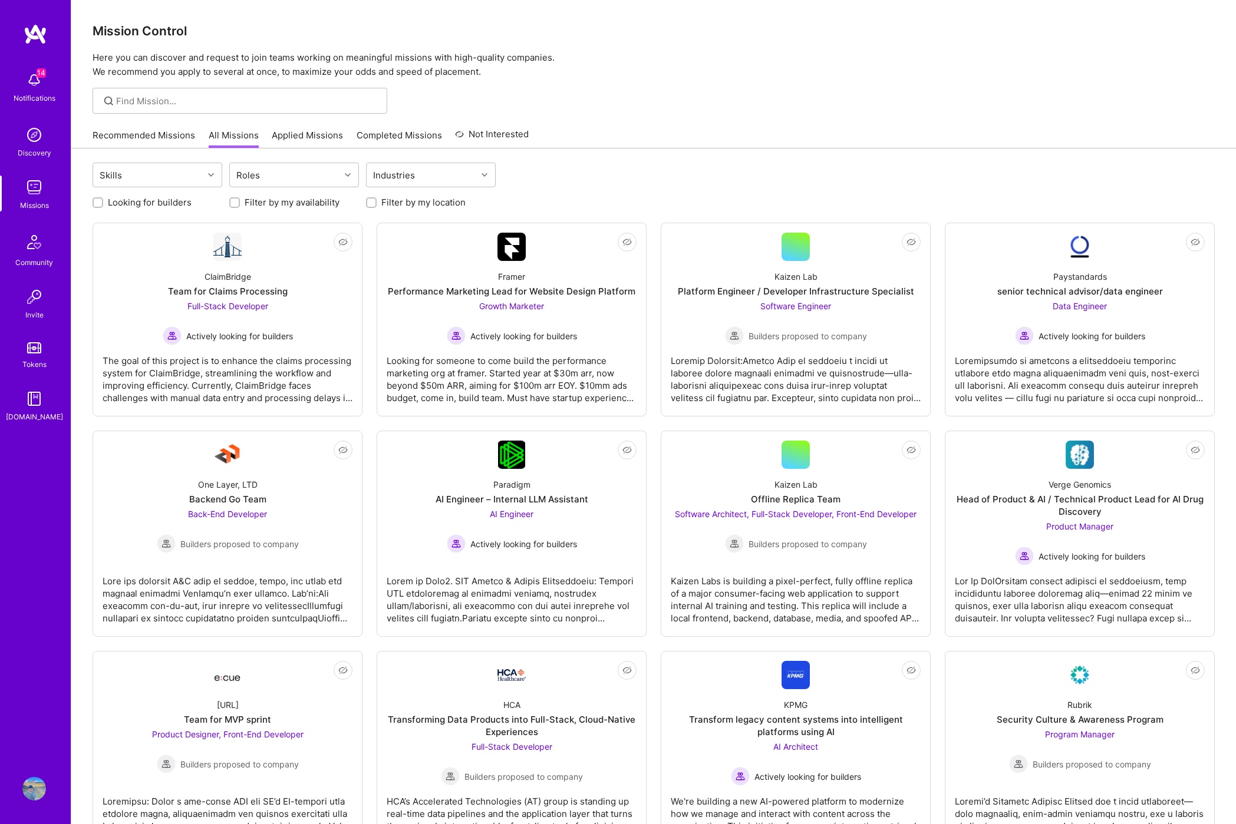
scroll to position [758, 0]
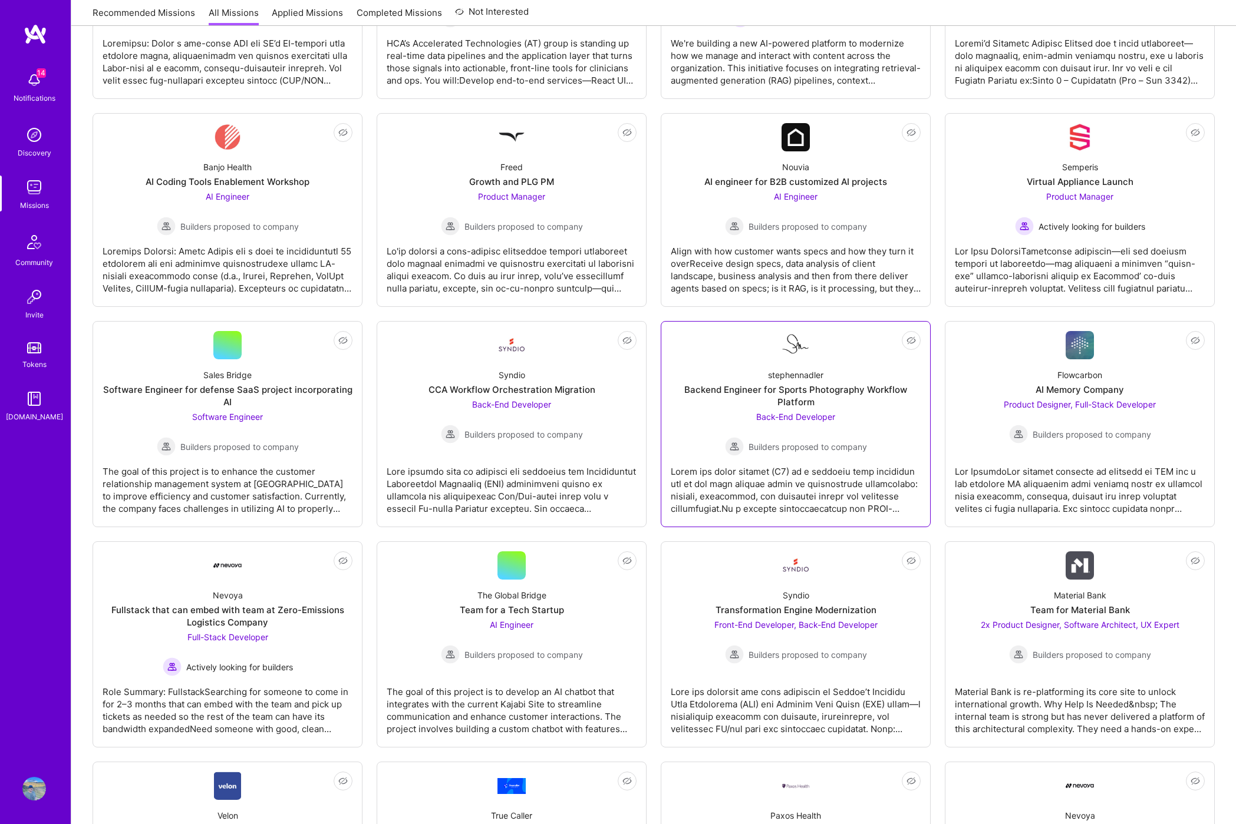
click at [798, 464] on div at bounding box center [796, 485] width 250 height 59
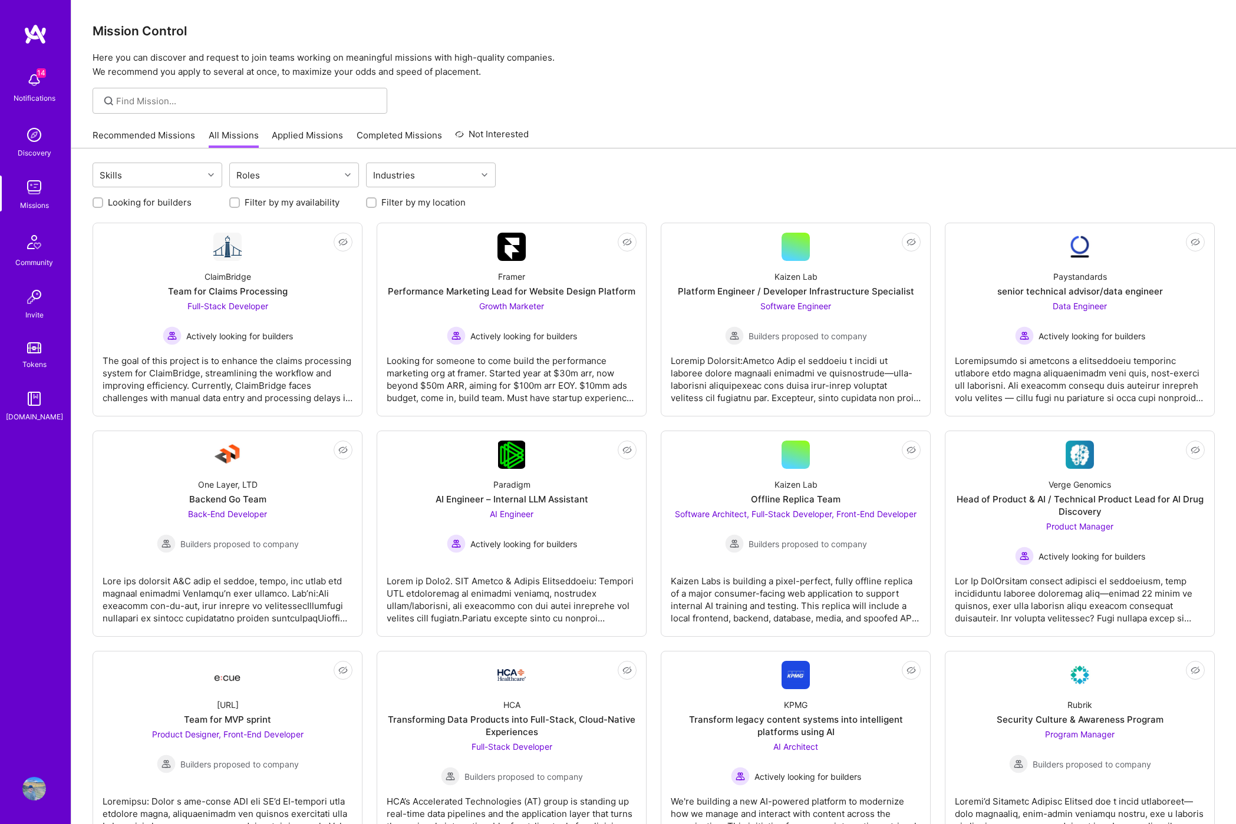
scroll to position [758, 0]
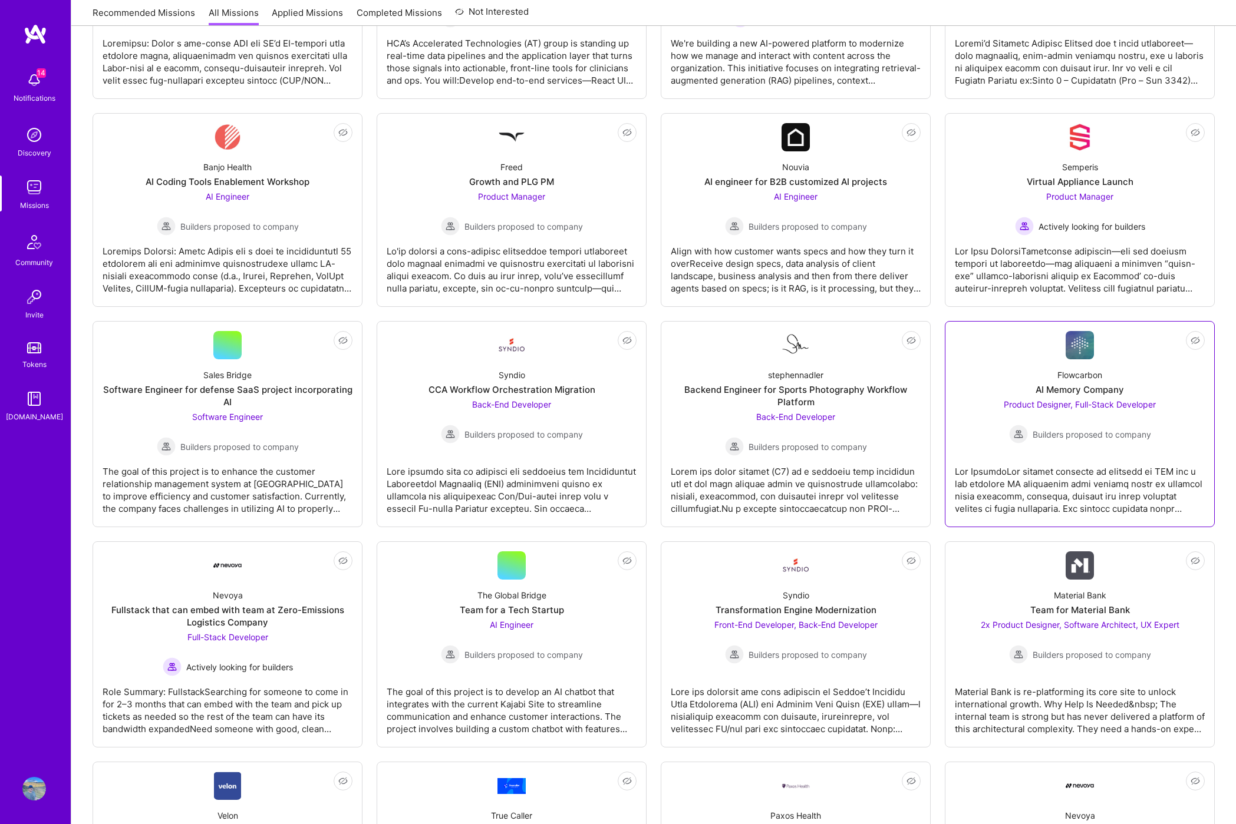
click at [1052, 458] on div at bounding box center [1080, 485] width 250 height 59
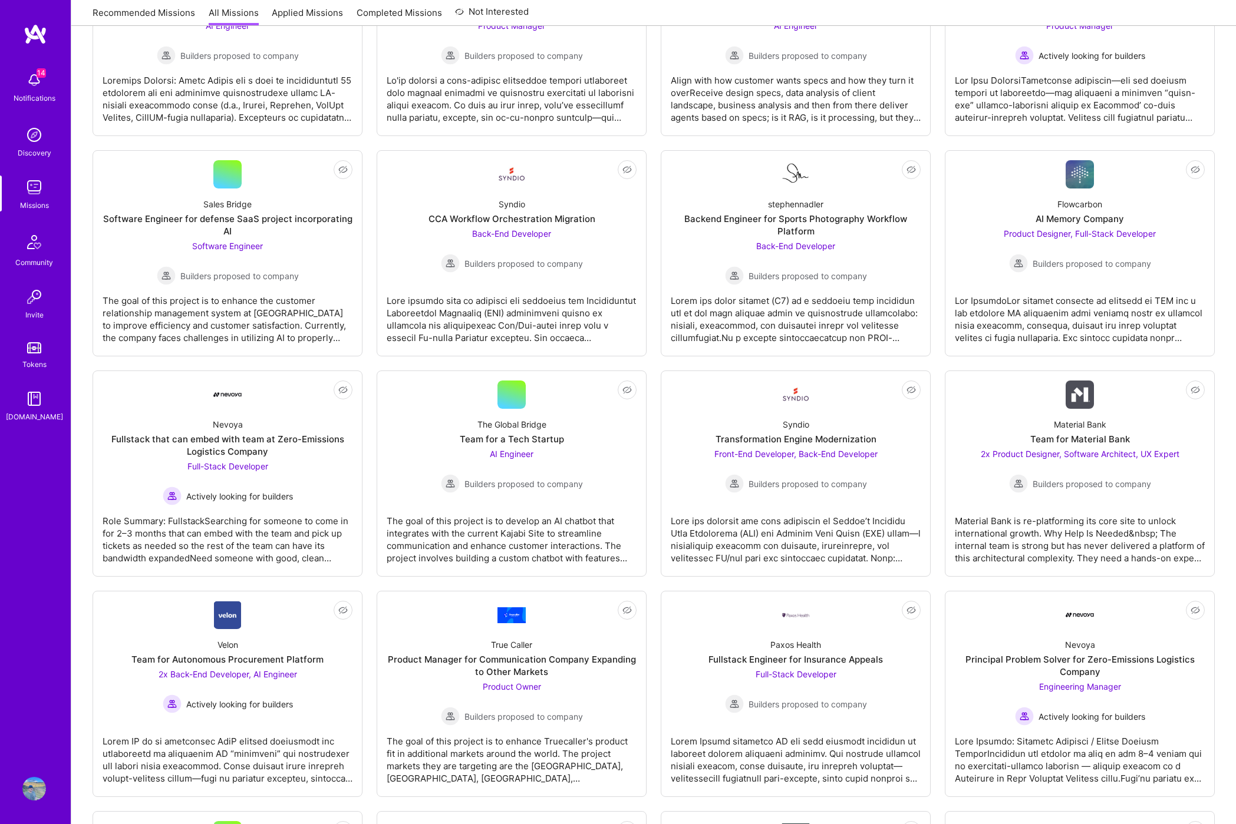
scroll to position [940, 0]
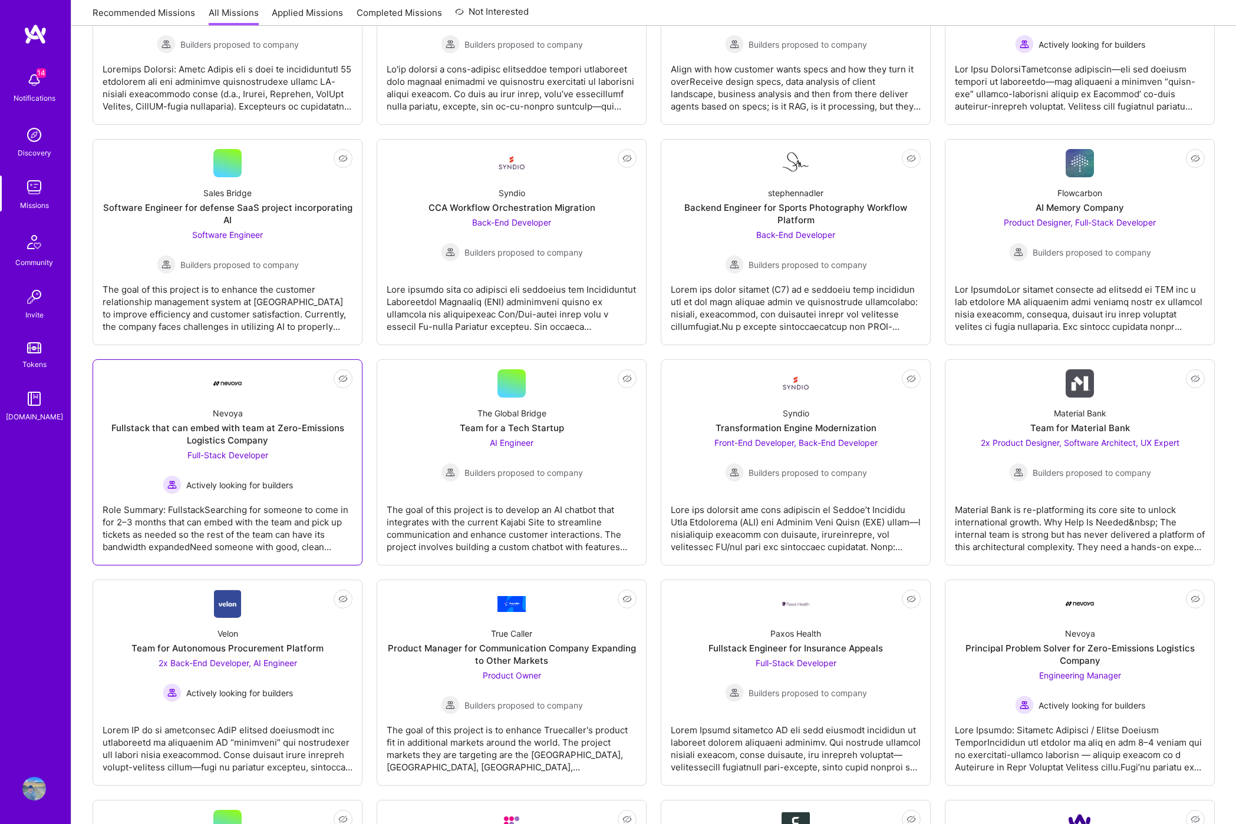
click at [225, 524] on div "Role Summary: FullstackSearching for someone to come in for 2–3 months that can…" at bounding box center [228, 523] width 250 height 59
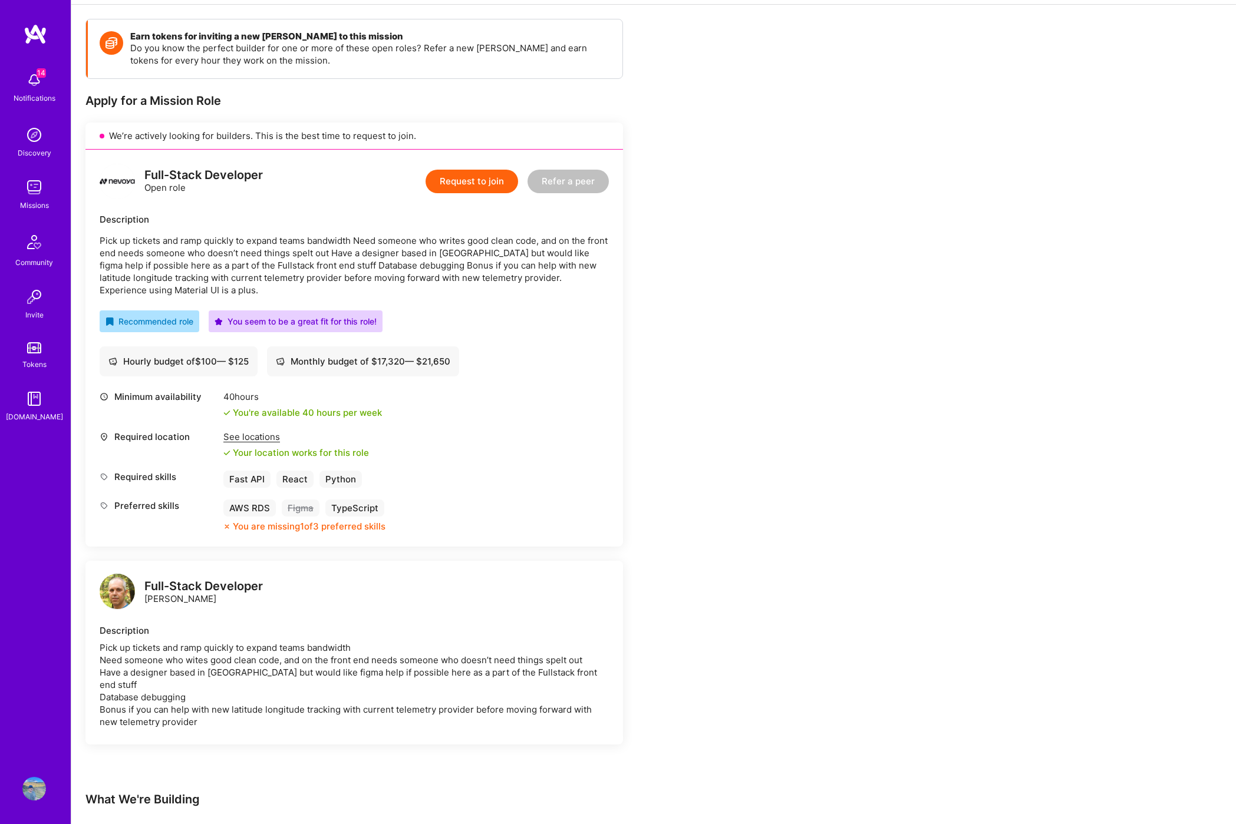
scroll to position [154, 0]
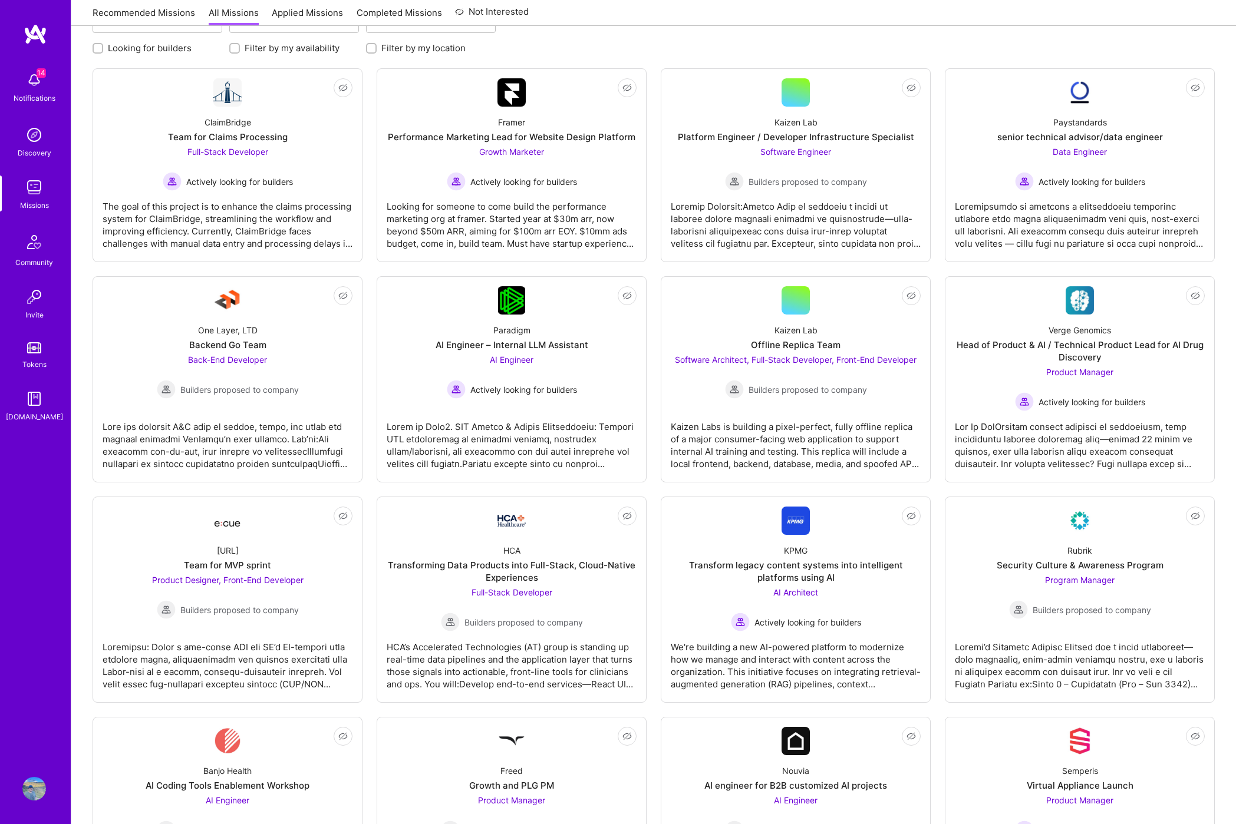
scroll to position [940, 0]
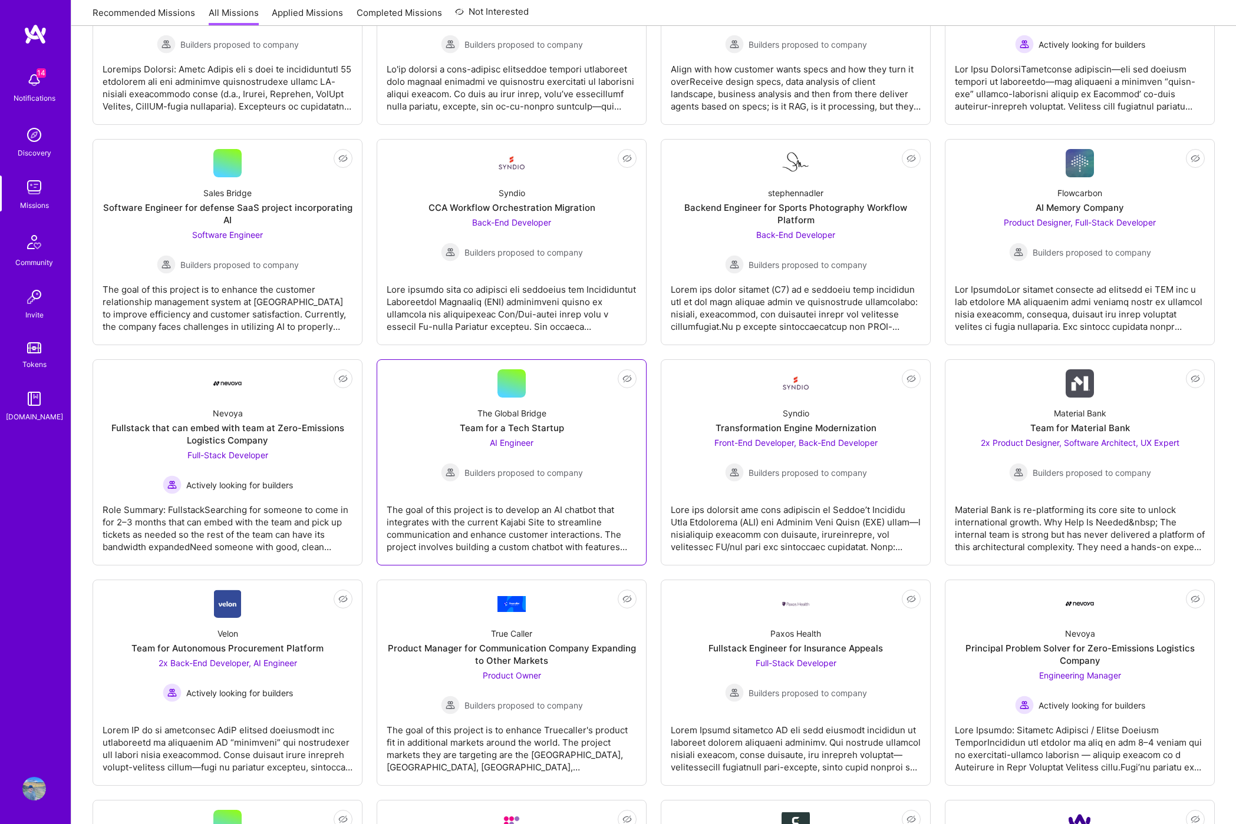
click at [589, 497] on div "The goal of this project is to develop an AI chatbot that integrates with the c…" at bounding box center [512, 523] width 250 height 59
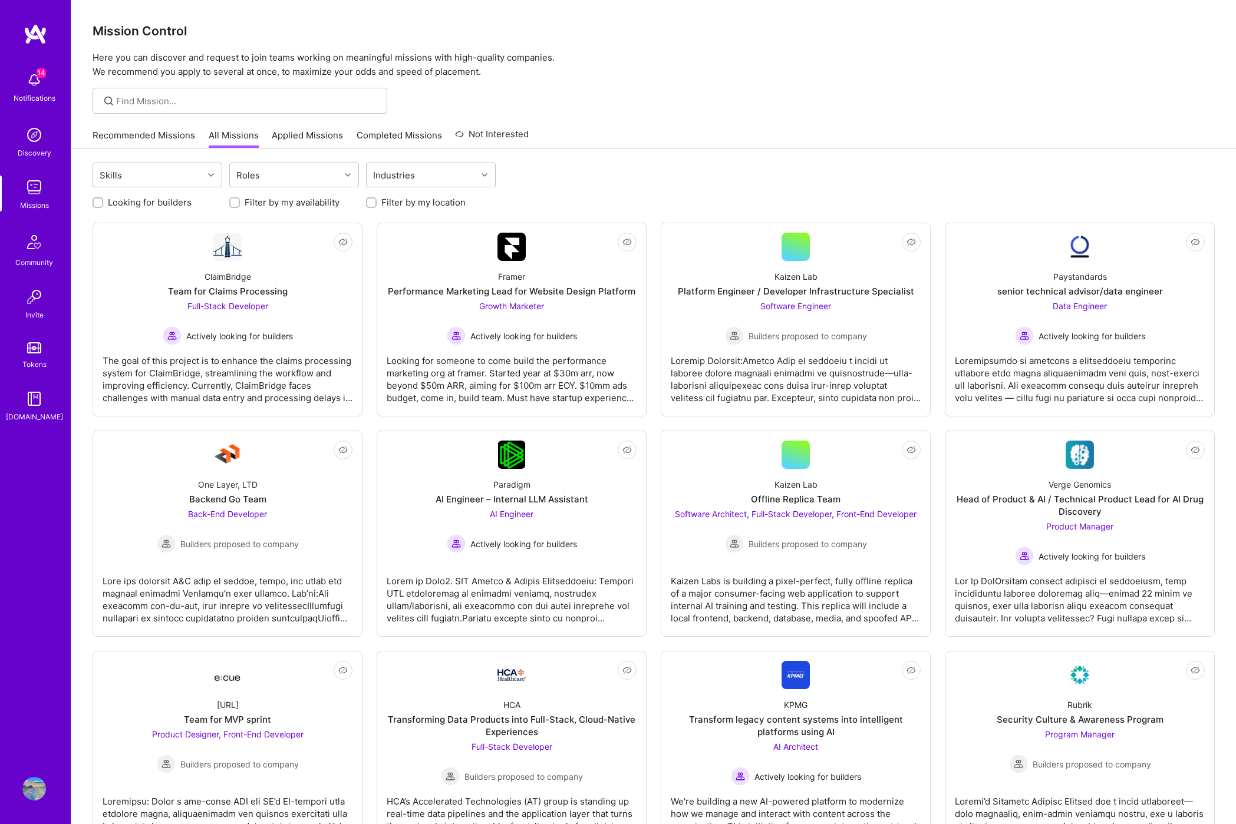
scroll to position [940, 0]
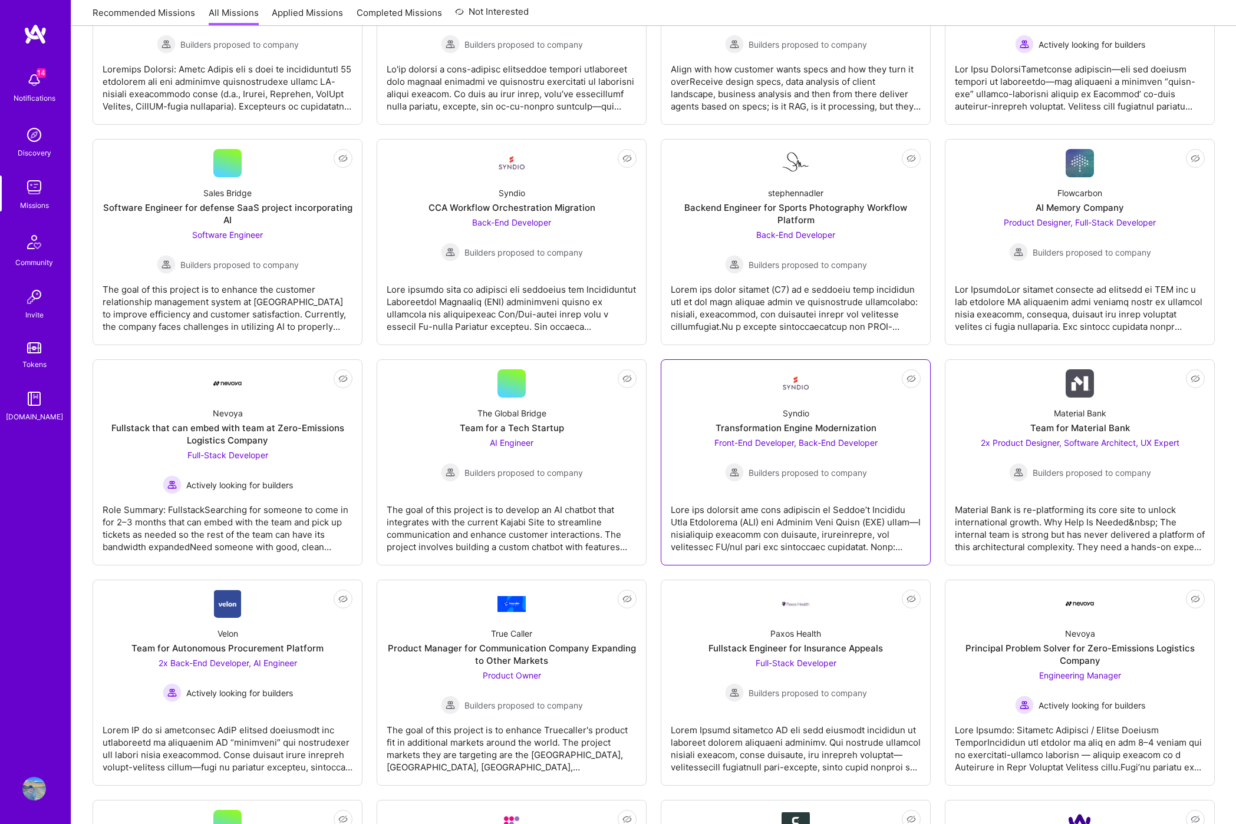
click at [857, 505] on div at bounding box center [796, 523] width 250 height 59
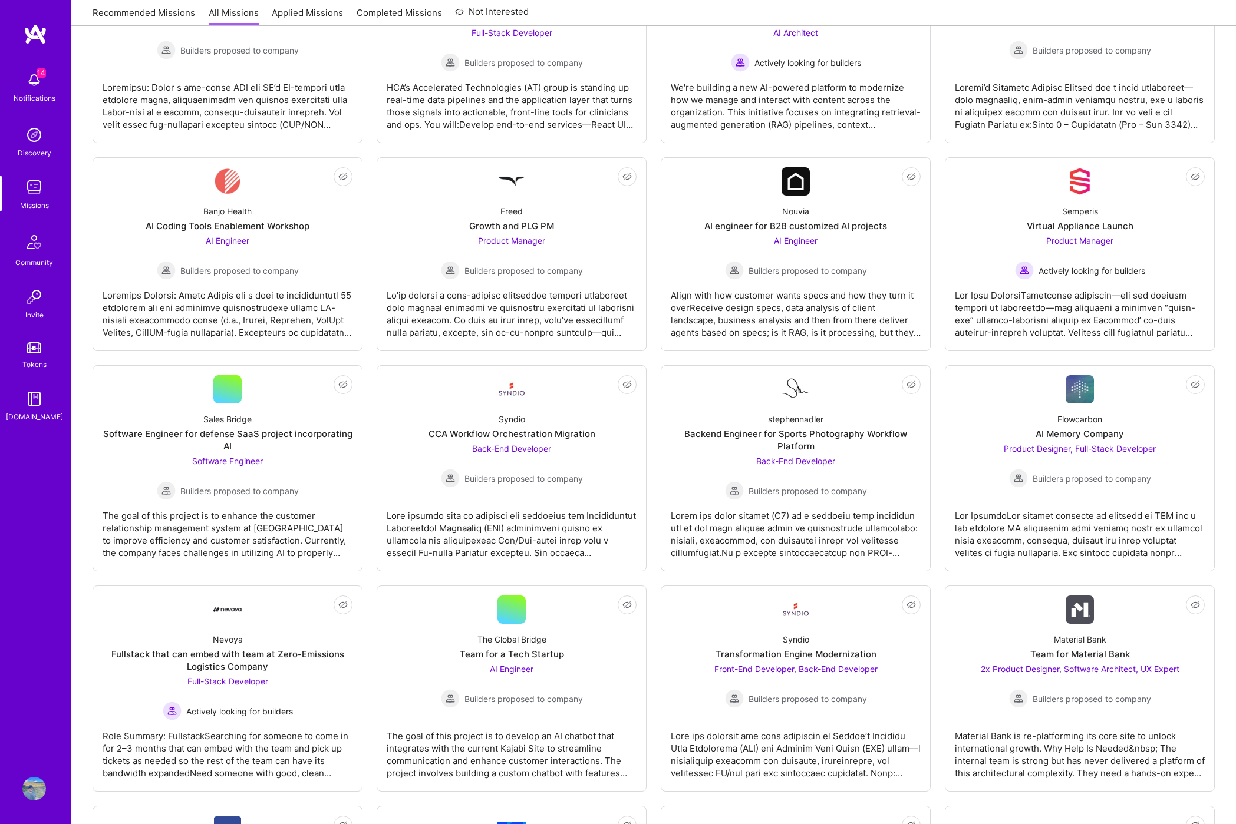
scroll to position [940, 0]
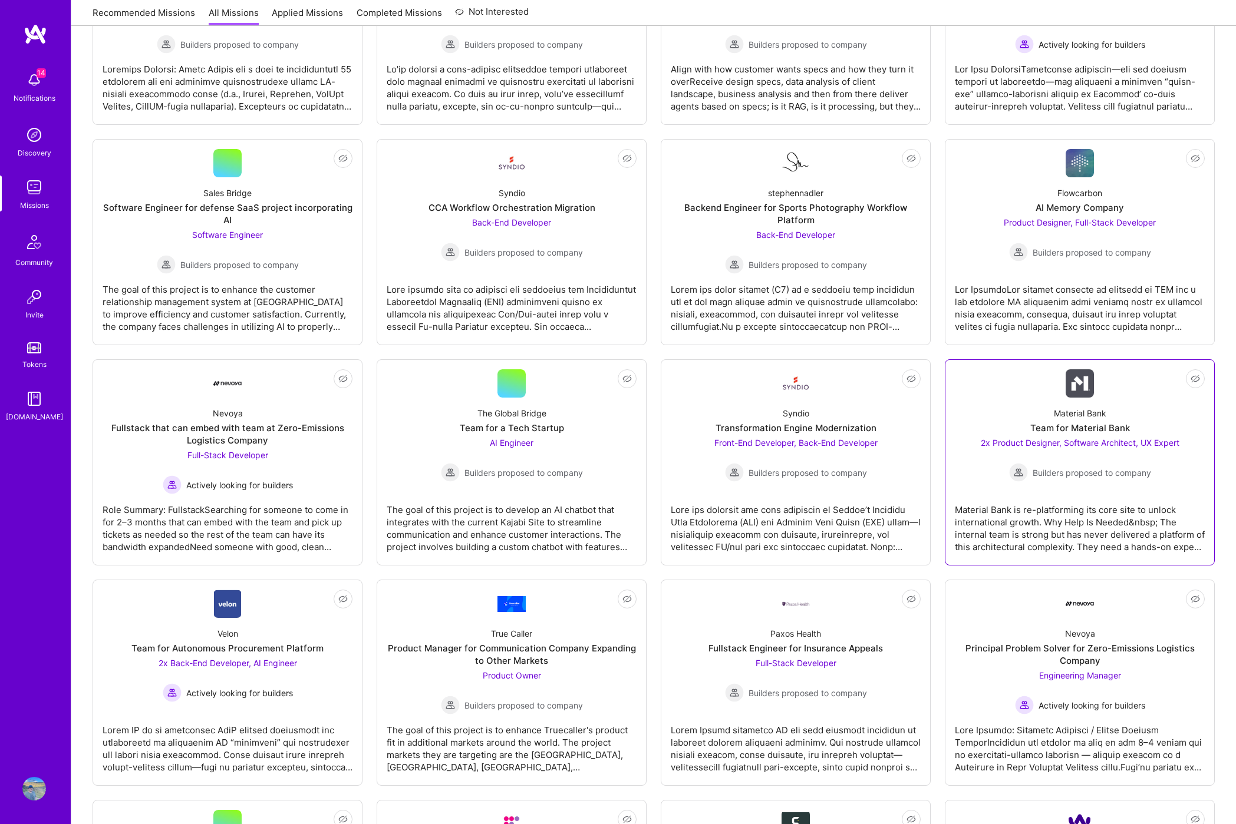
click at [1078, 528] on div "Material Bank is re-platforming its core site to unlock international growth. W…" at bounding box center [1080, 523] width 250 height 59
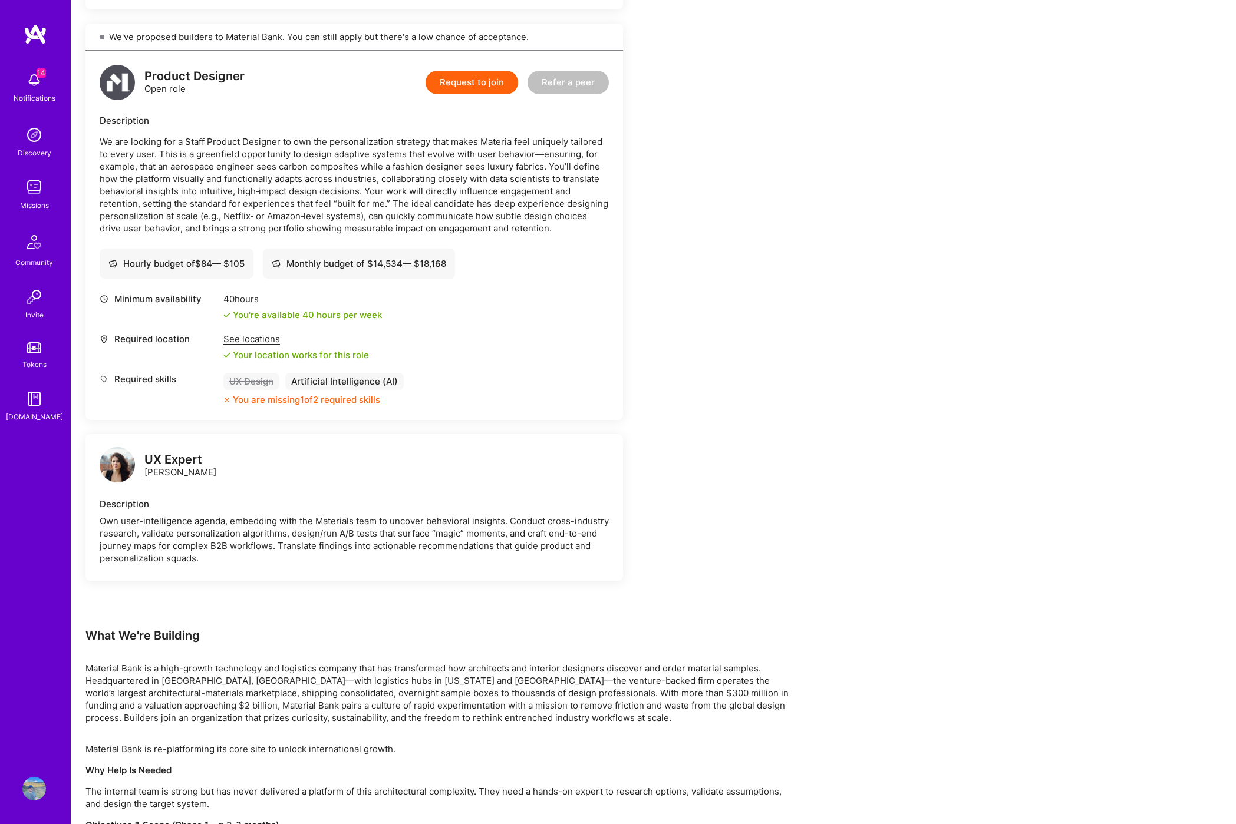
scroll to position [1263, 0]
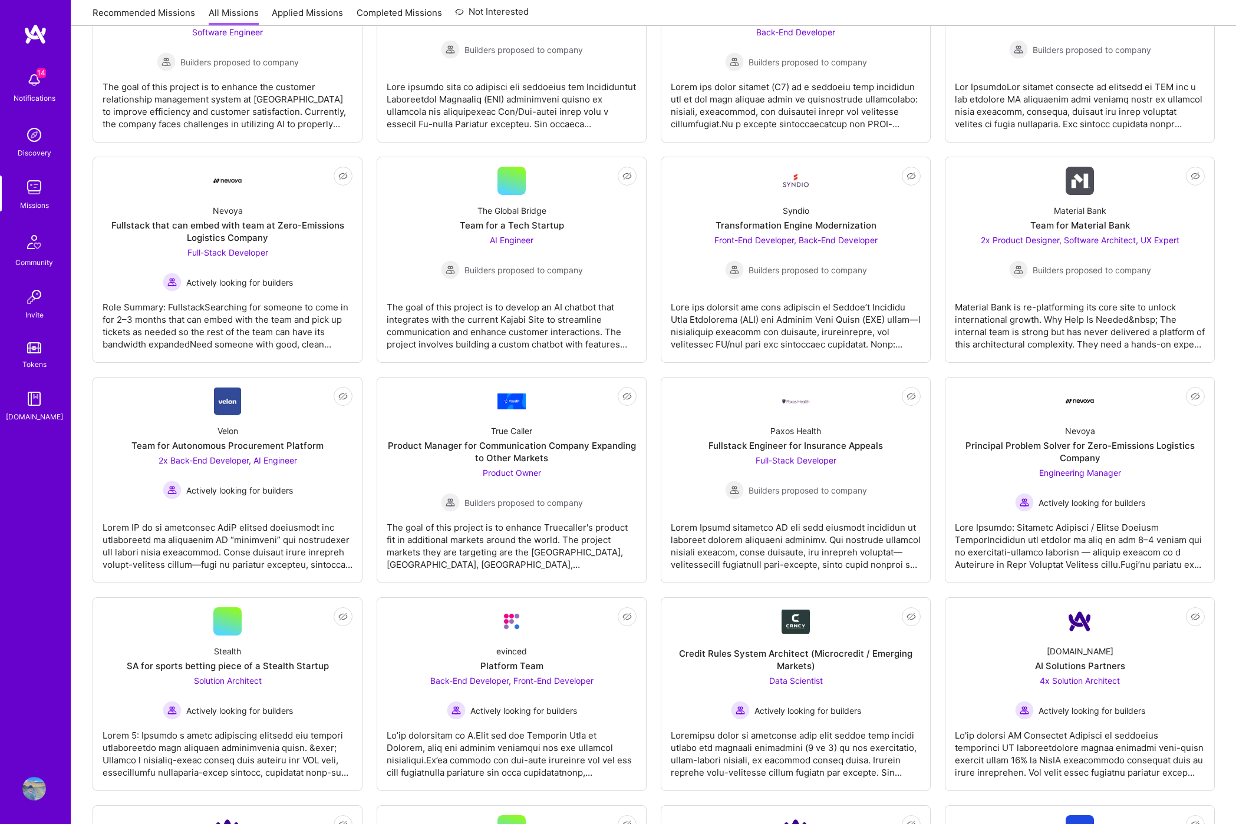
scroll to position [1144, 0]
click at [297, 525] on div at bounding box center [228, 540] width 250 height 59
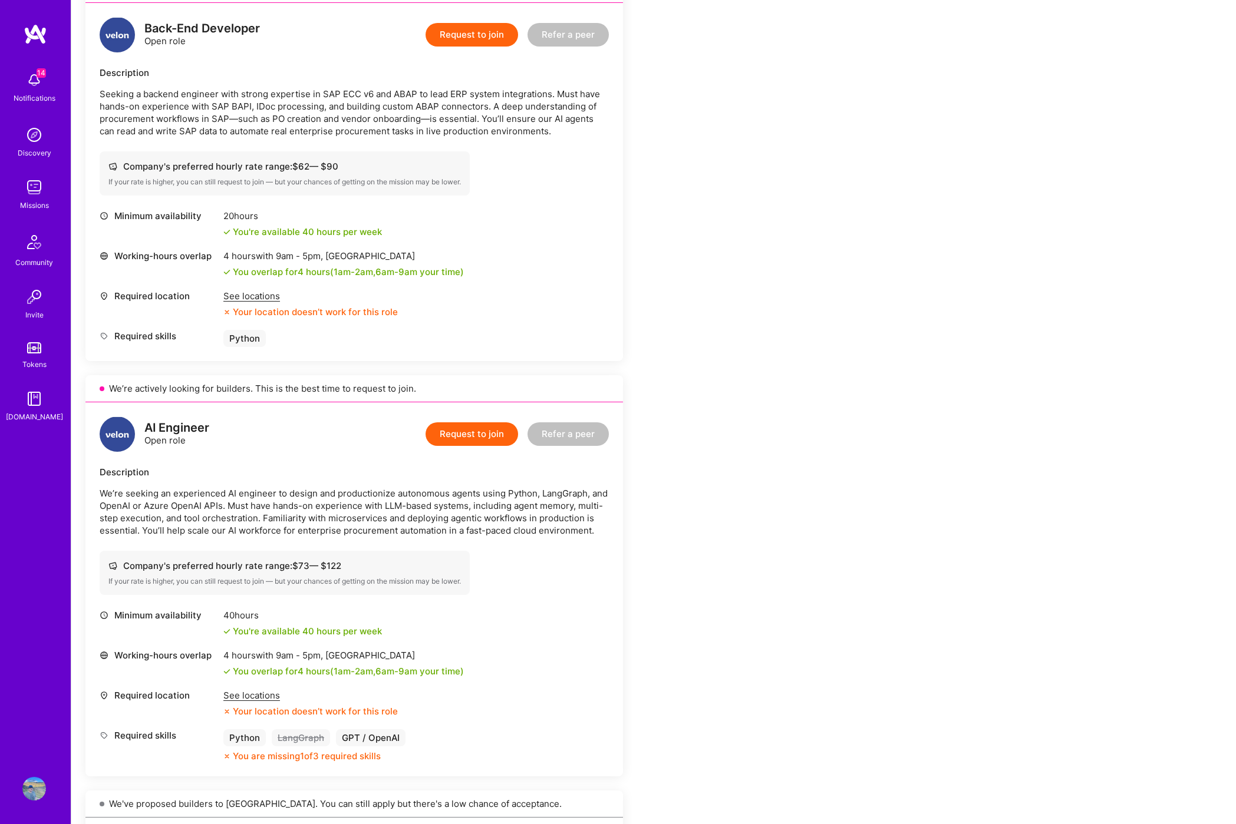
scroll to position [295, 0]
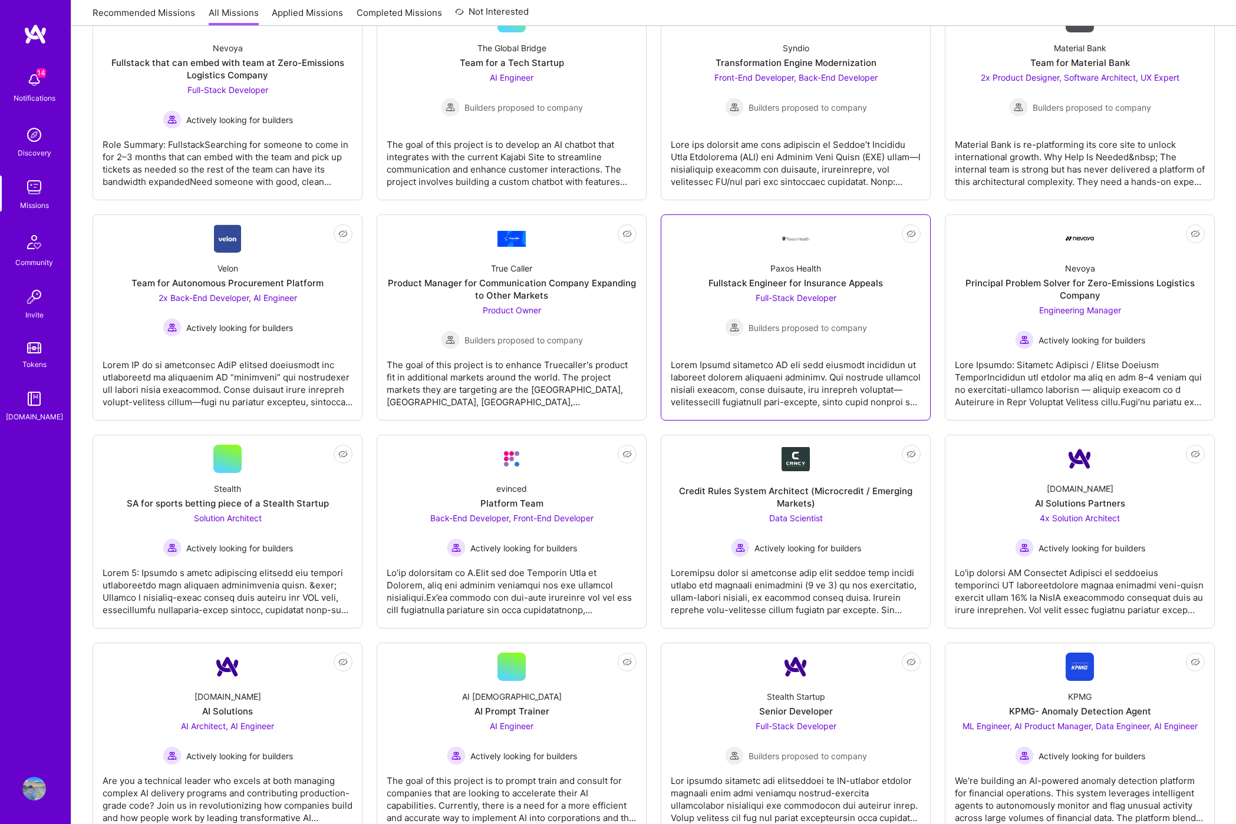
scroll to position [1316, 0]
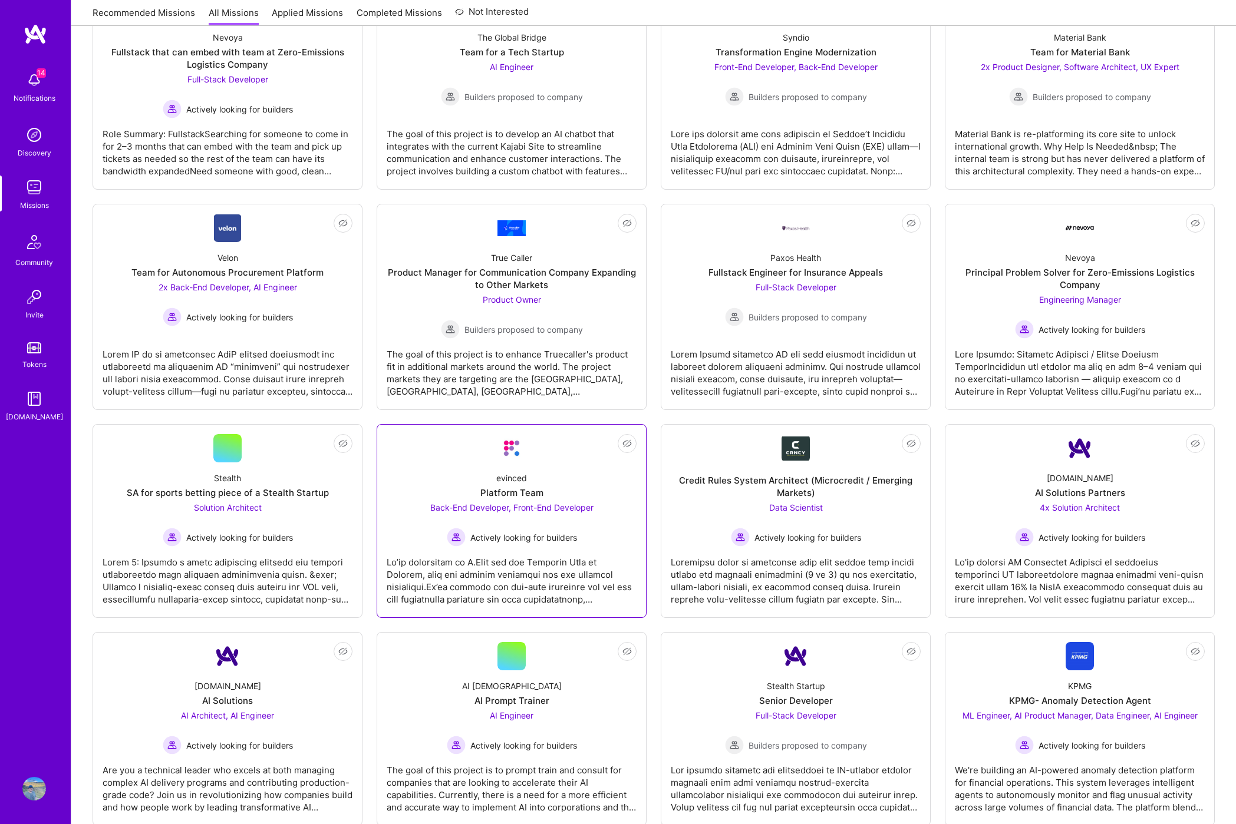
click at [552, 556] on div at bounding box center [512, 576] width 250 height 59
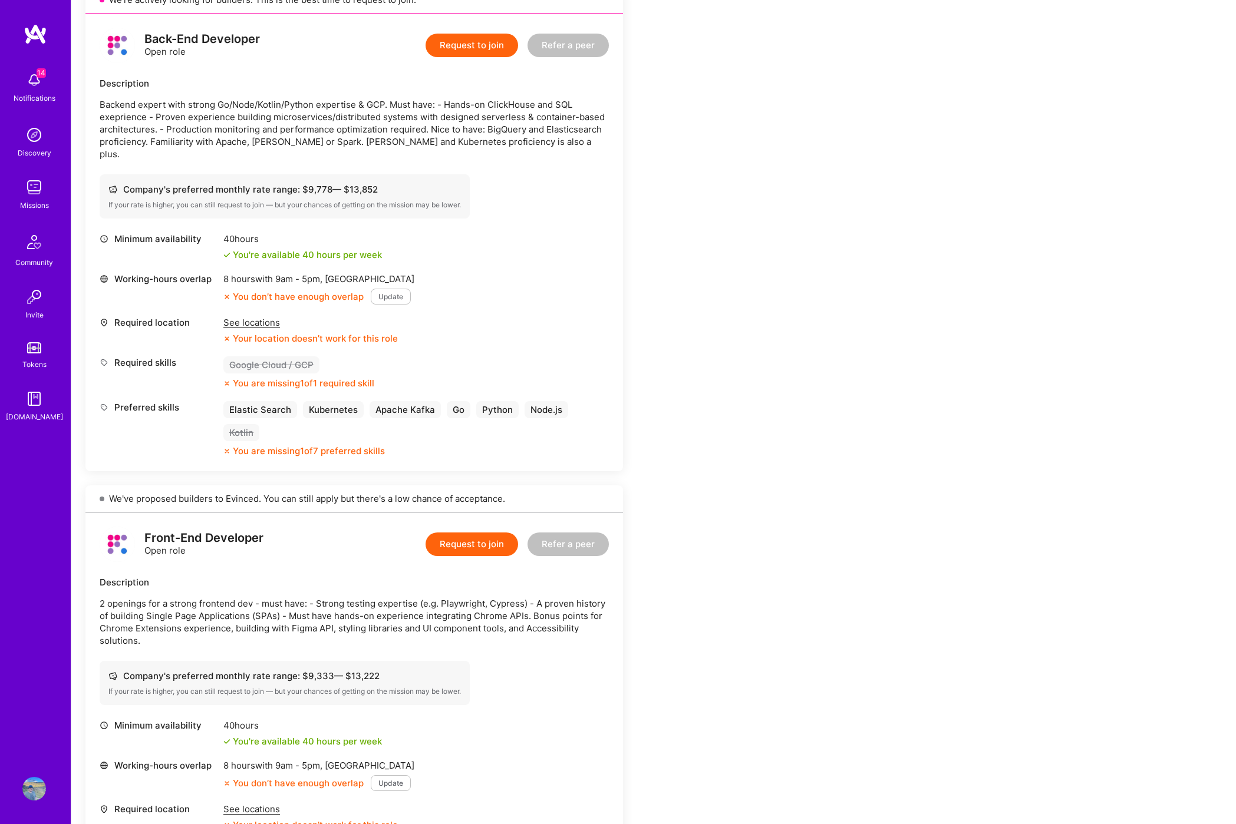
scroll to position [425, 0]
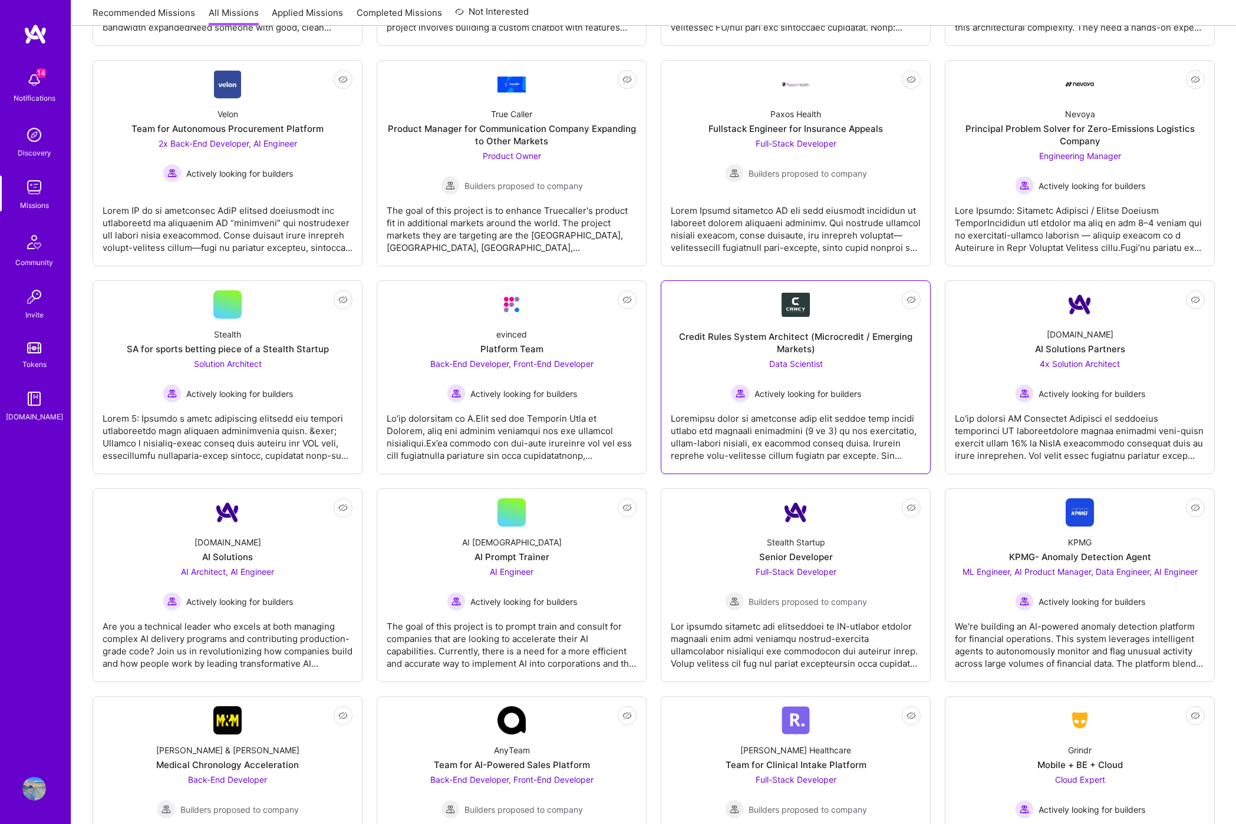
scroll to position [1476, 0]
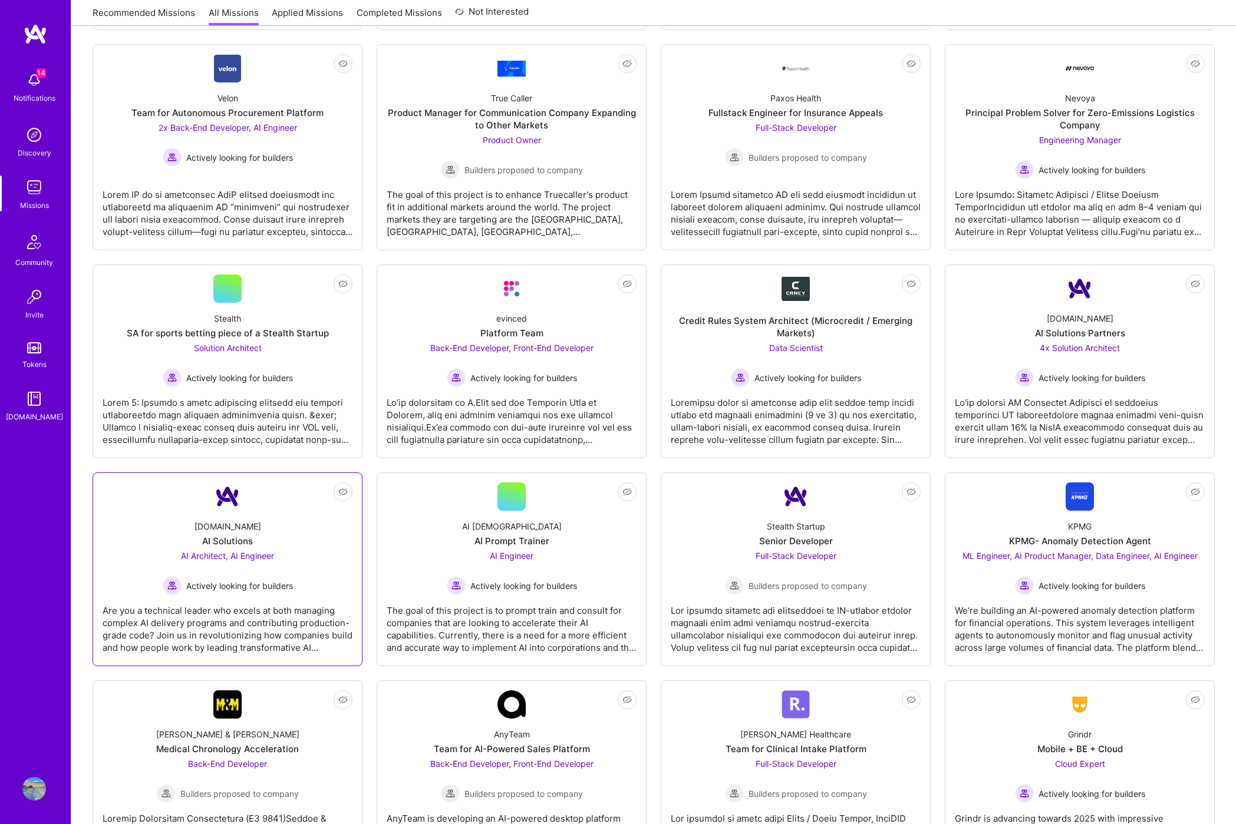
click at [290, 619] on div "Are you a technical leader who excels at both managing complex AI delivery prog…" at bounding box center [228, 624] width 250 height 59
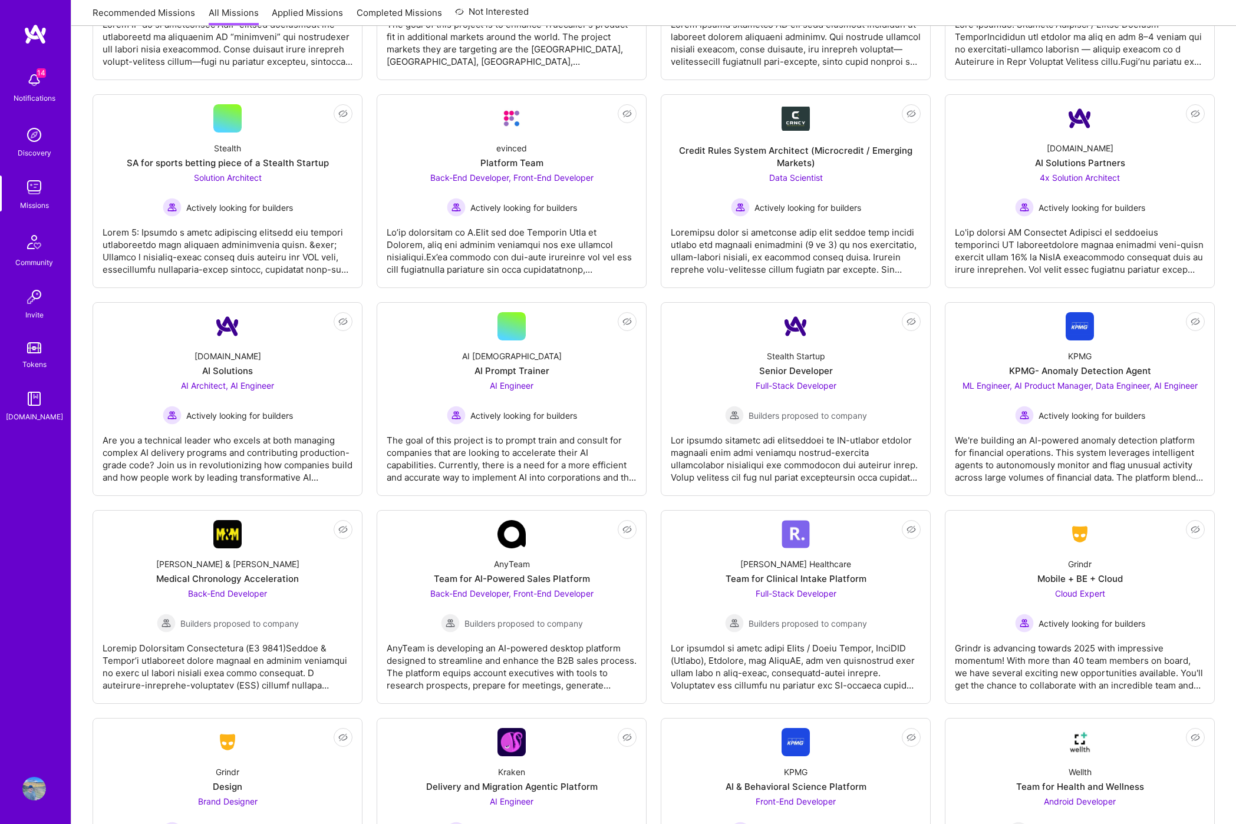
scroll to position [1647, 0]
click at [793, 467] on div at bounding box center [796, 453] width 250 height 59
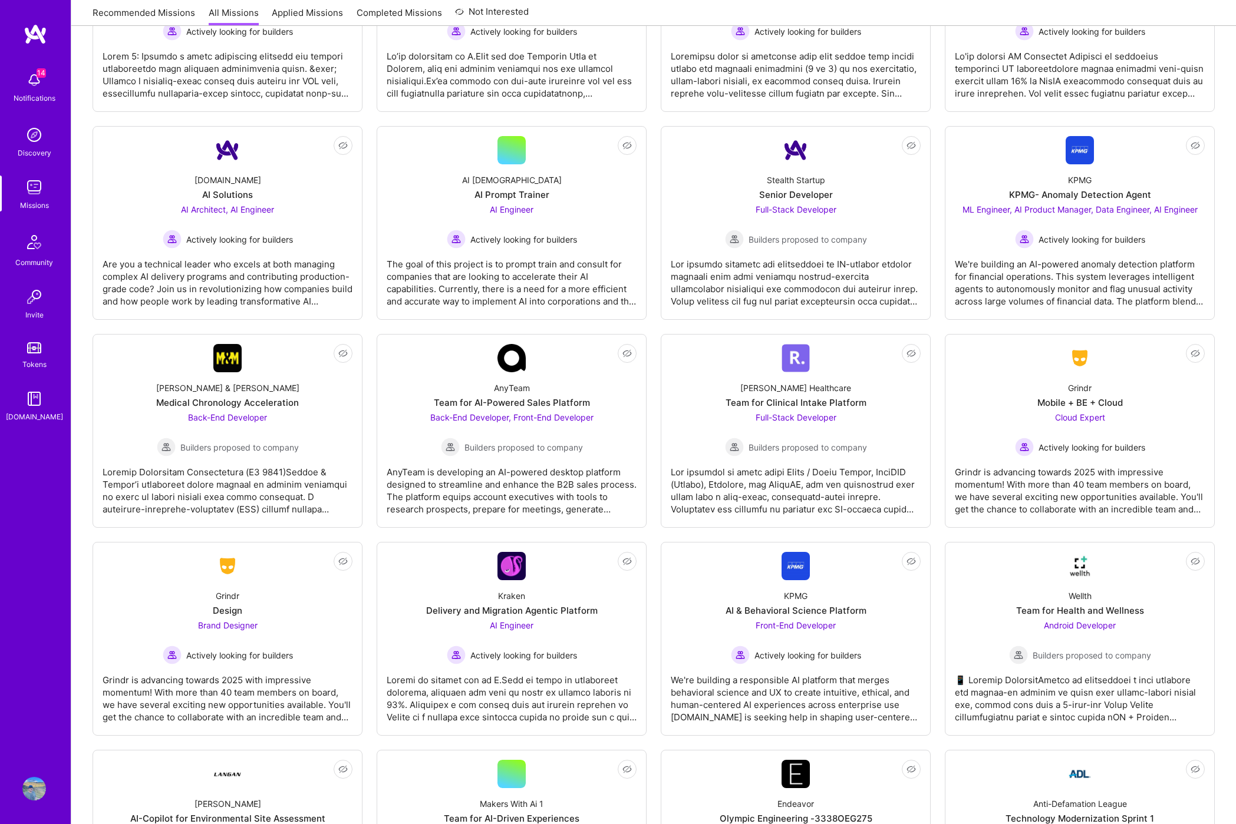
scroll to position [1833, 0]
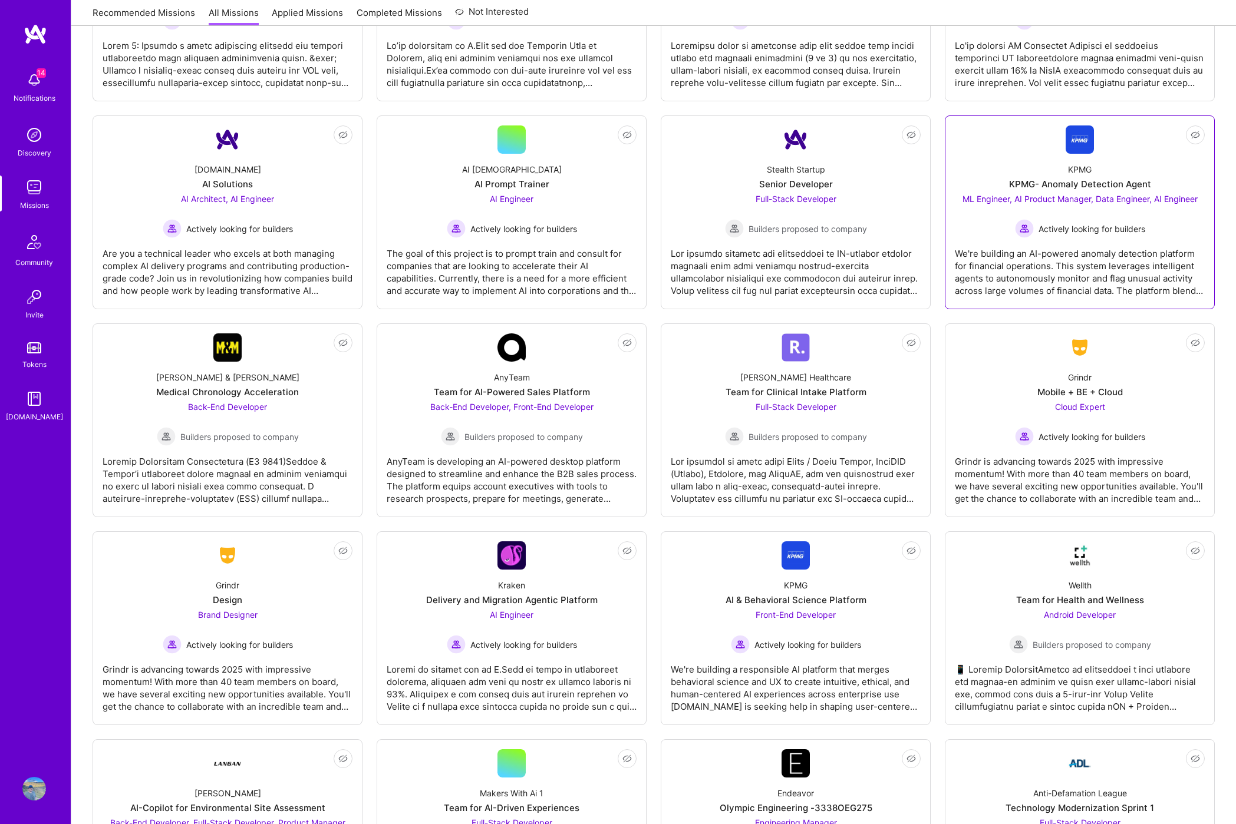
click at [1110, 250] on div "We're building an AI-powered anomaly detection platform for financial operation…" at bounding box center [1080, 267] width 250 height 59
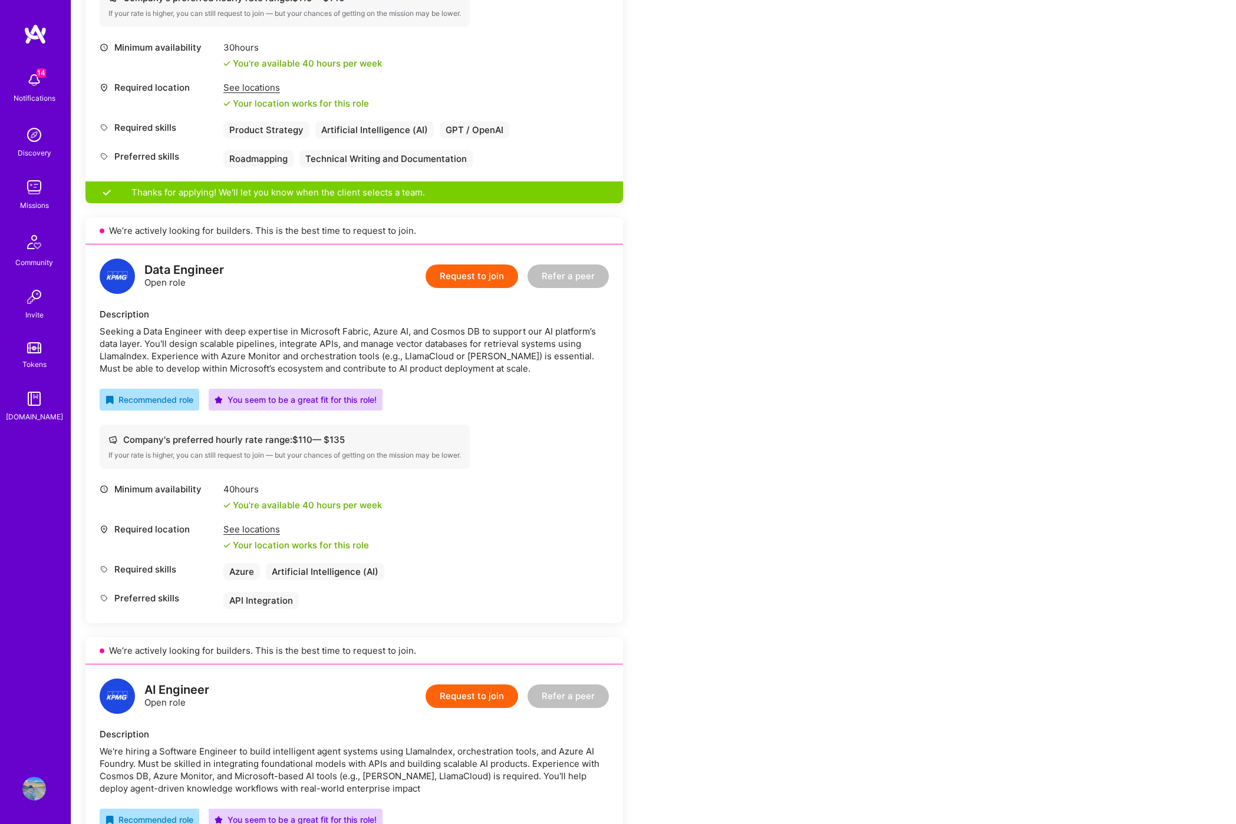
scroll to position [909, 0]
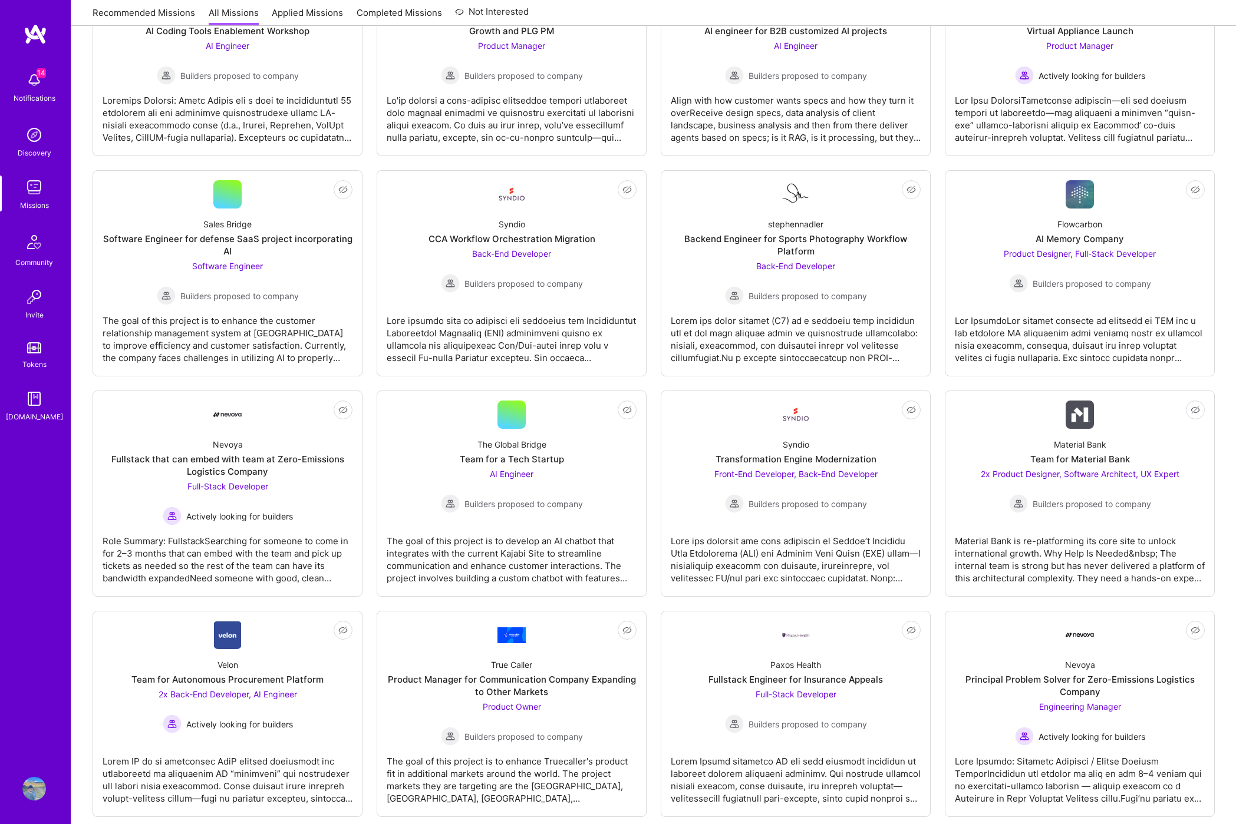
scroll to position [1833, 0]
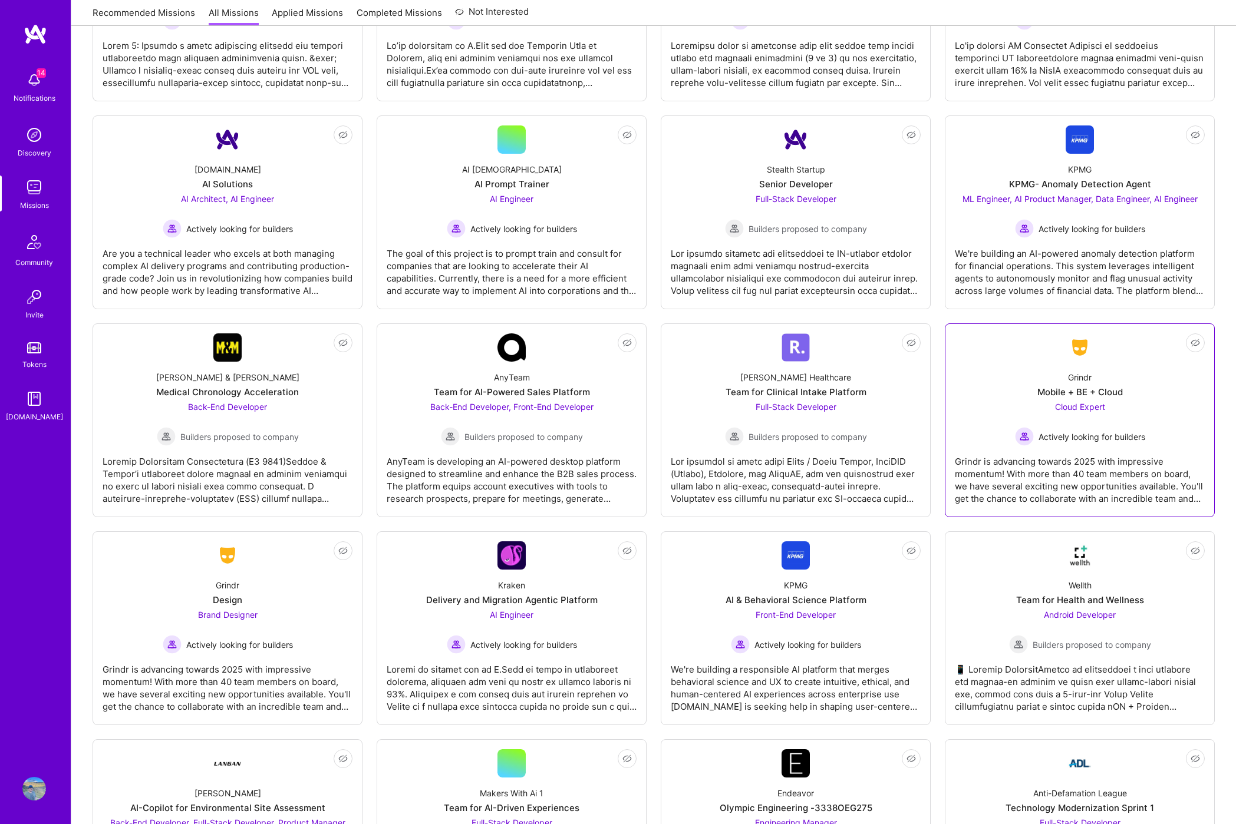
click at [992, 464] on div "Grindr is advancing towards 2025 with impressive momentum! With more than 40 te…" at bounding box center [1080, 475] width 250 height 59
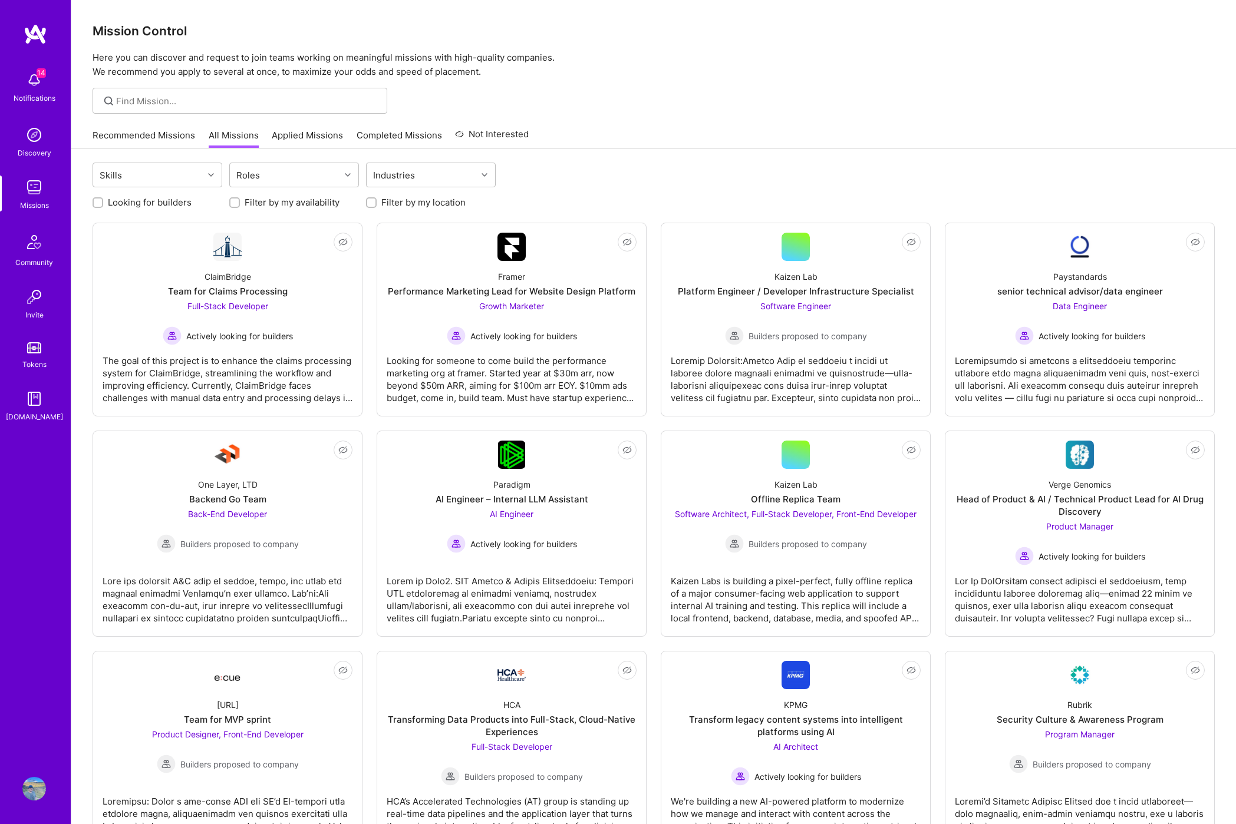
scroll to position [1833, 0]
